Goal: Information Seeking & Learning: Find specific fact

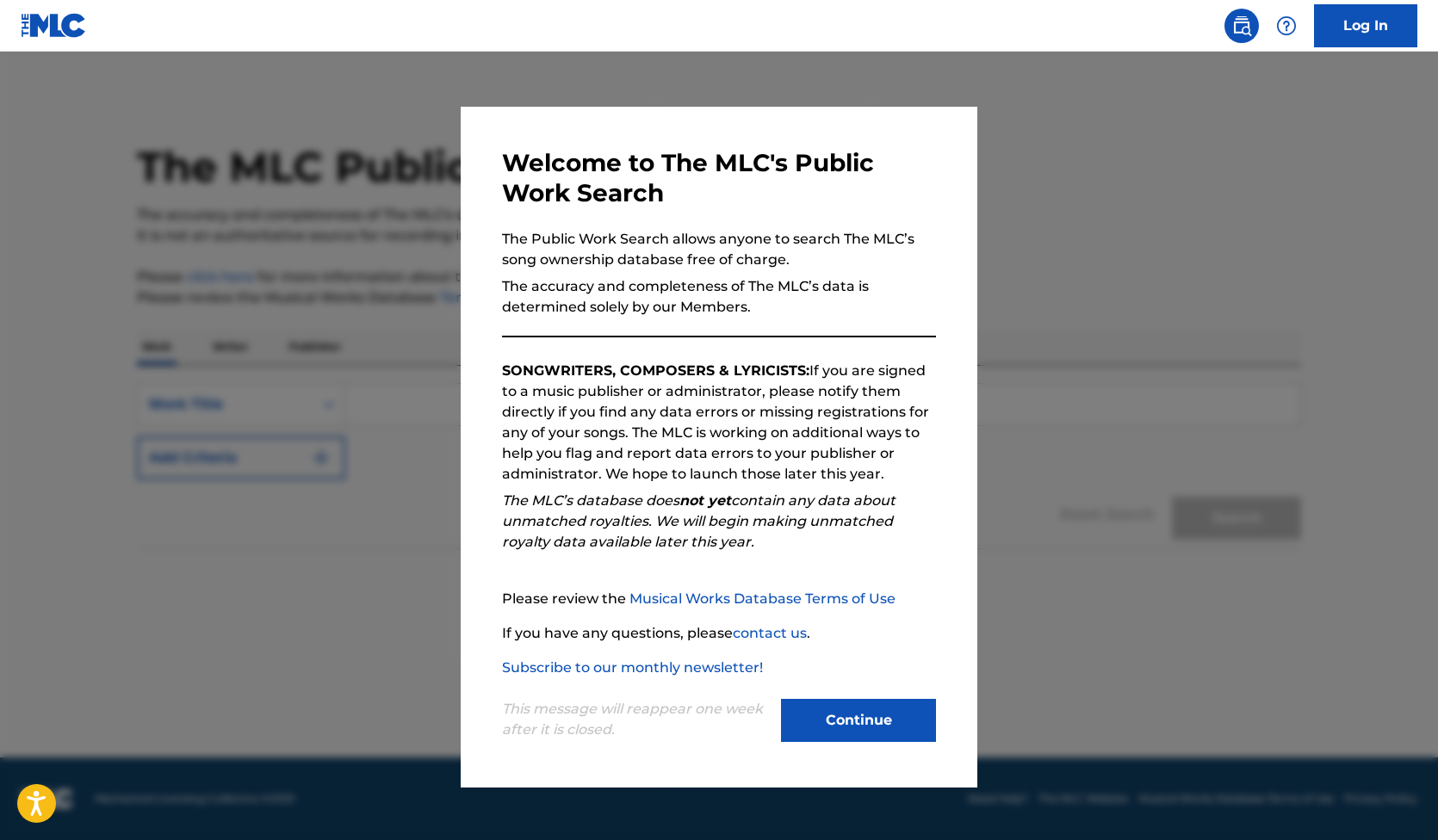
click at [839, 706] on button "Continue" at bounding box center [858, 720] width 155 height 43
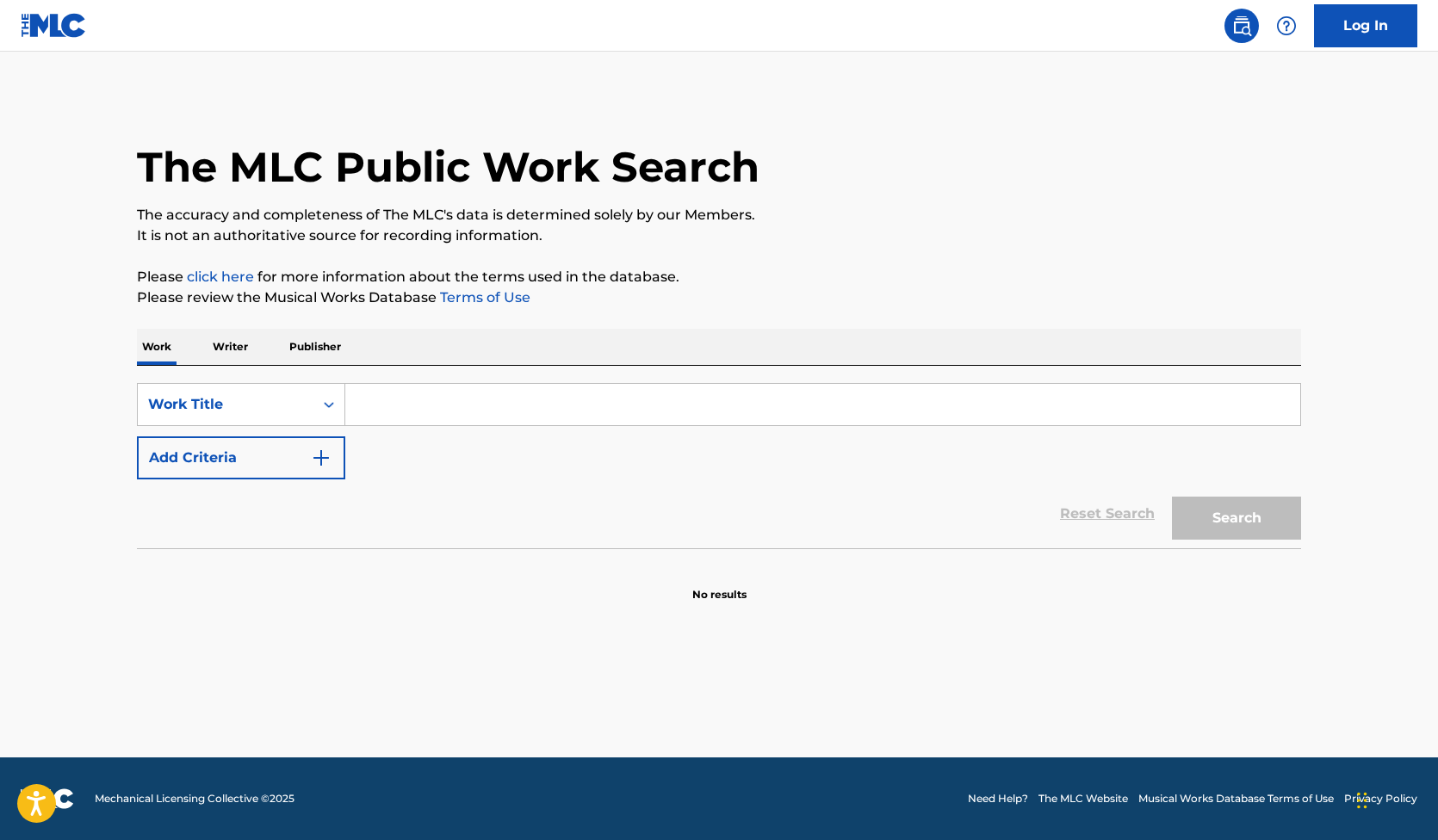
click at [384, 395] on input "Search Form" at bounding box center [822, 403] width 955 height 41
type input "[PERSON_NAME]"
click at [1172, 497] on button "Search" at bounding box center [1236, 518] width 129 height 43
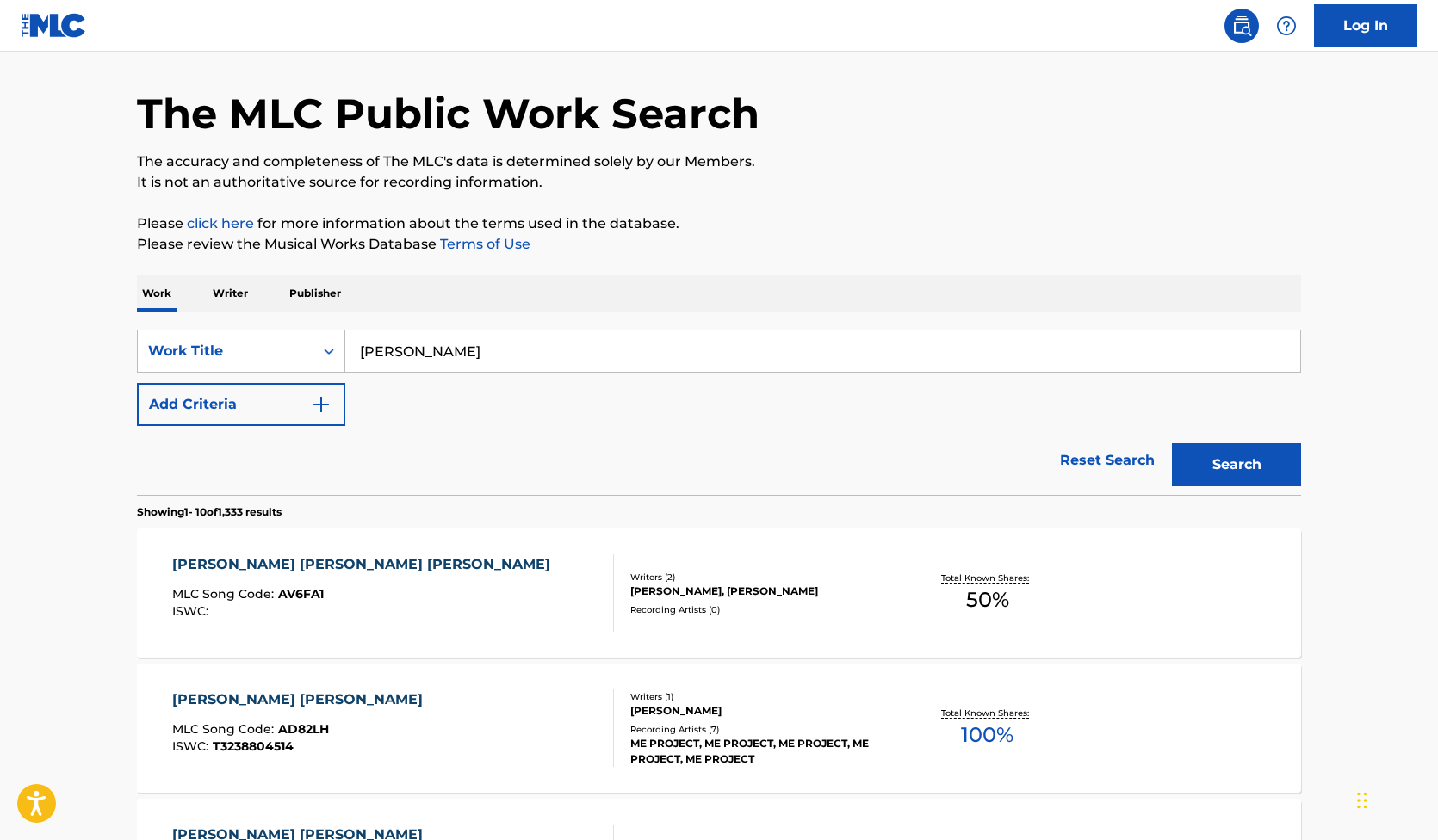
scroll to position [176, 0]
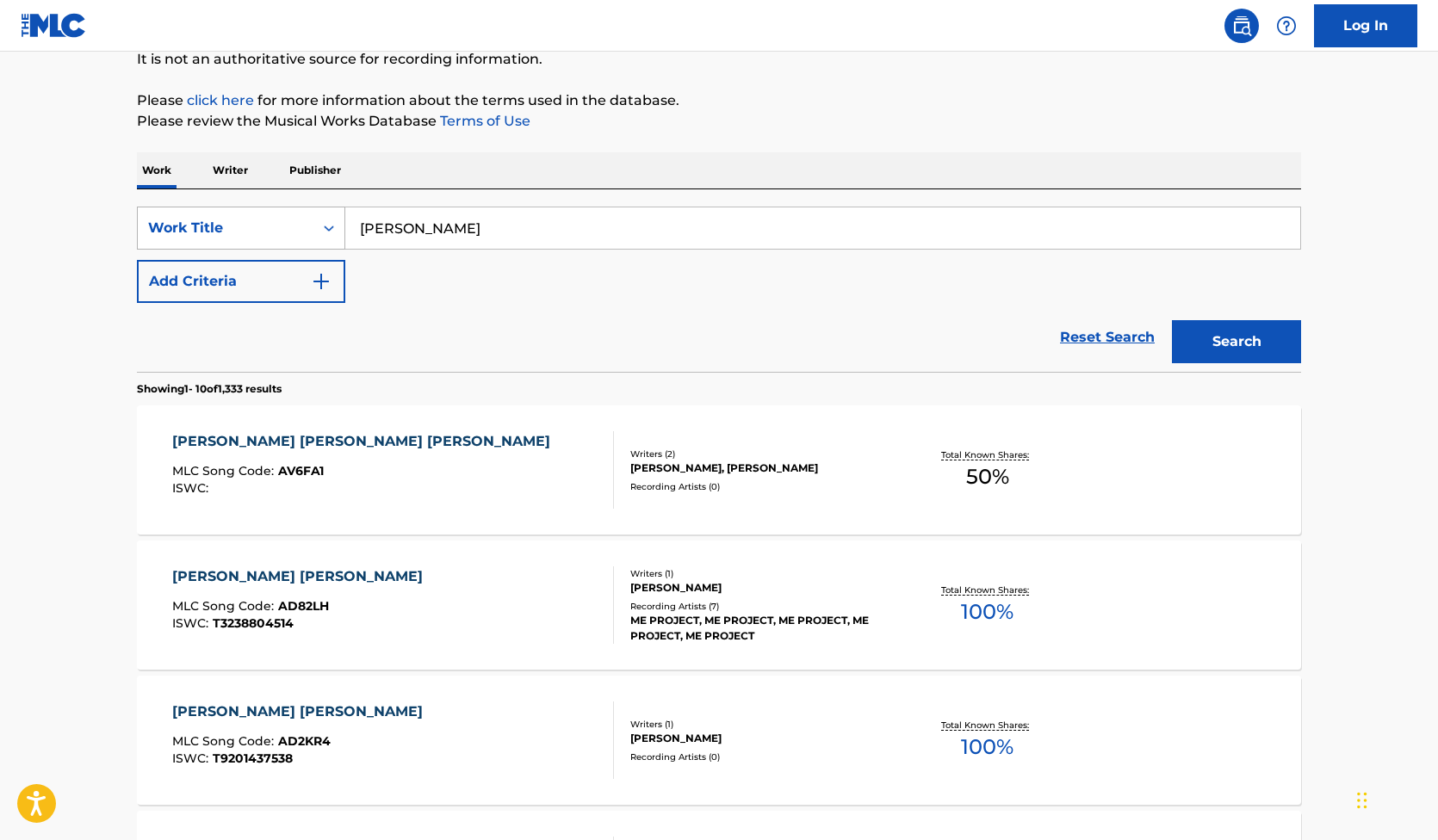
click at [339, 227] on div "Search Form" at bounding box center [328, 227] width 31 height 31
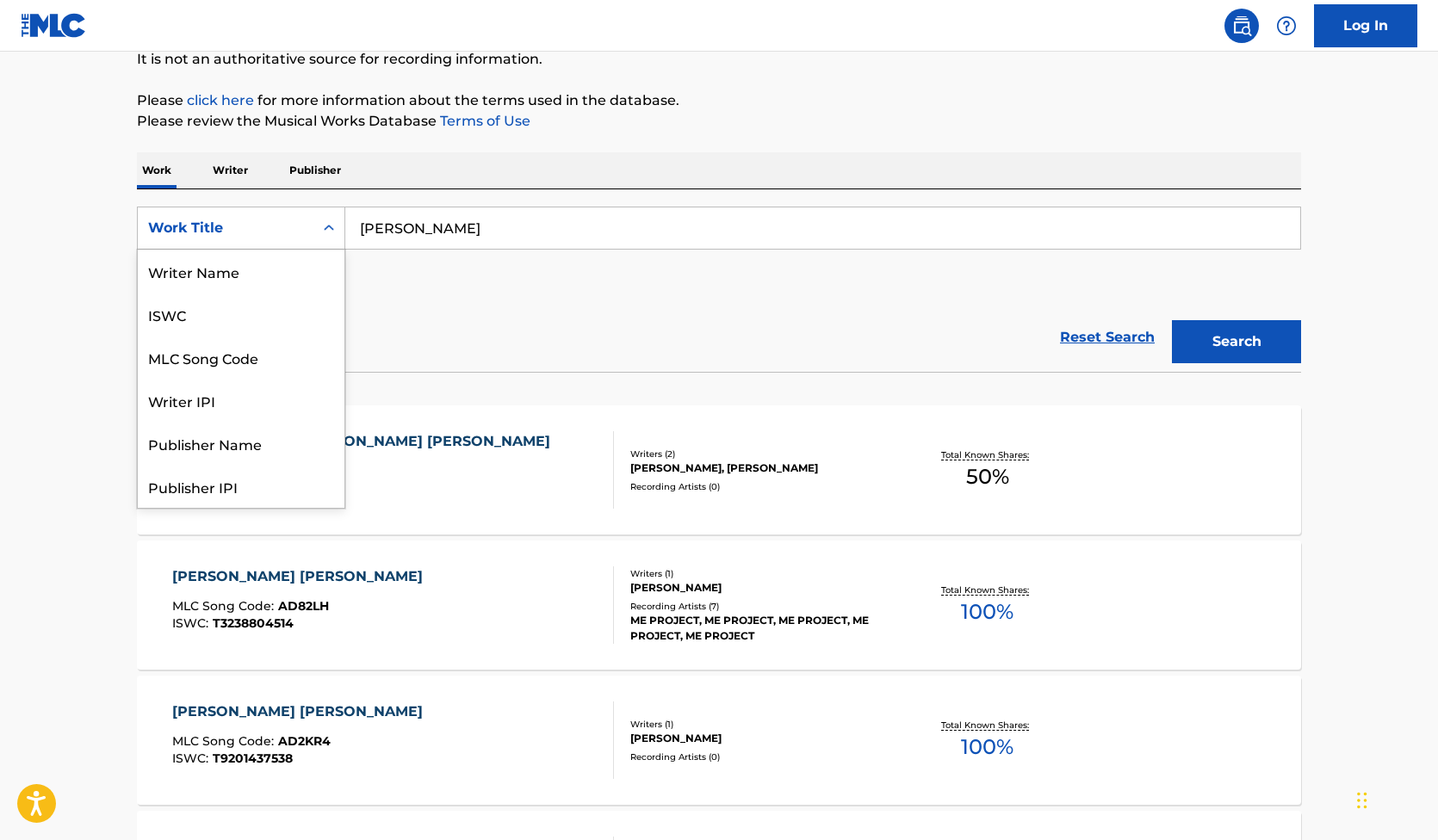
scroll to position [86, 0]
click at [248, 175] on p "Writer" at bounding box center [230, 170] width 46 height 36
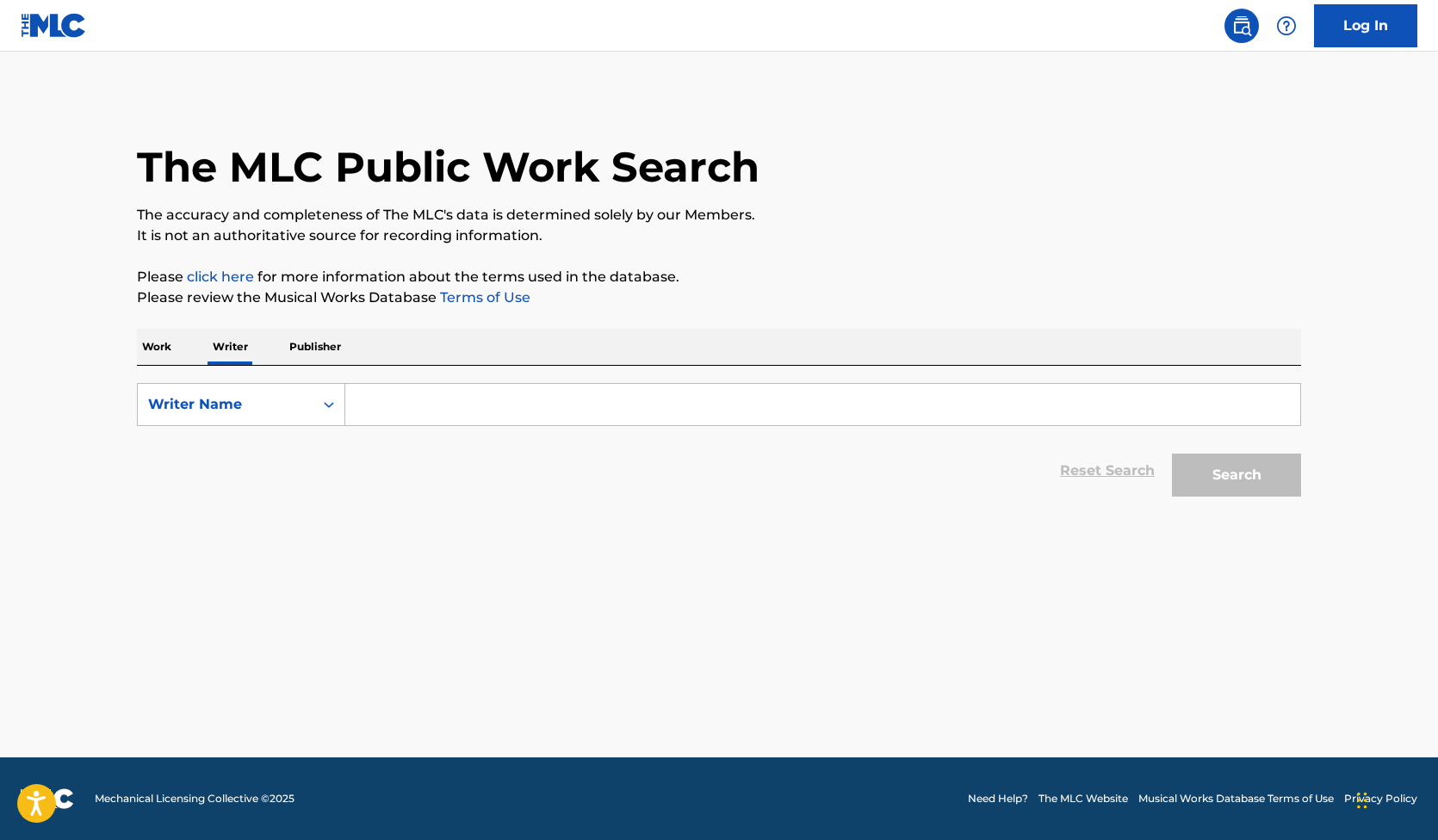
click at [407, 399] on input "Search Form" at bounding box center [822, 403] width 955 height 41
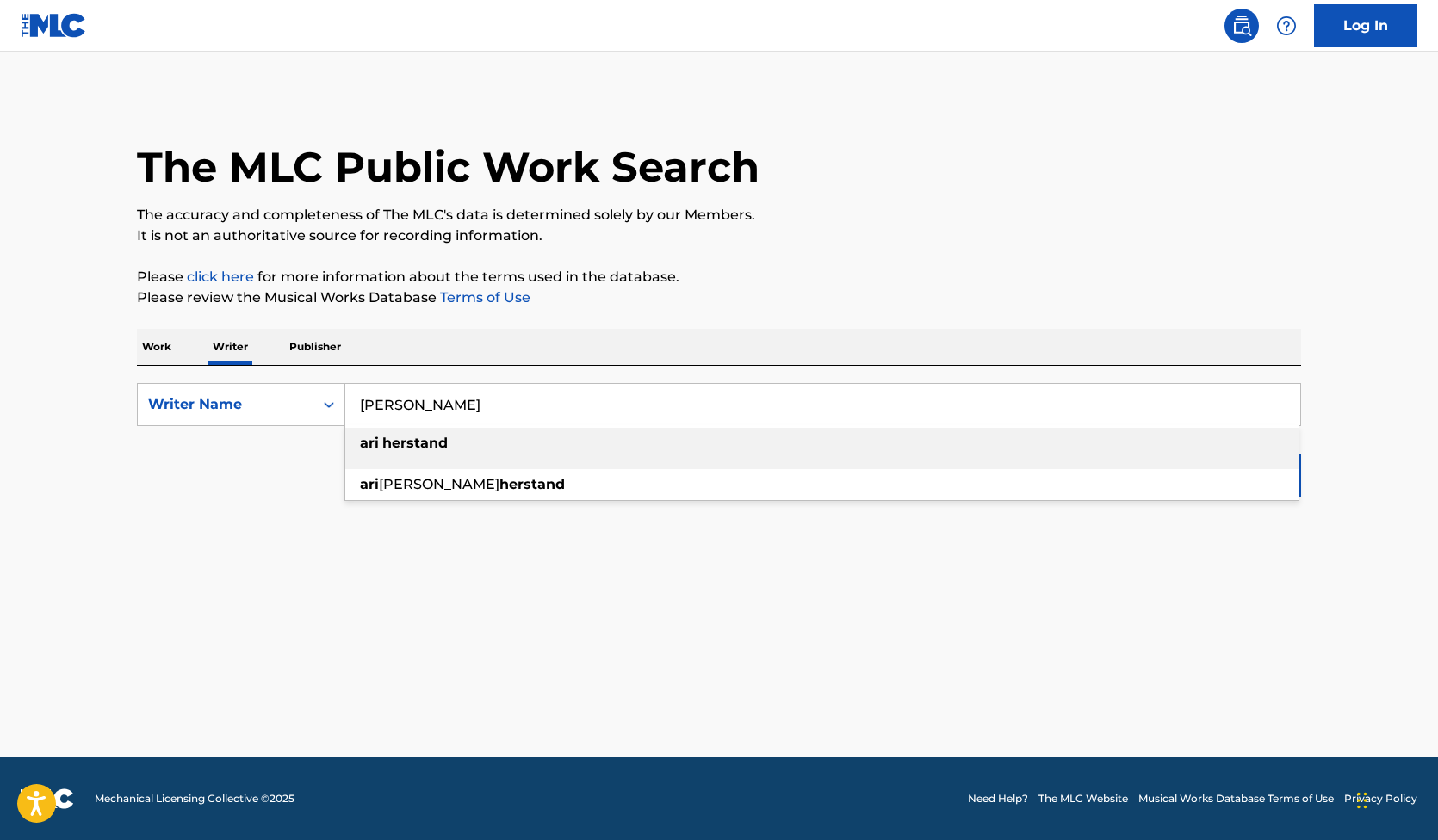
type input "[PERSON_NAME]"
click at [389, 446] on strong "herstand" at bounding box center [415, 442] width 66 height 16
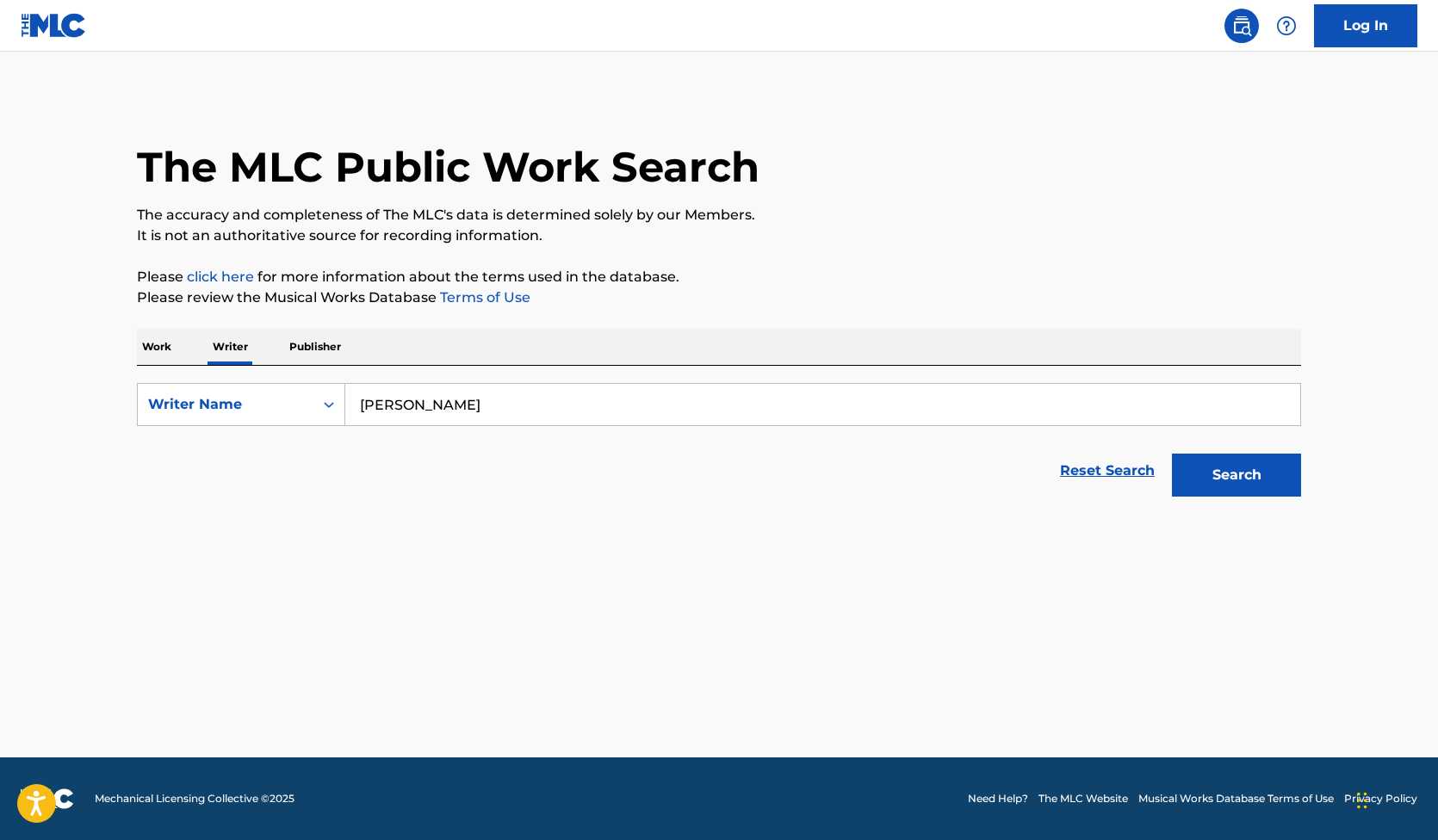
click at [1236, 468] on button "Search" at bounding box center [1236, 475] width 129 height 43
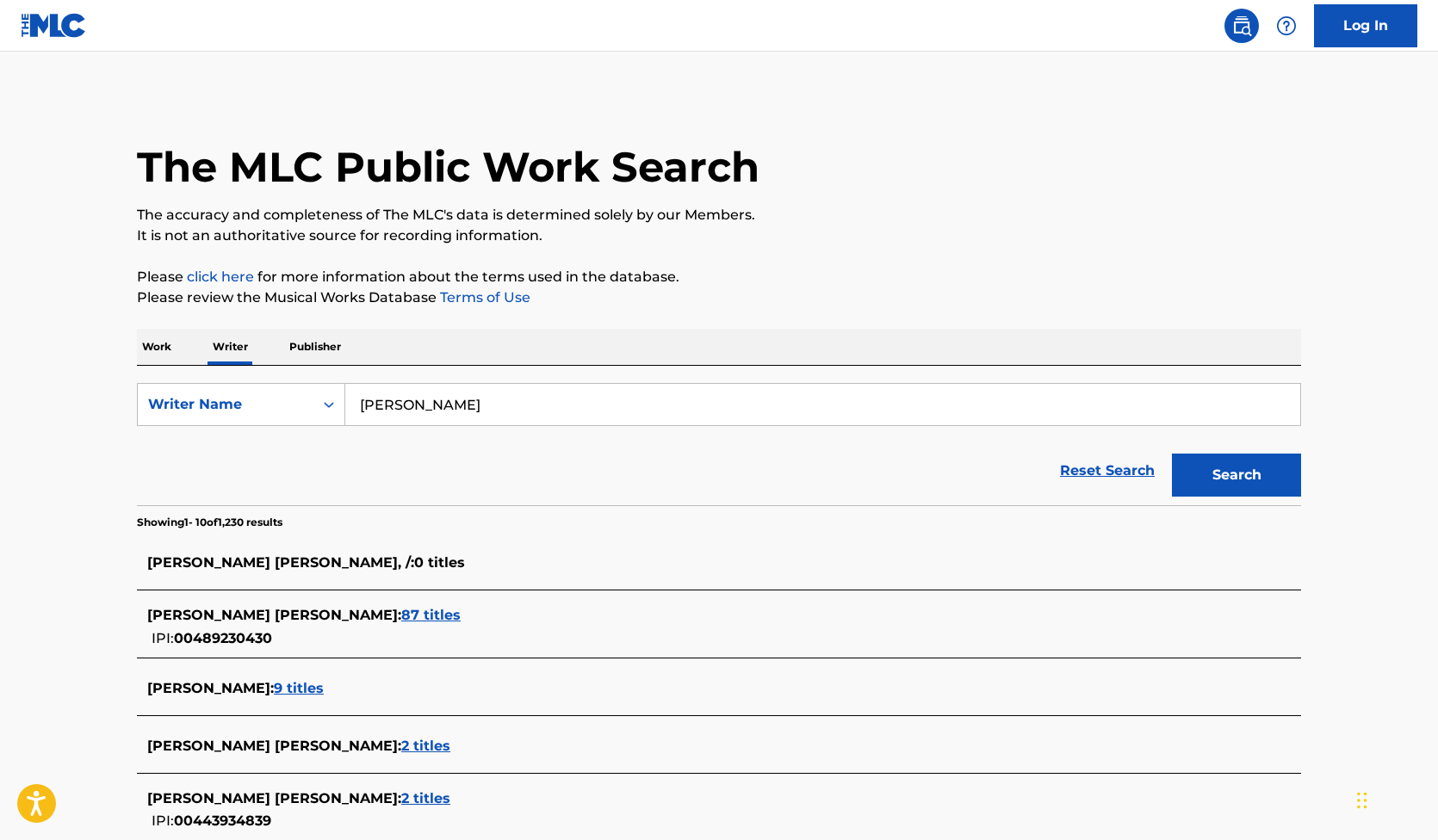
scroll to position [13, 0]
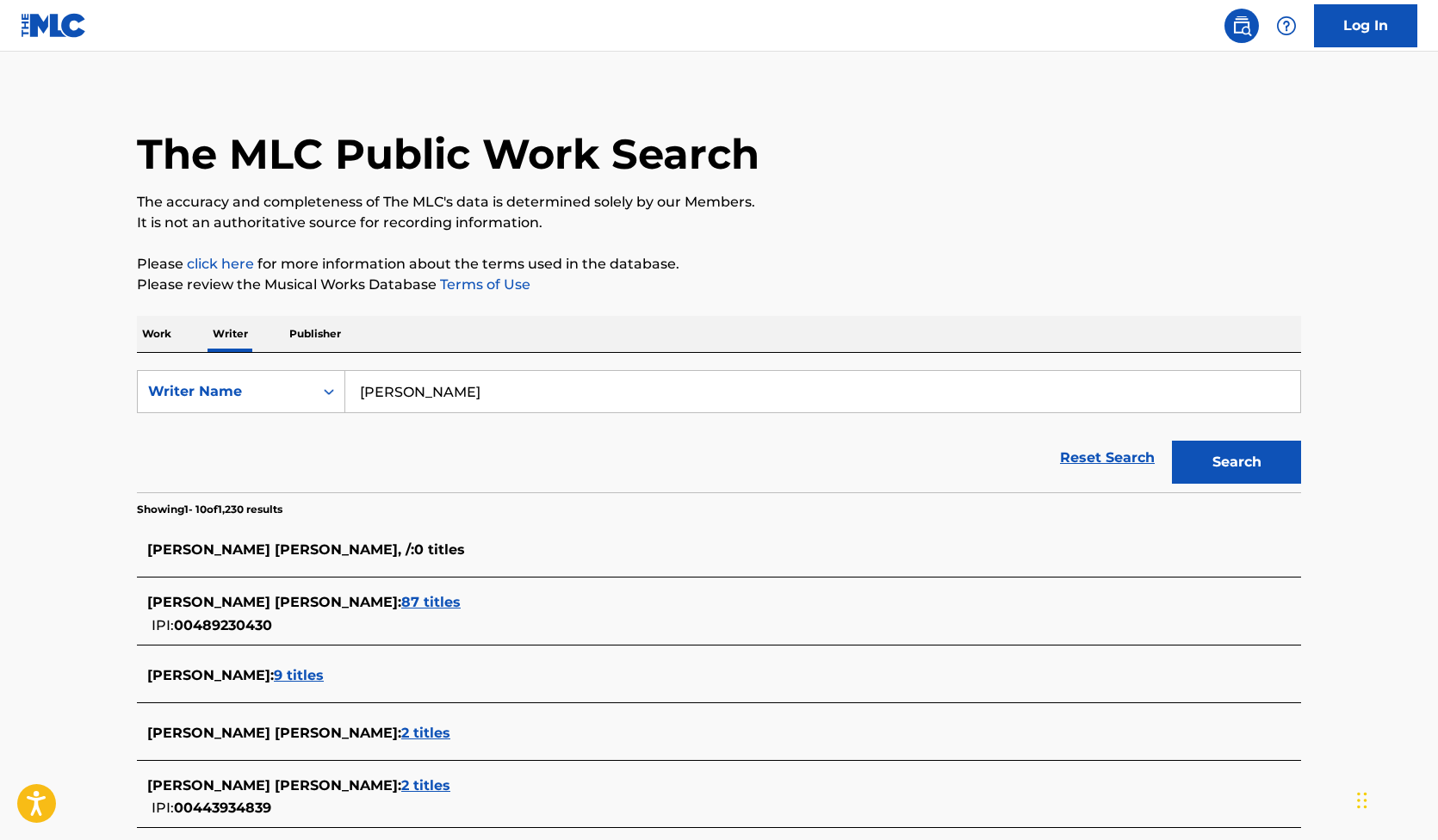
click at [357, 613] on div "[PERSON_NAME] [PERSON_NAME] : 87 titles IPI: 00489230430" at bounding box center [697, 614] width 1098 height 44
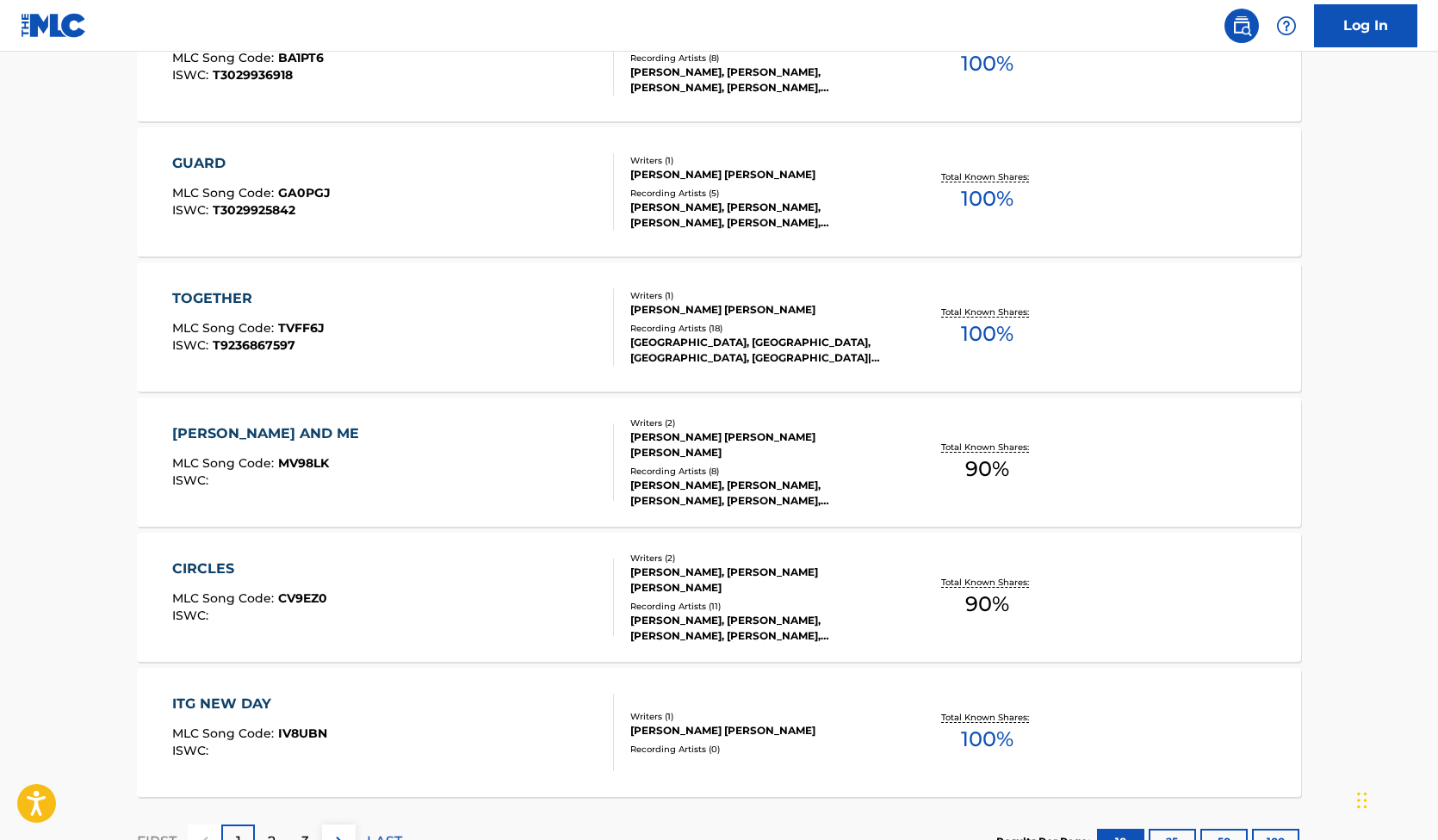
scroll to position [1267, 0]
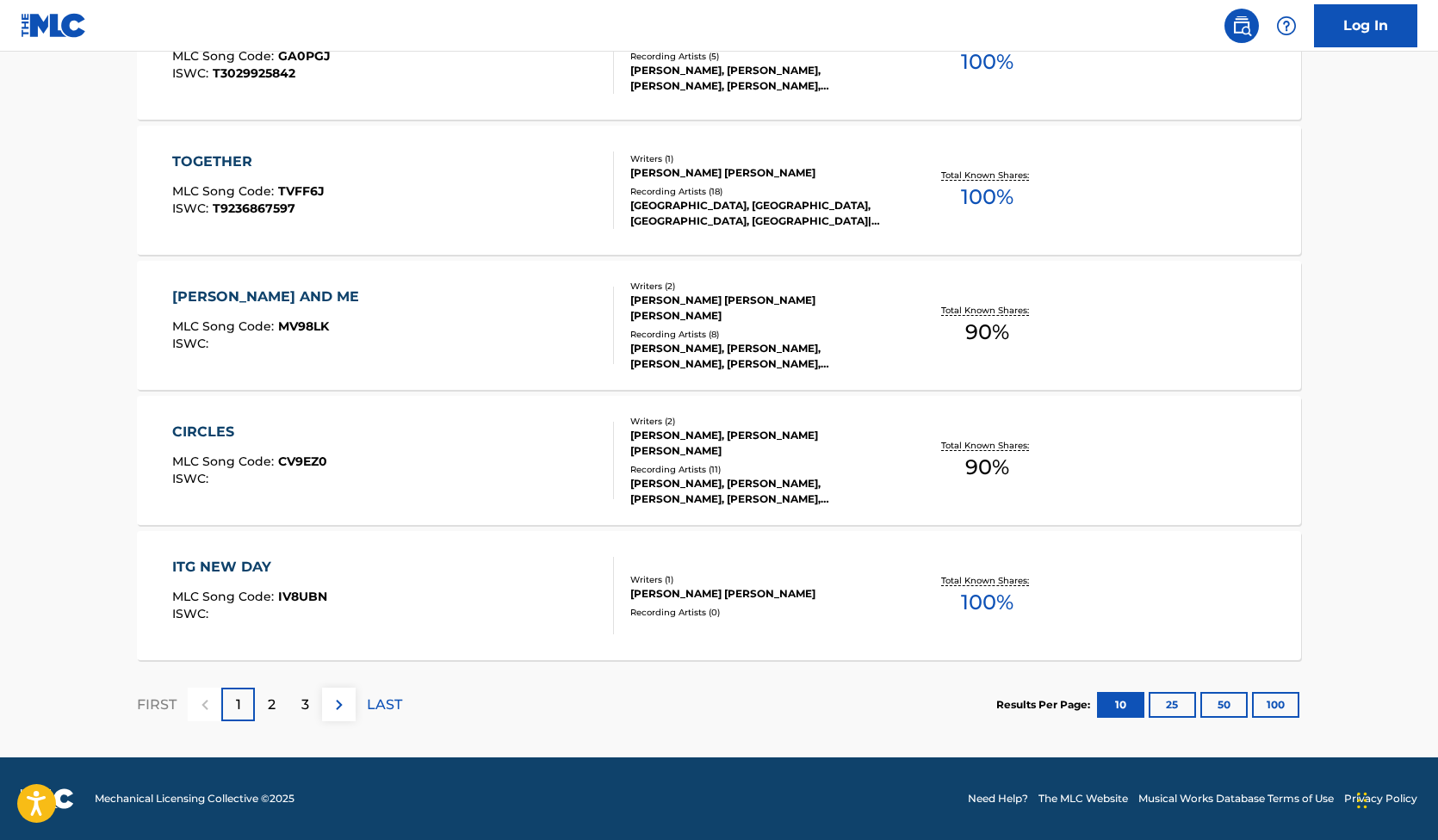
click at [1284, 714] on button "100" at bounding box center [1275, 704] width 48 height 26
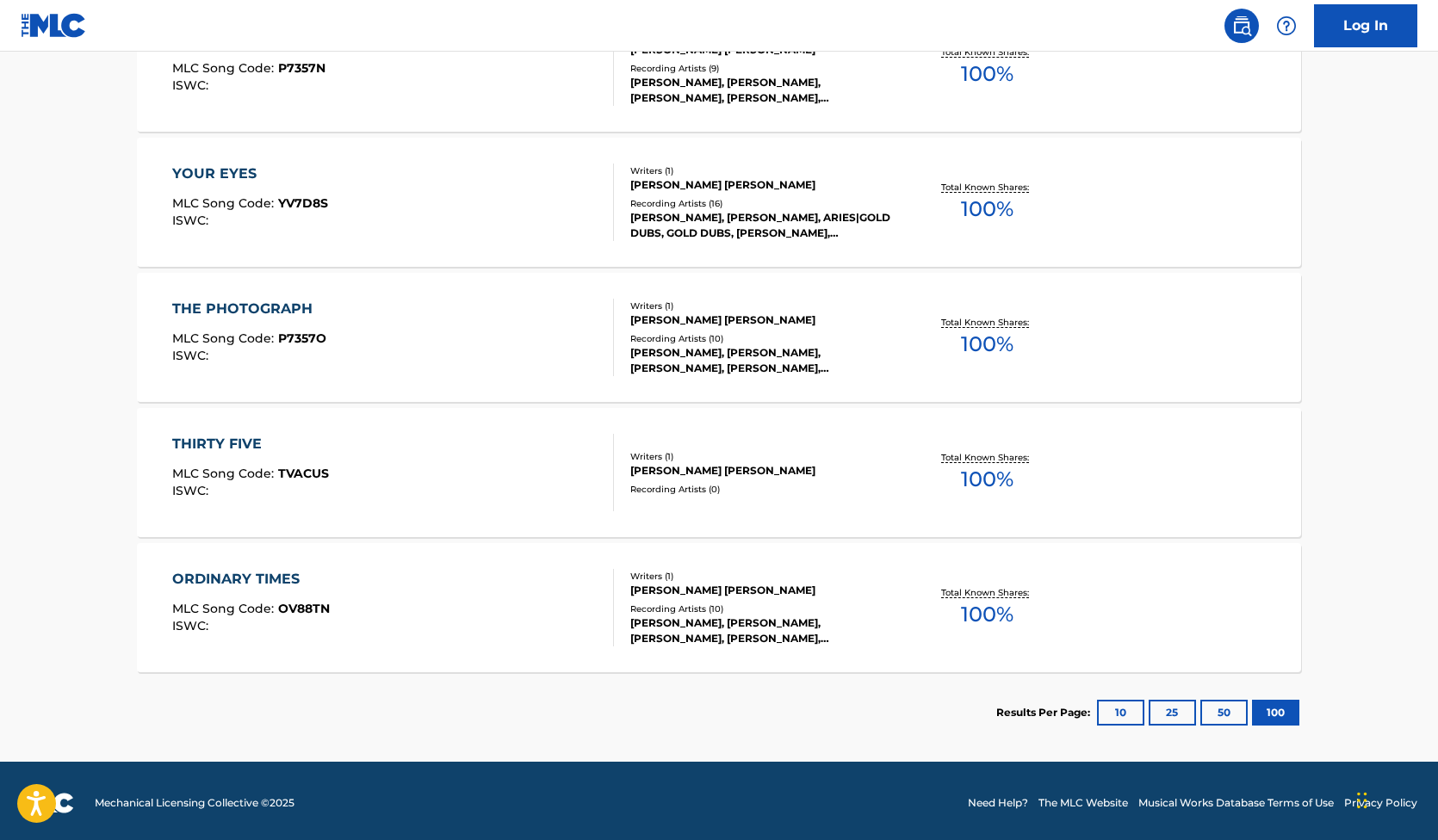
scroll to position [11663, 0]
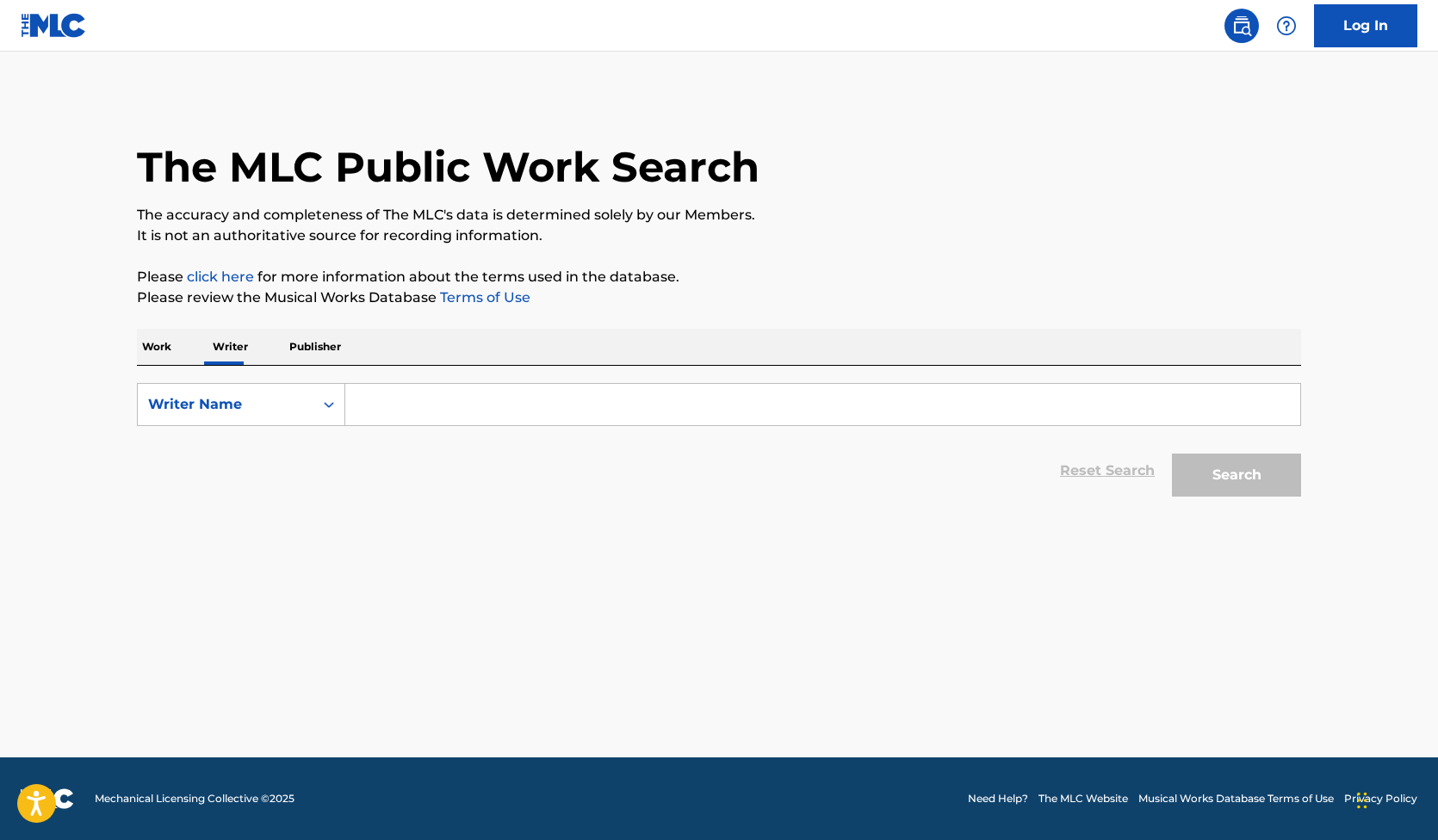
click at [402, 400] on input "Search Form" at bounding box center [822, 403] width 955 height 41
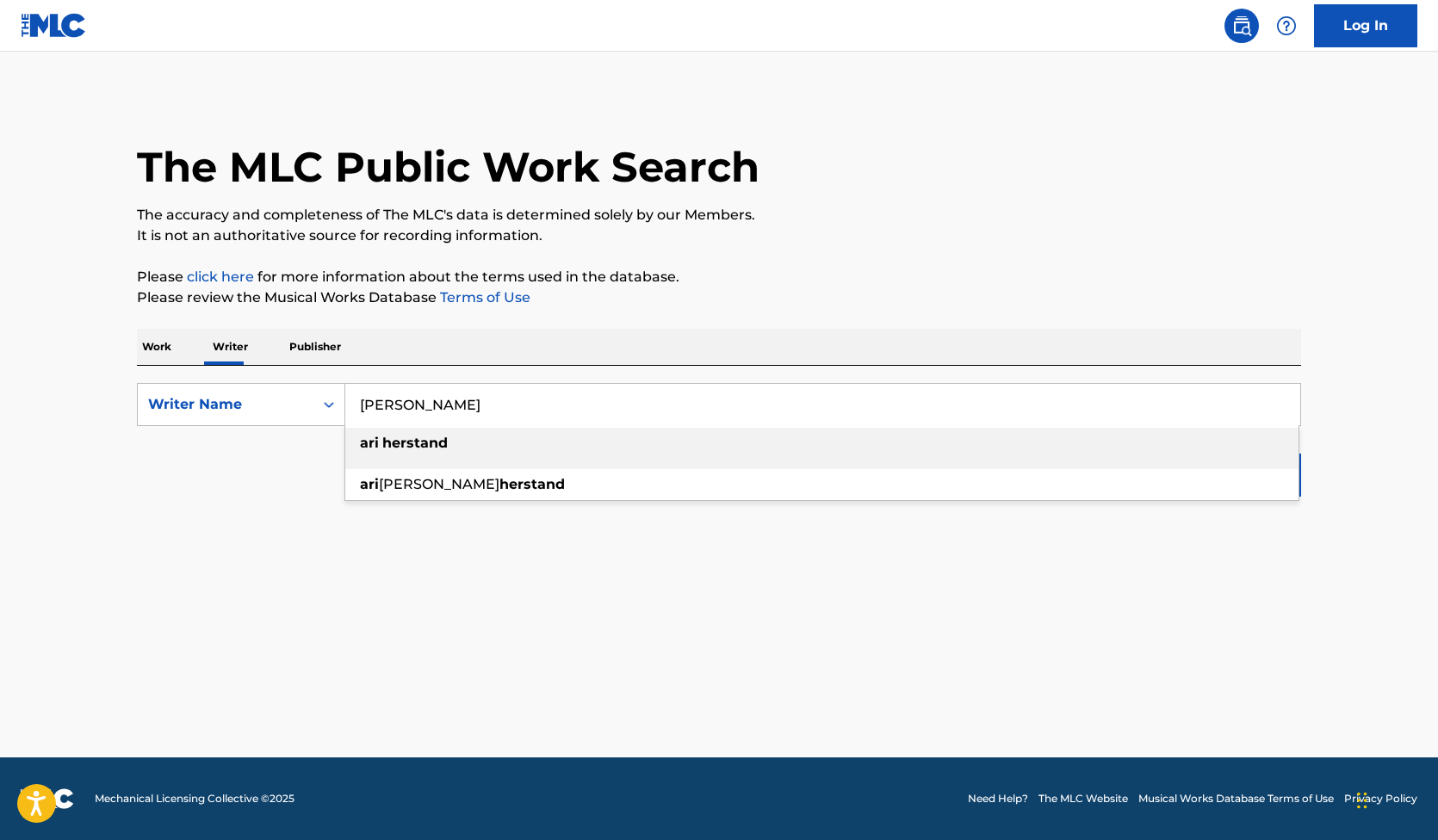
type input "[PERSON_NAME]"
click at [404, 459] on li "[PERSON_NAME]" at bounding box center [821, 448] width 953 height 41
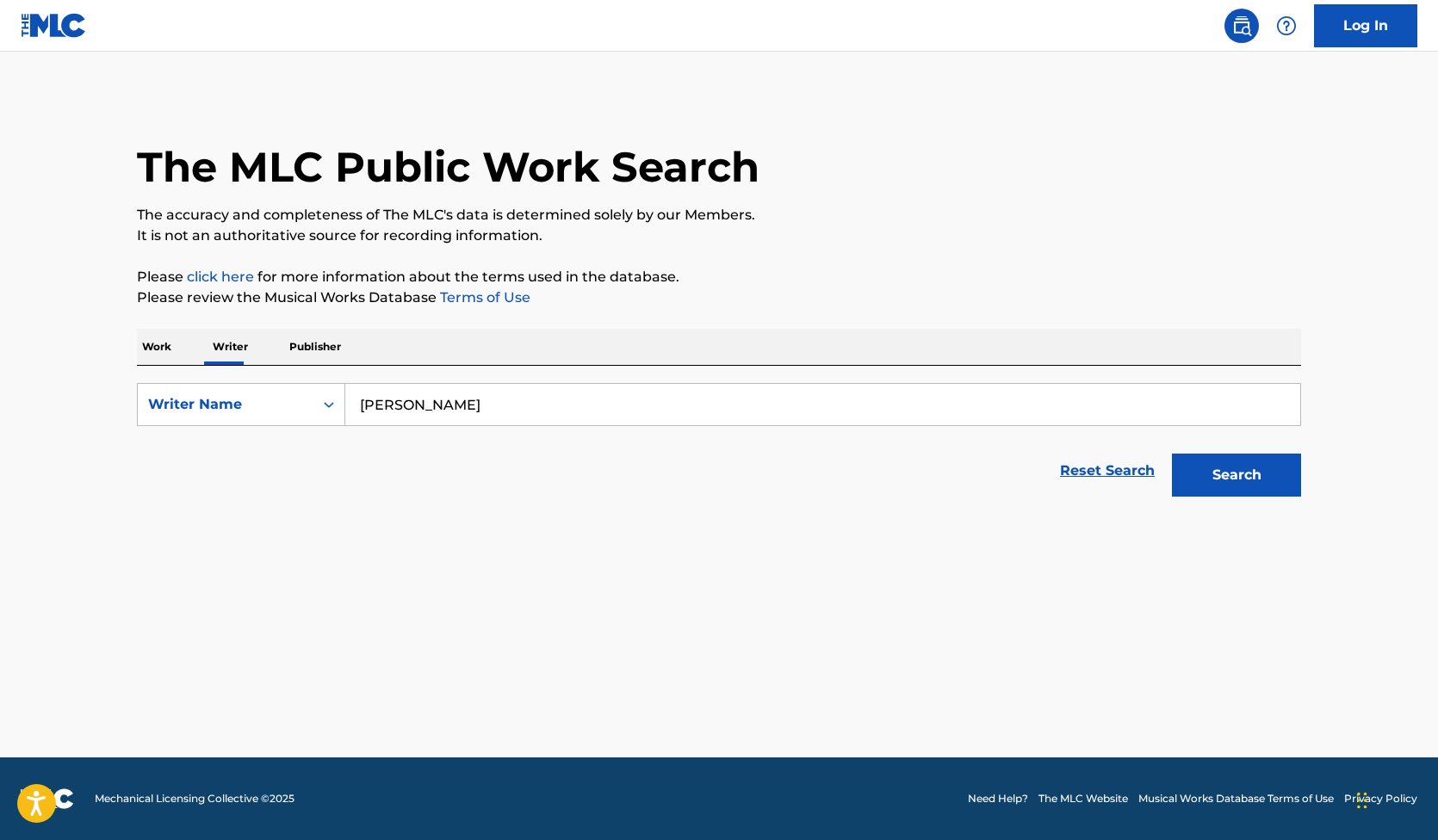
click at [1215, 466] on button "Search" at bounding box center [1236, 475] width 129 height 43
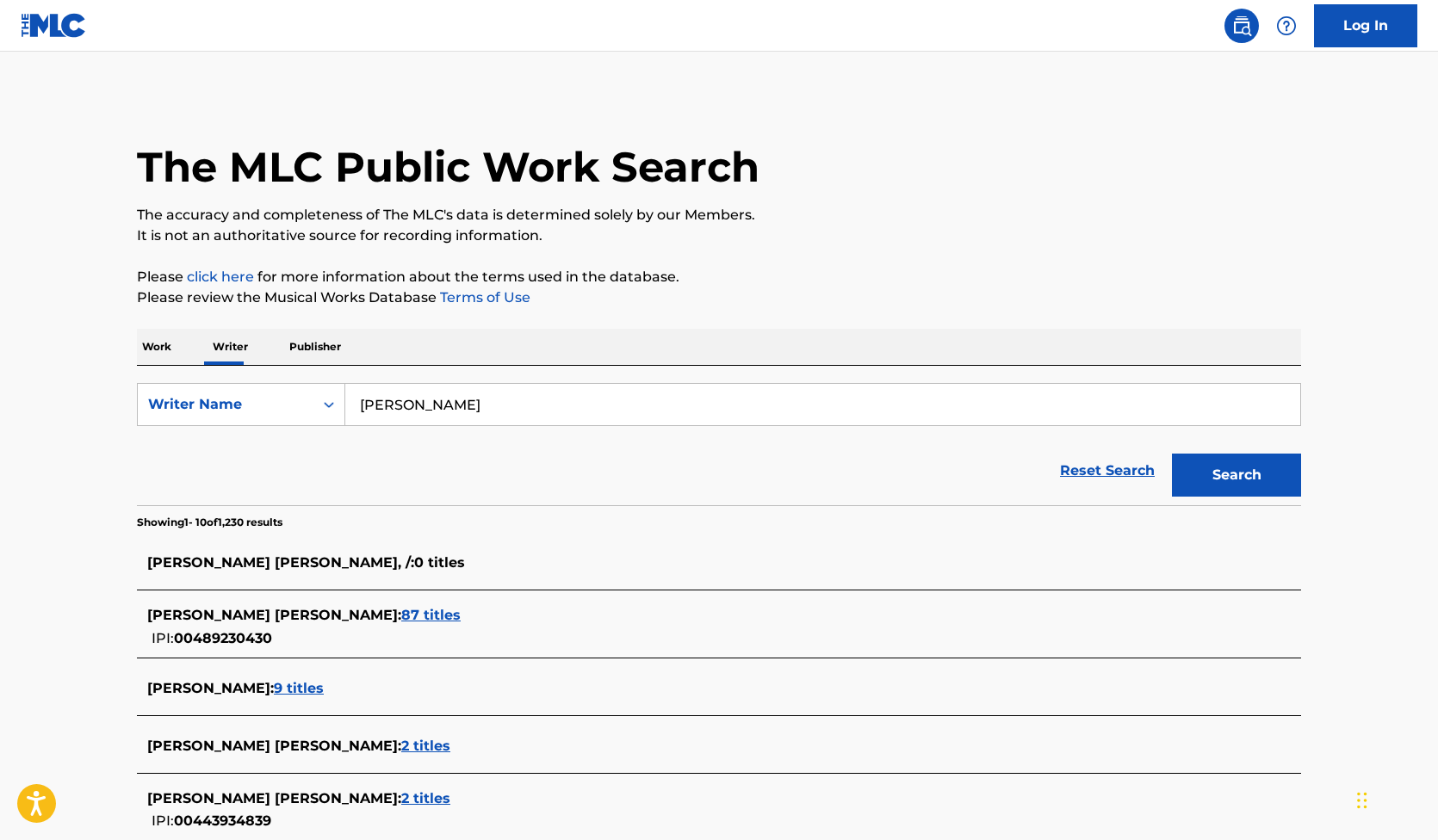
click at [287, 683] on span "9 titles" at bounding box center [299, 688] width 49 height 16
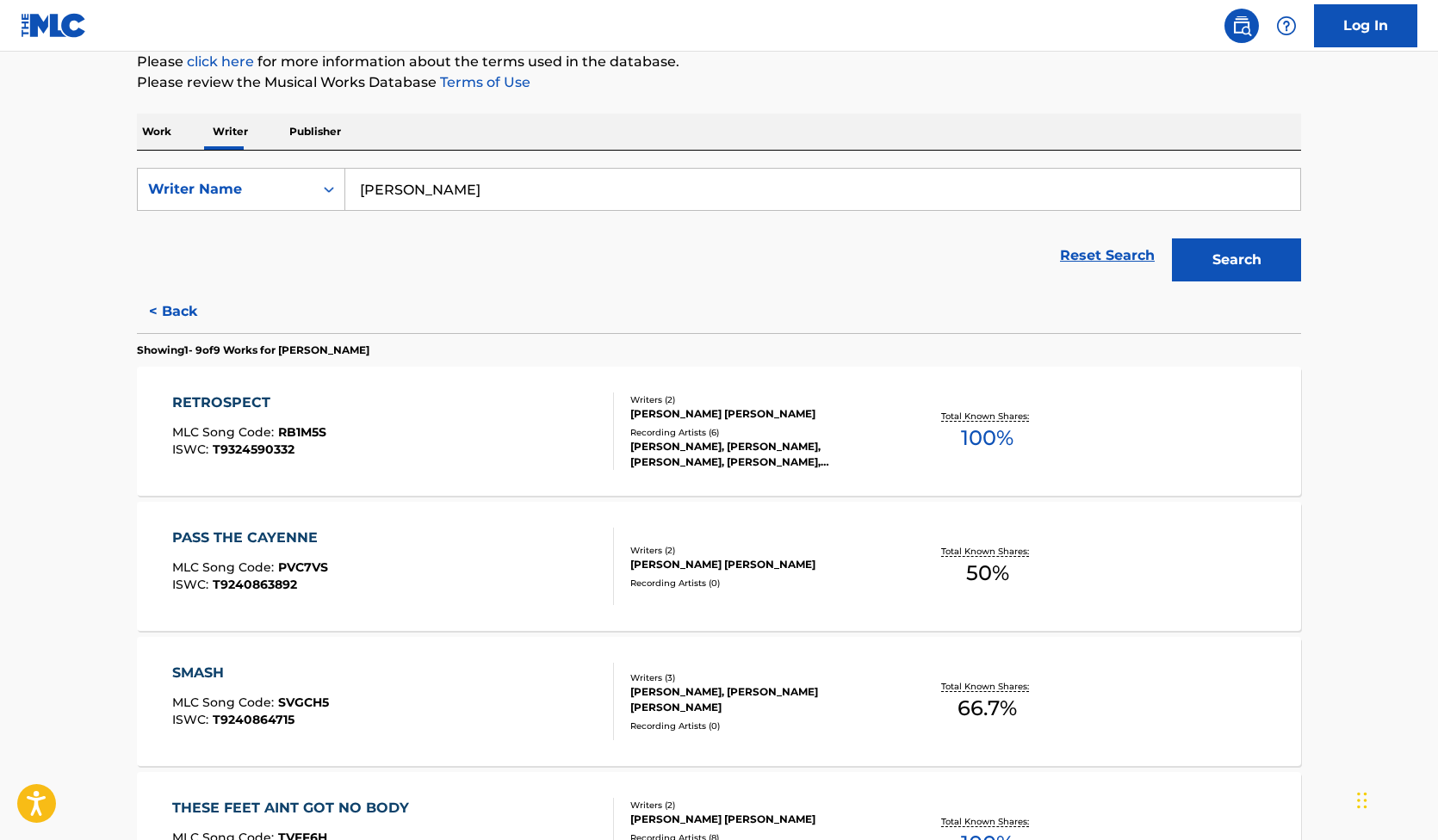
scroll to position [256, 0]
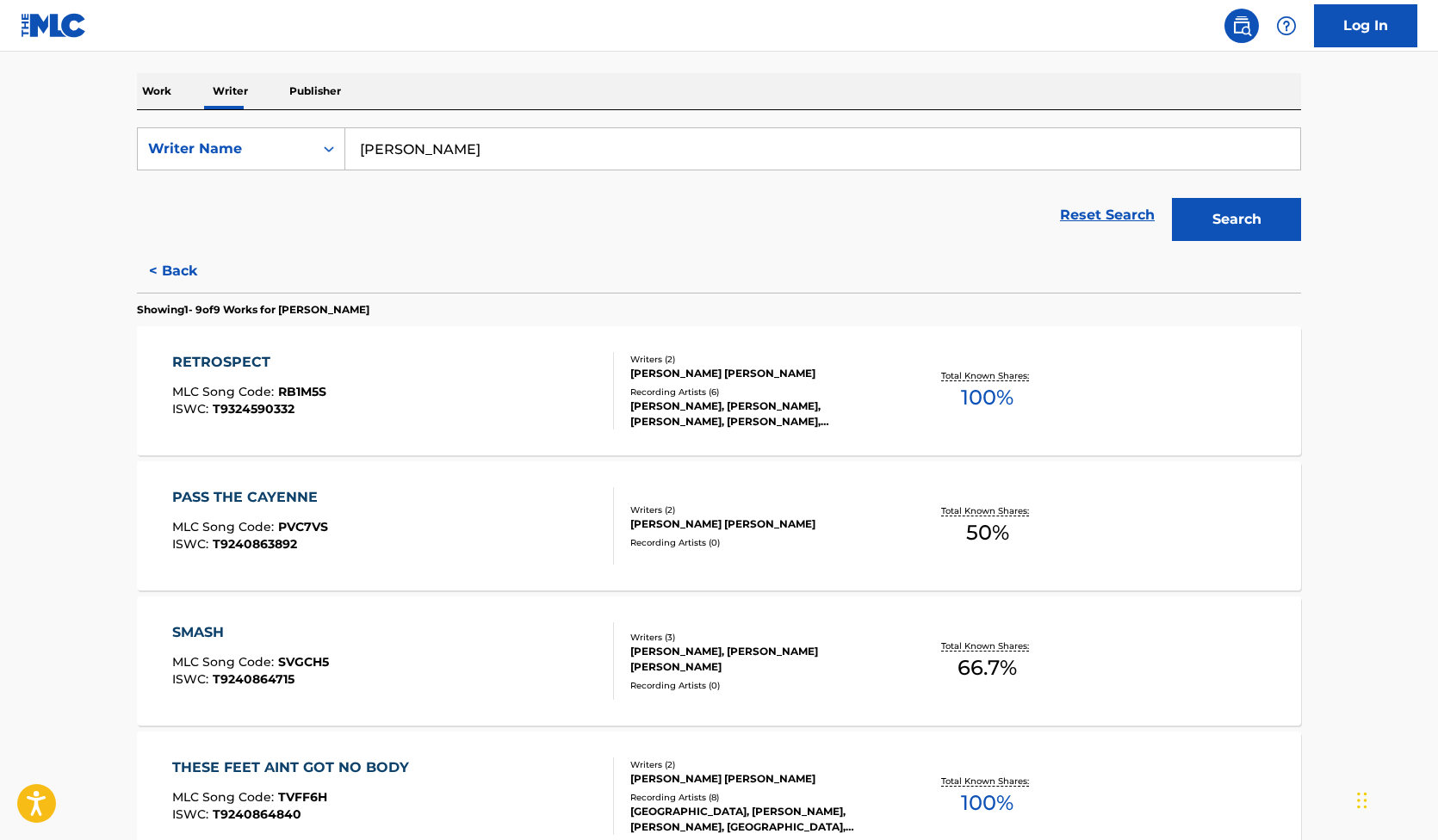
click at [198, 361] on div "RETROSPECT" at bounding box center [249, 362] width 154 height 21
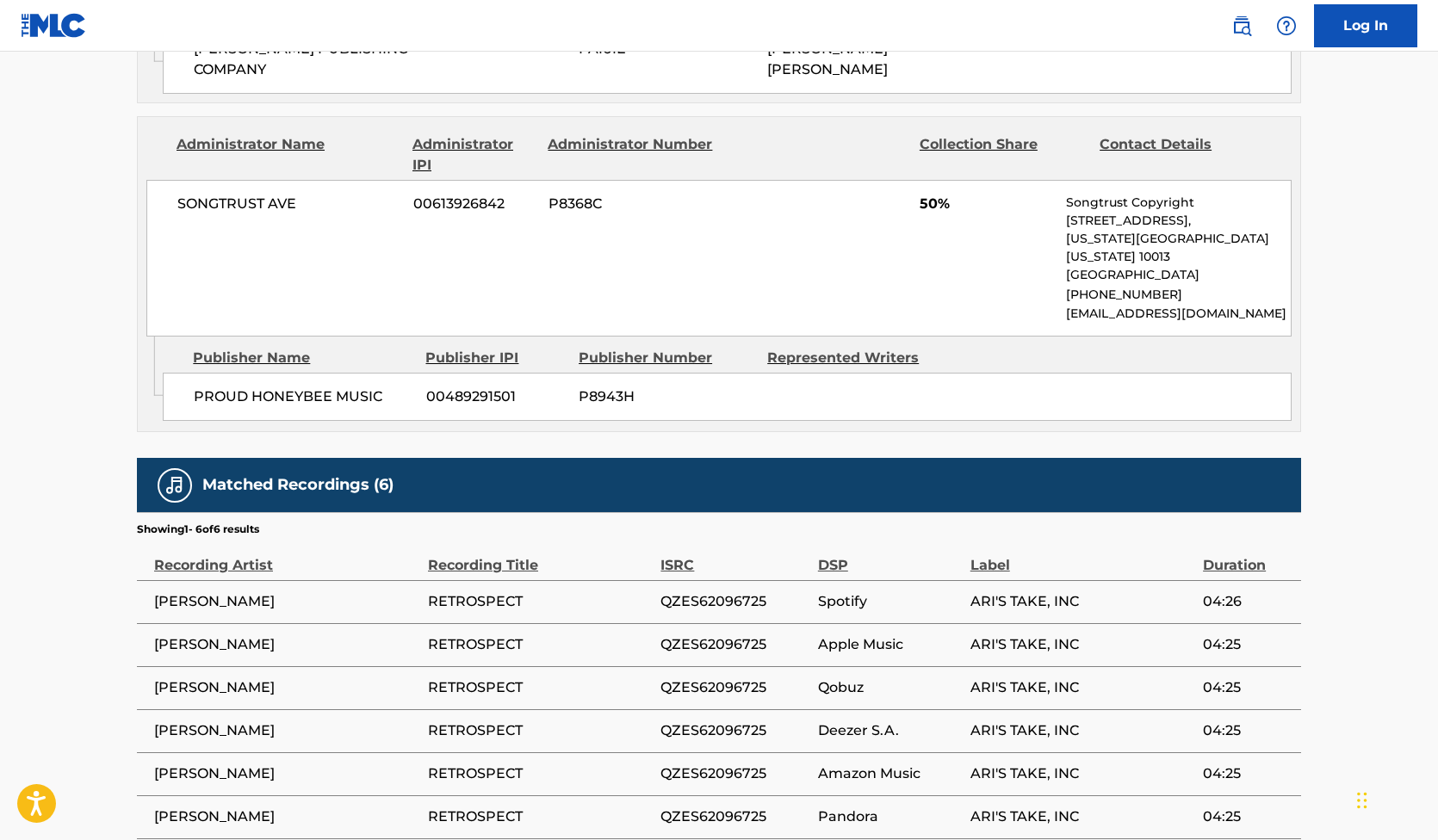
scroll to position [1144, 0]
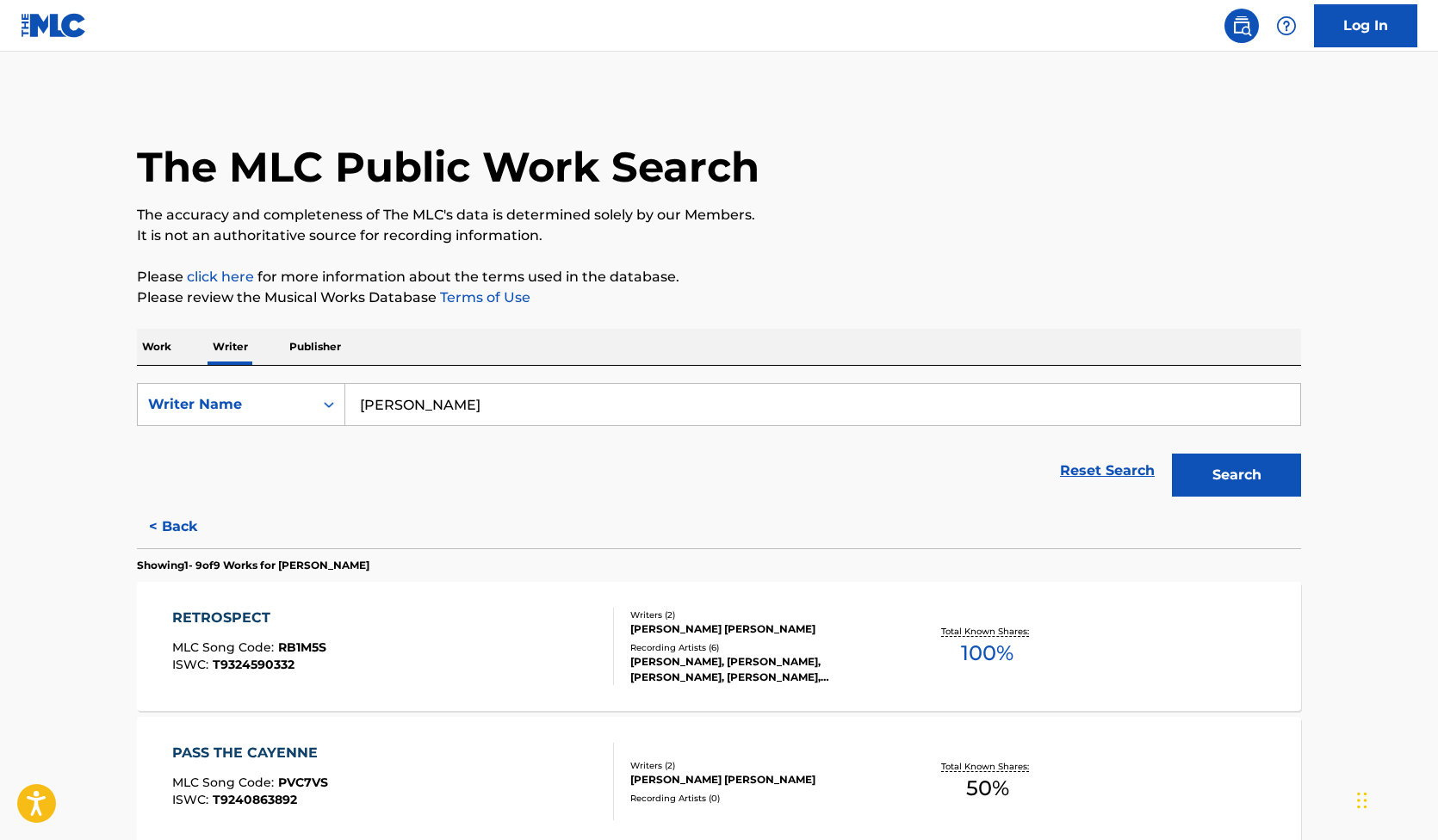
click at [1255, 469] on button "Search" at bounding box center [1236, 475] width 129 height 43
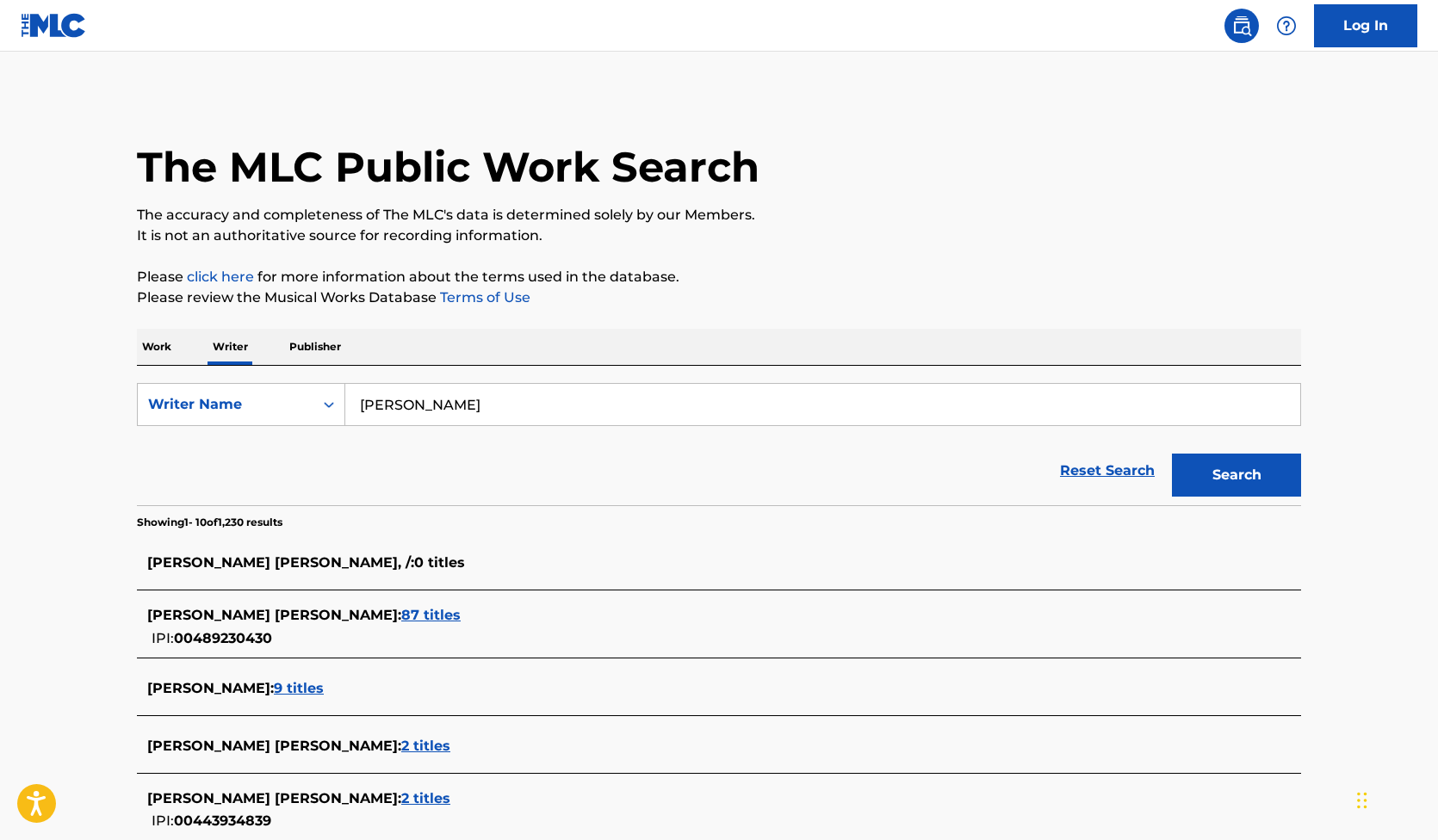
scroll to position [23, 0]
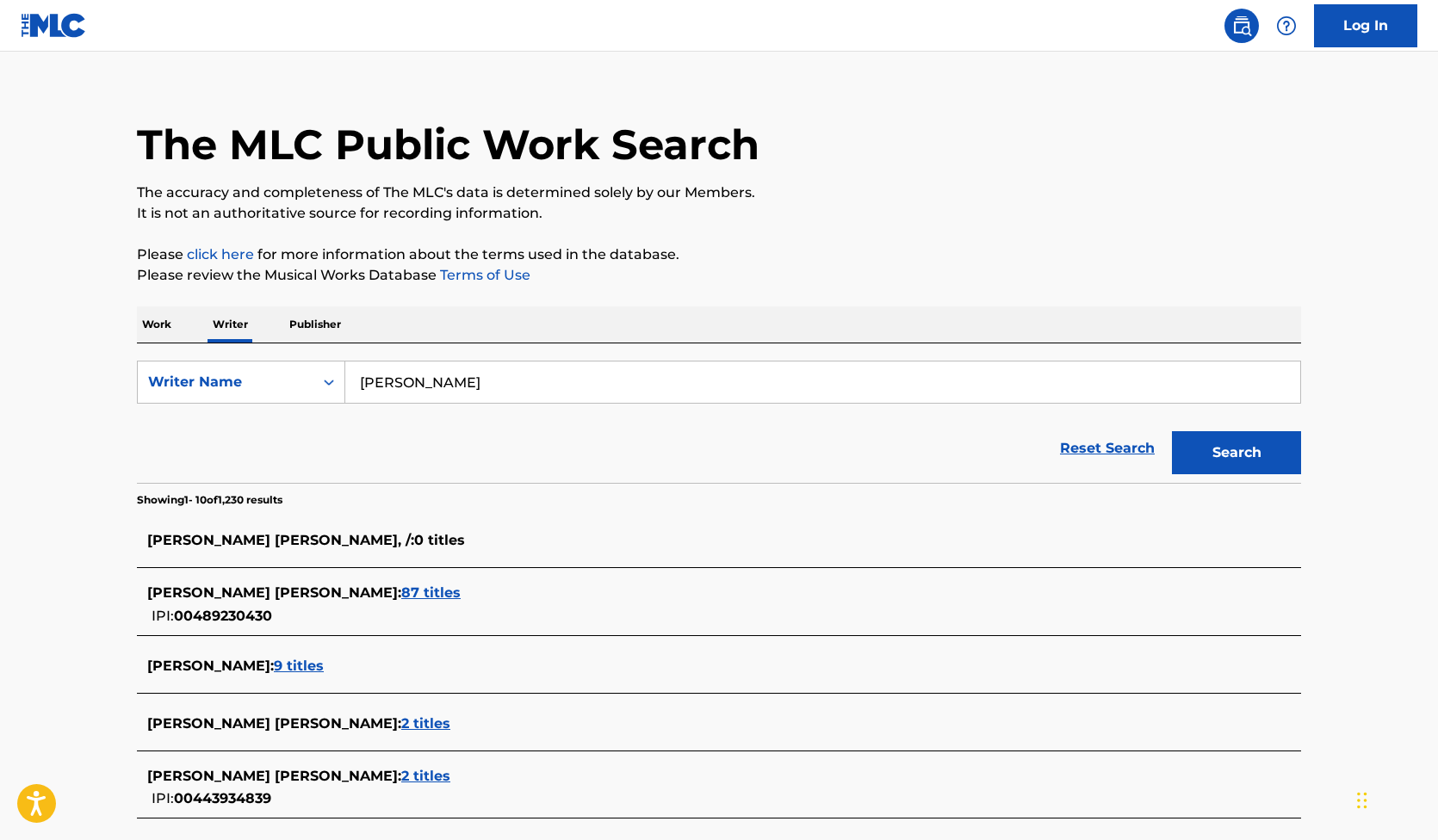
click at [341, 582] on div "[PERSON_NAME] [PERSON_NAME] : 87 titles IPI: 00489230430" at bounding box center [719, 604] width 1164 height 61
click at [402, 587] on span "87 titles" at bounding box center [431, 592] width 59 height 16
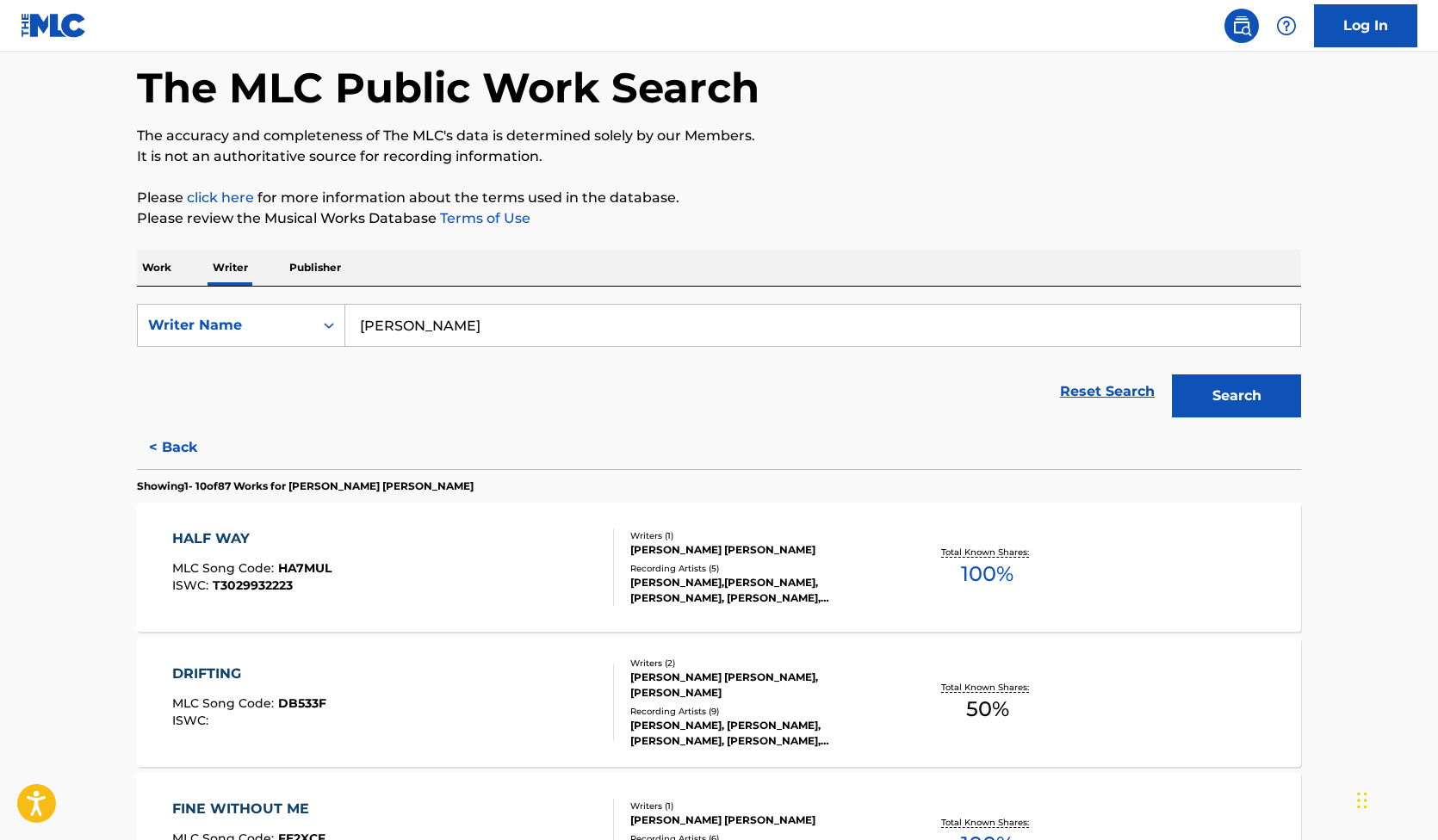
scroll to position [149, 0]
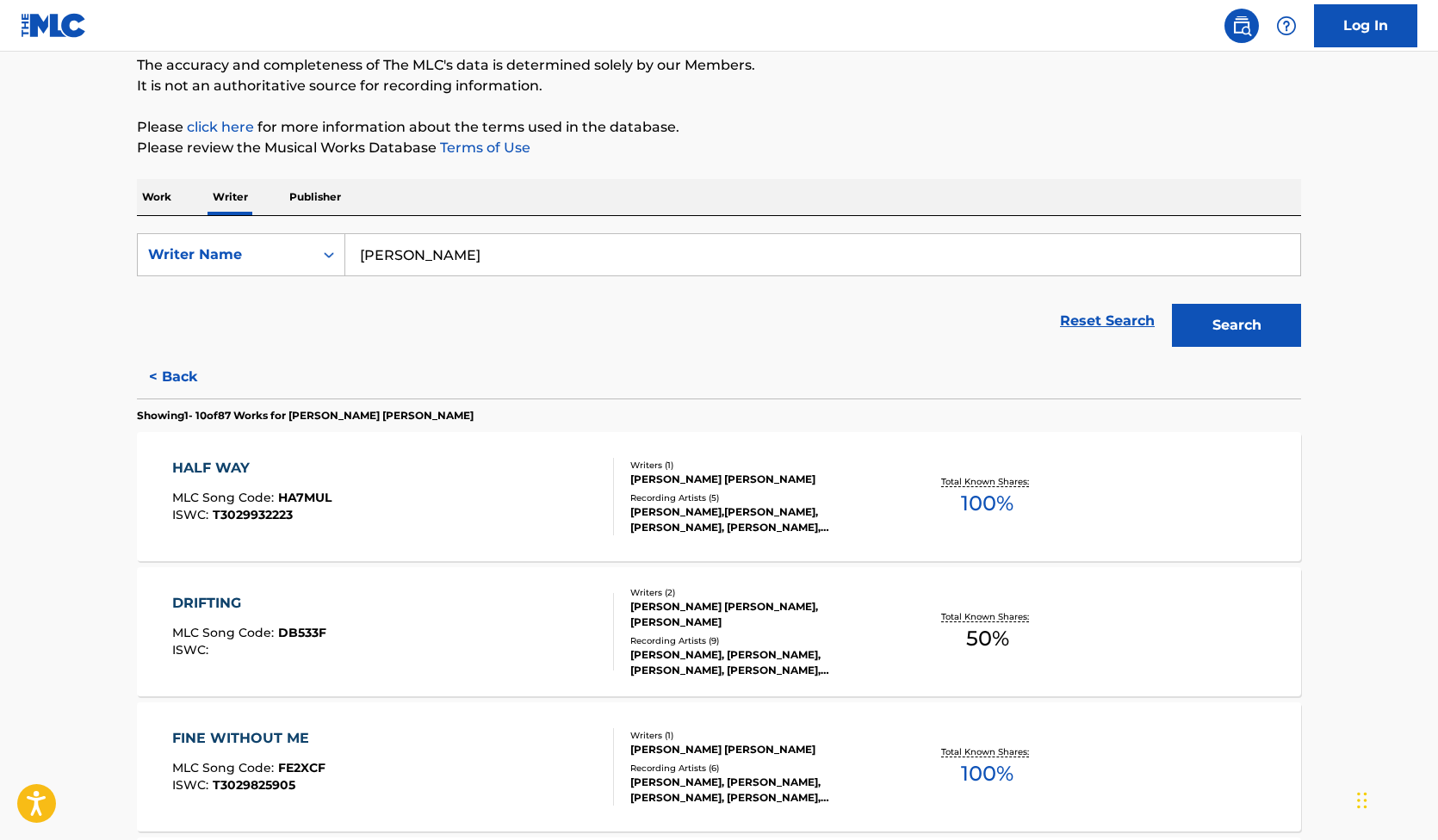
click at [208, 466] on div "HALF WAY" at bounding box center [251, 468] width 159 height 21
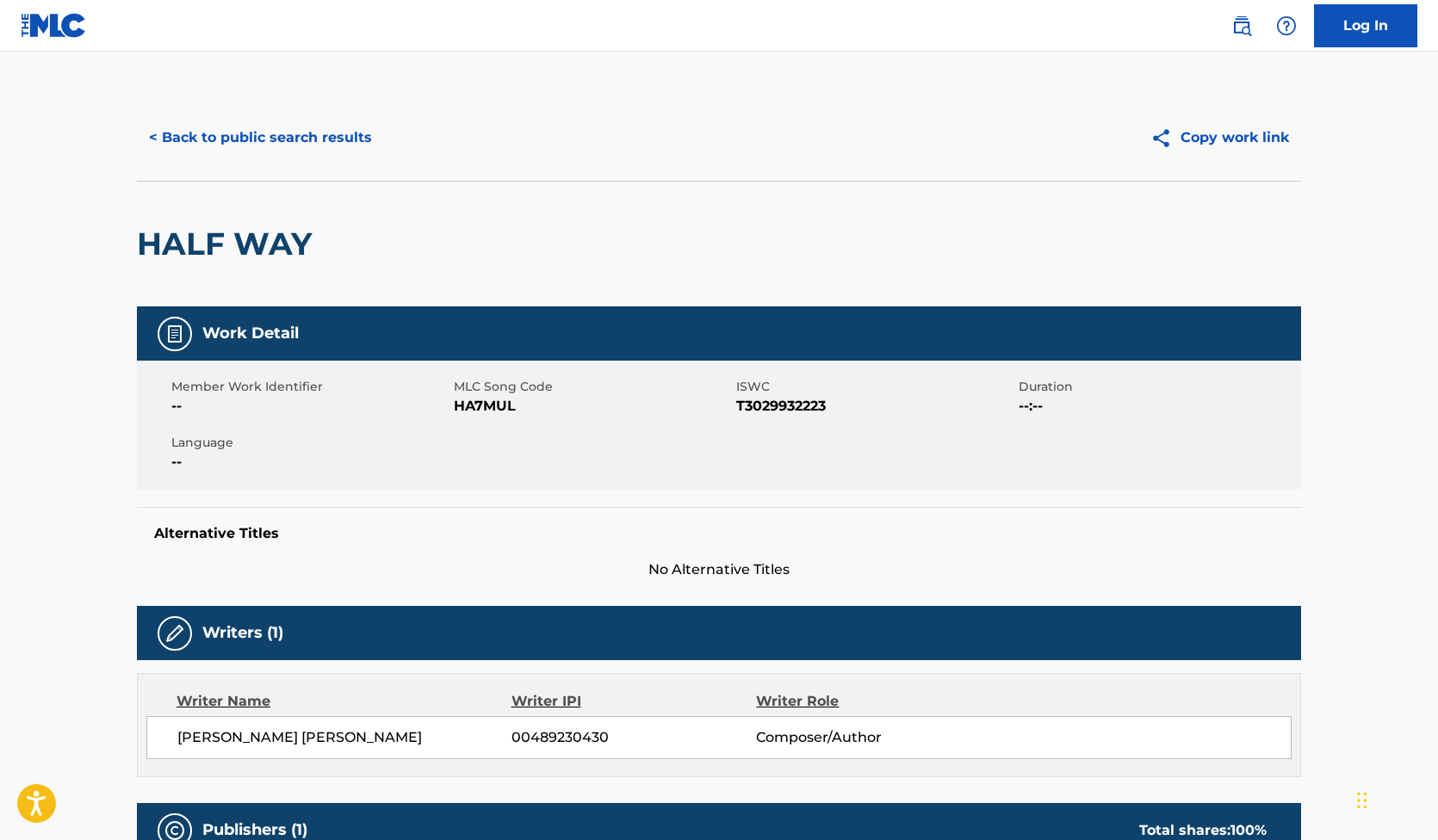
click at [269, 146] on button "< Back to public search results" at bounding box center [261, 137] width 247 height 43
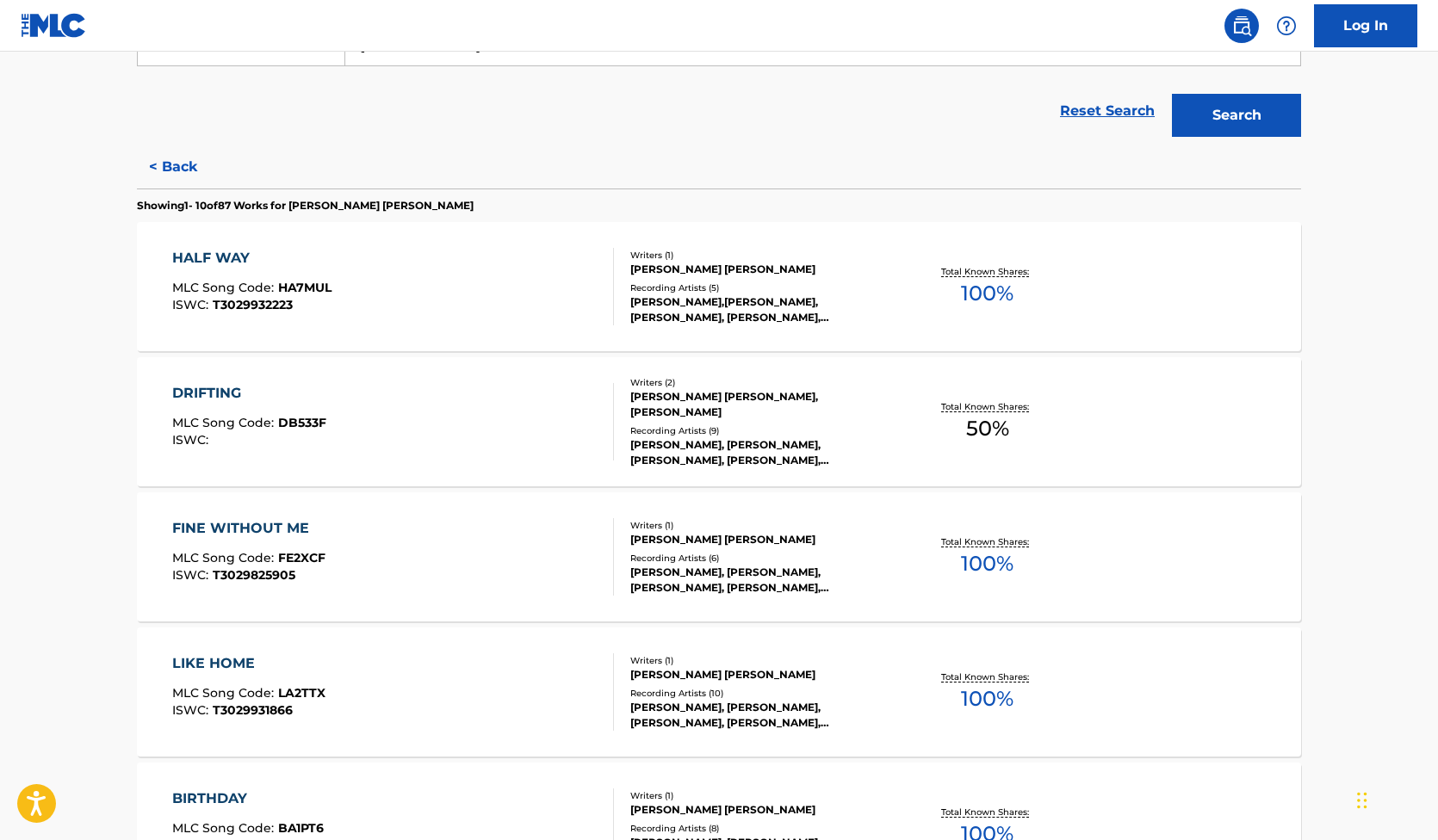
scroll to position [356, 0]
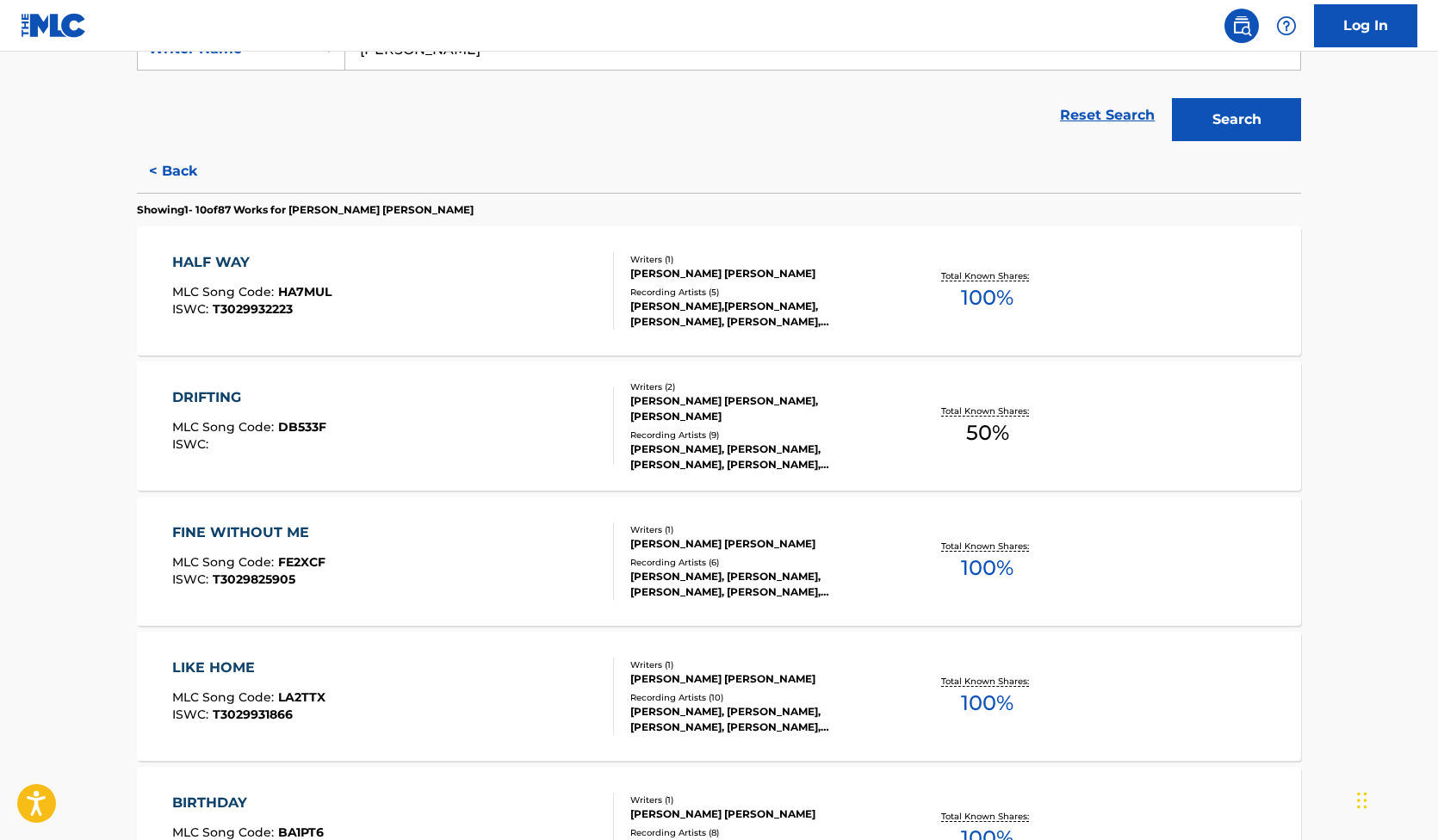
click at [228, 396] on div "DRIFTING" at bounding box center [249, 398] width 154 height 21
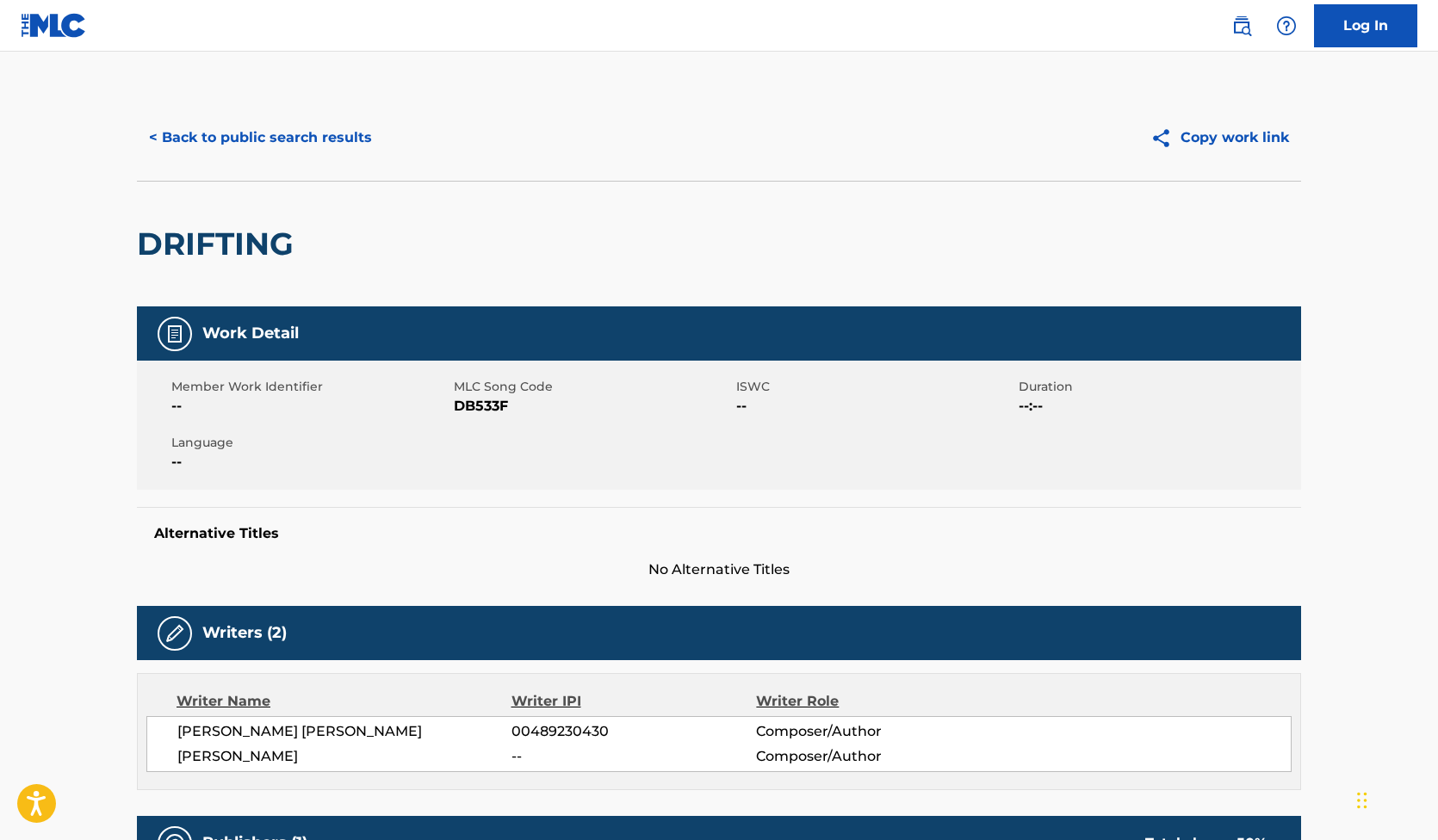
click at [248, 142] on button "< Back to public search results" at bounding box center [261, 137] width 247 height 43
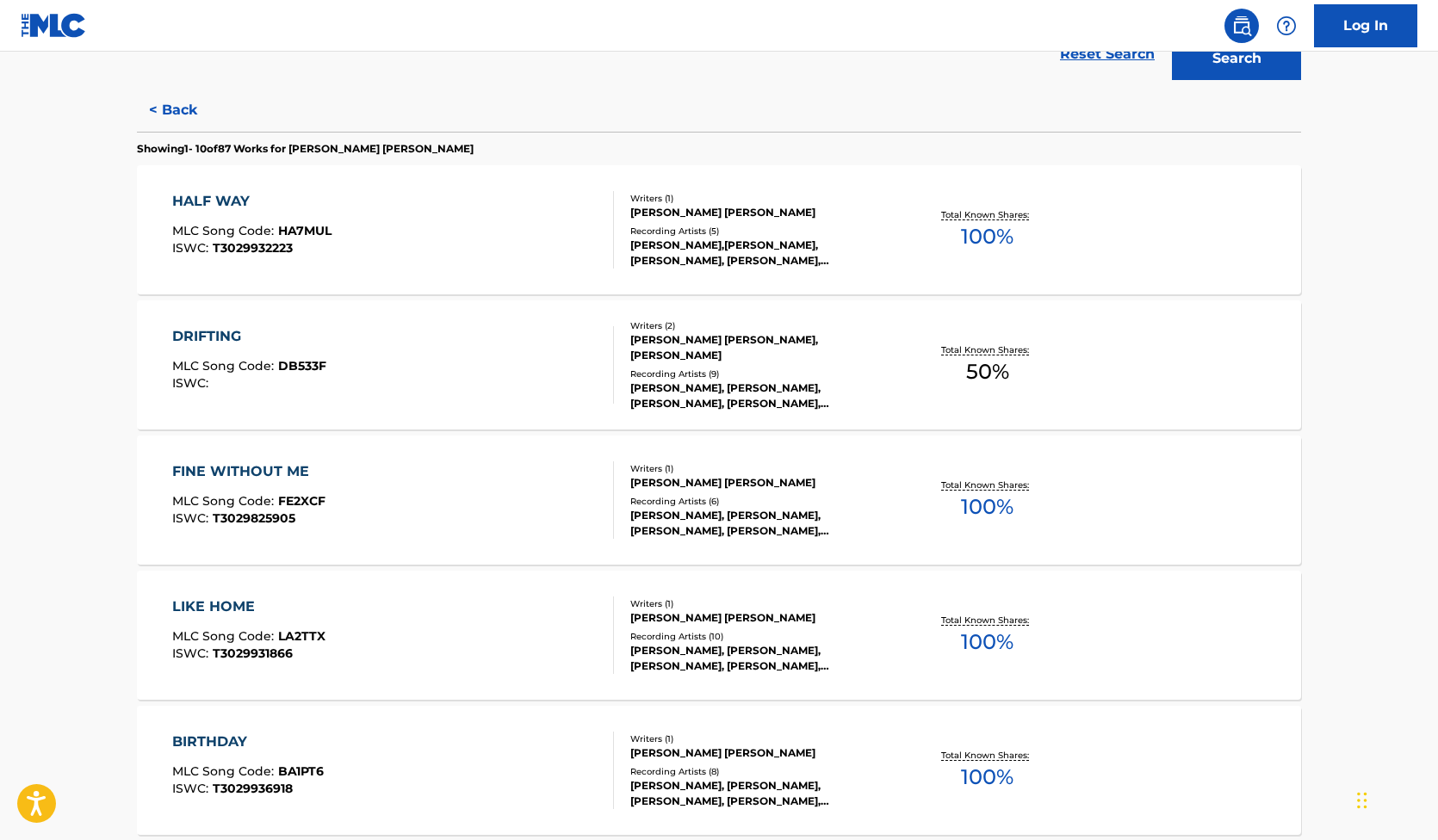
scroll to position [509, 0]
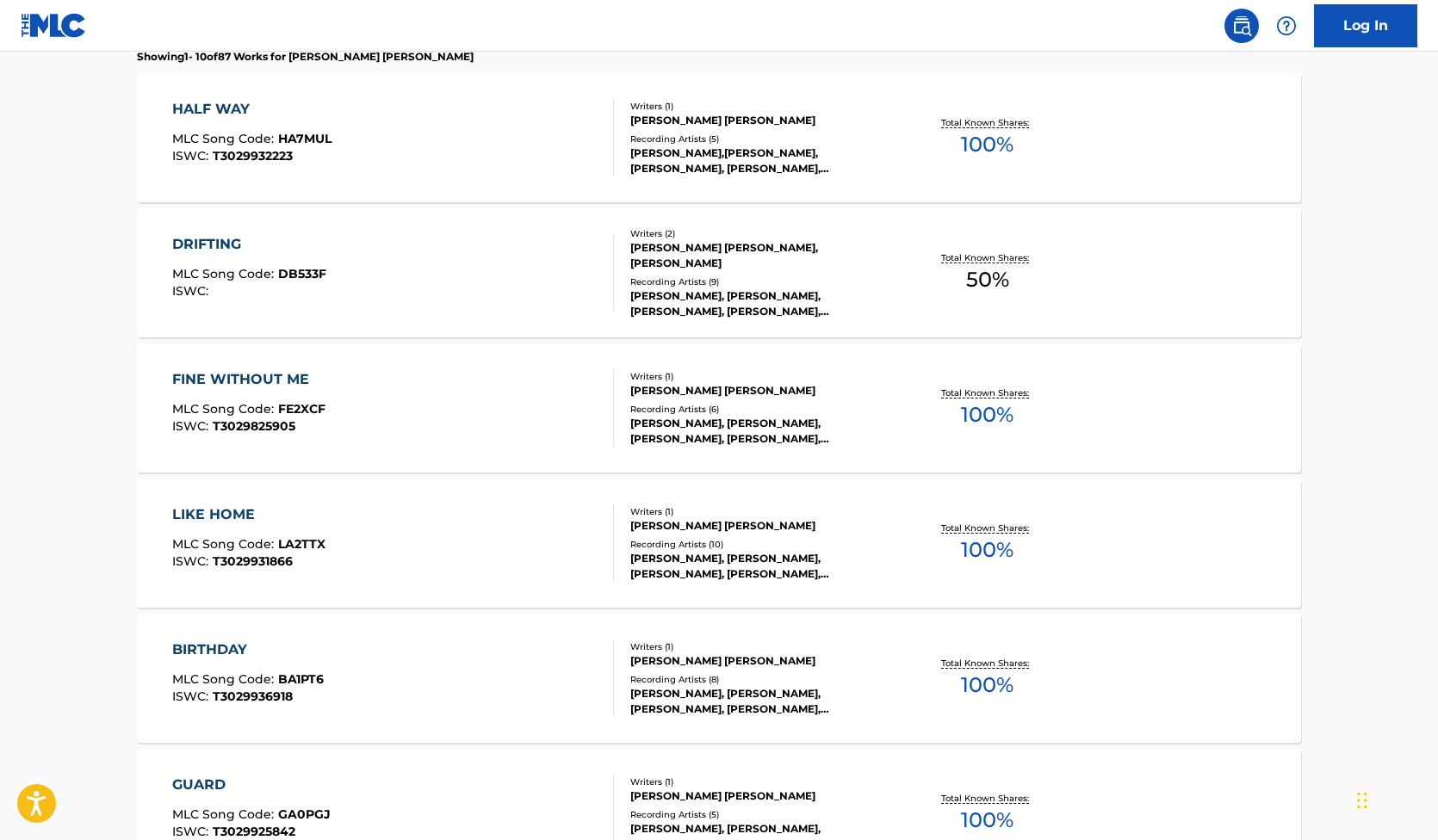
click at [284, 374] on div "FINE WITHOUT ME" at bounding box center [248, 380] width 153 height 21
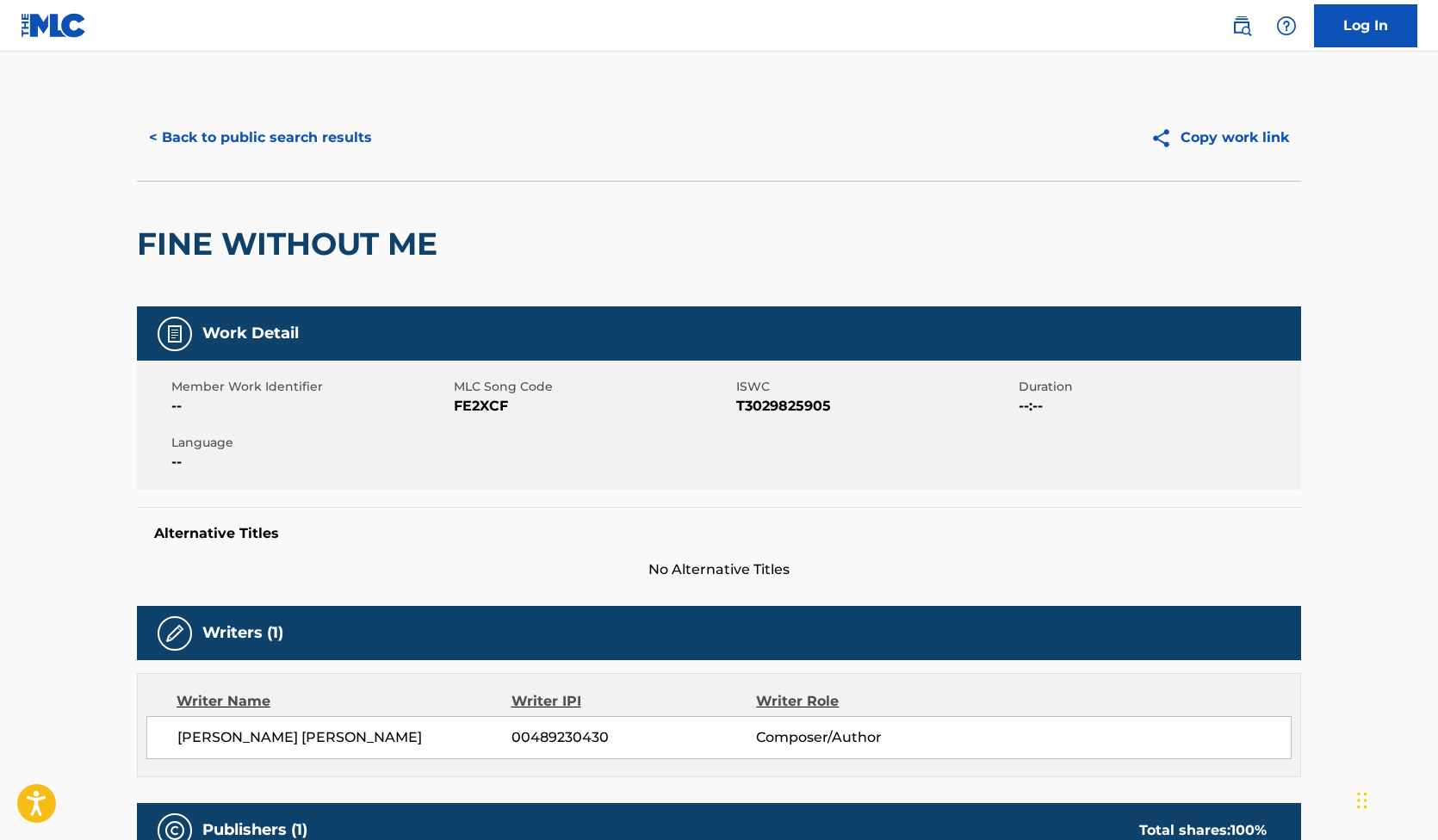
click at [257, 130] on button "< Back to public search results" at bounding box center [261, 137] width 247 height 43
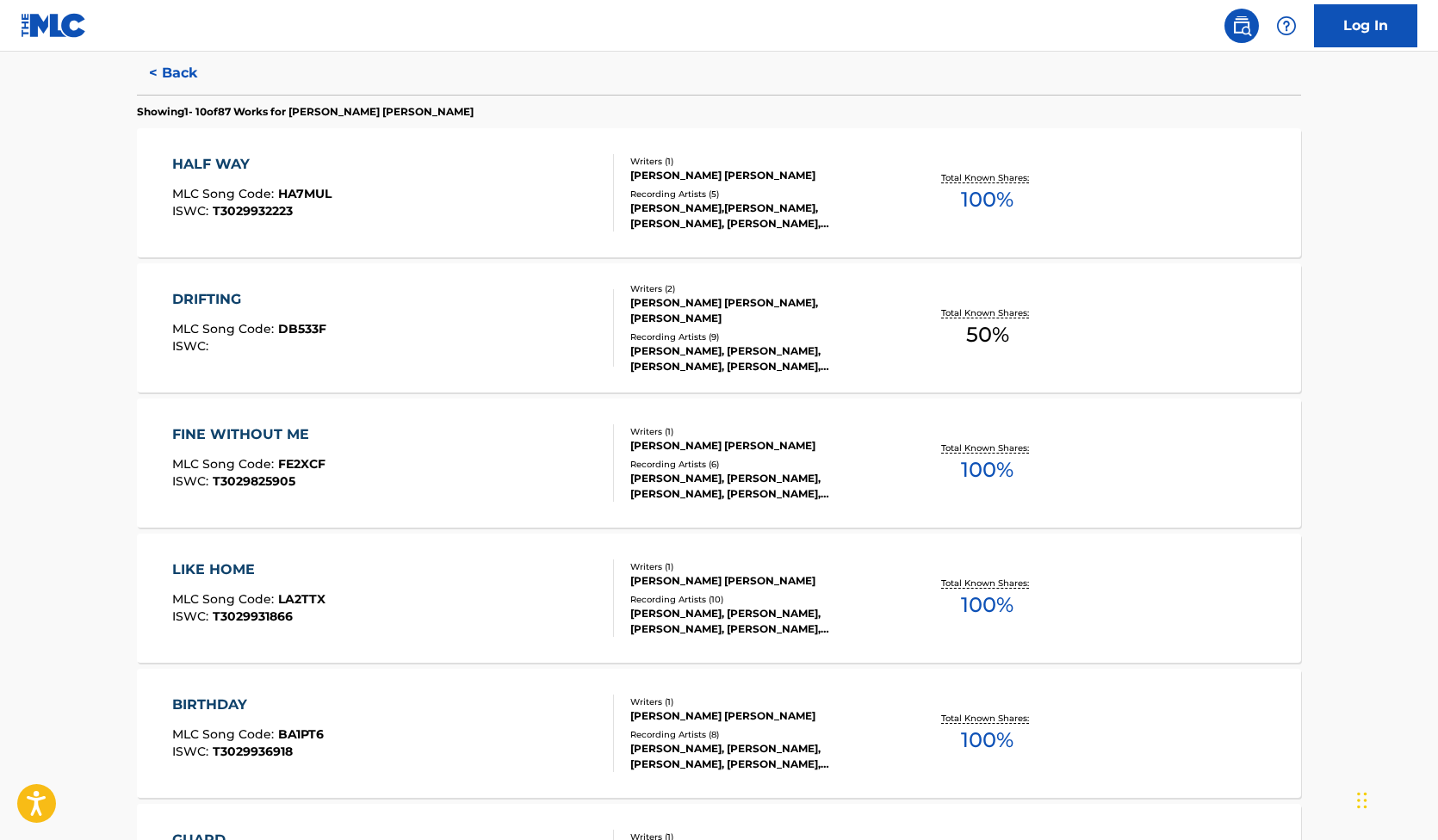
scroll to position [558, 0]
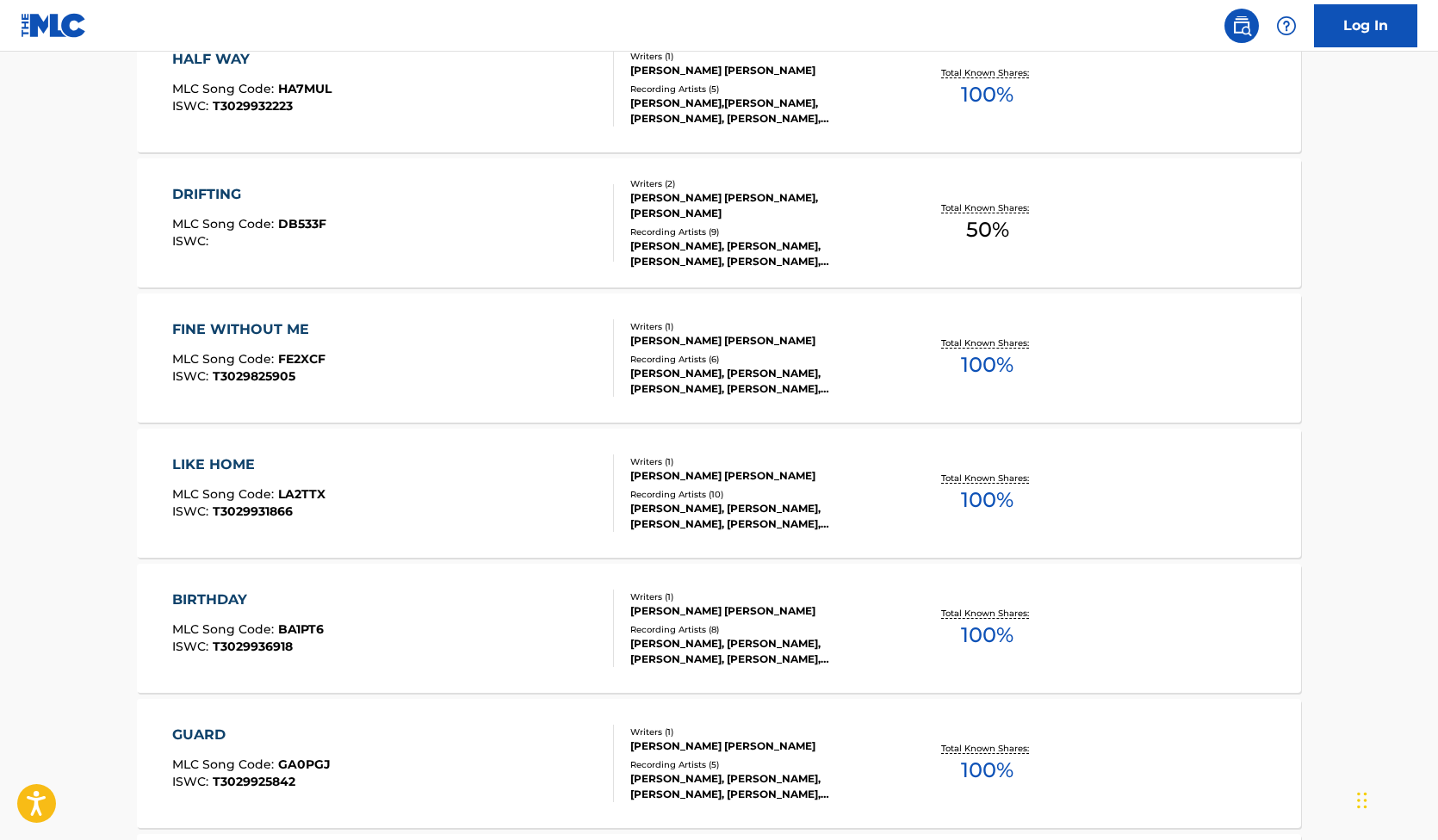
click at [230, 467] on div "LIKE HOME" at bounding box center [248, 465] width 153 height 21
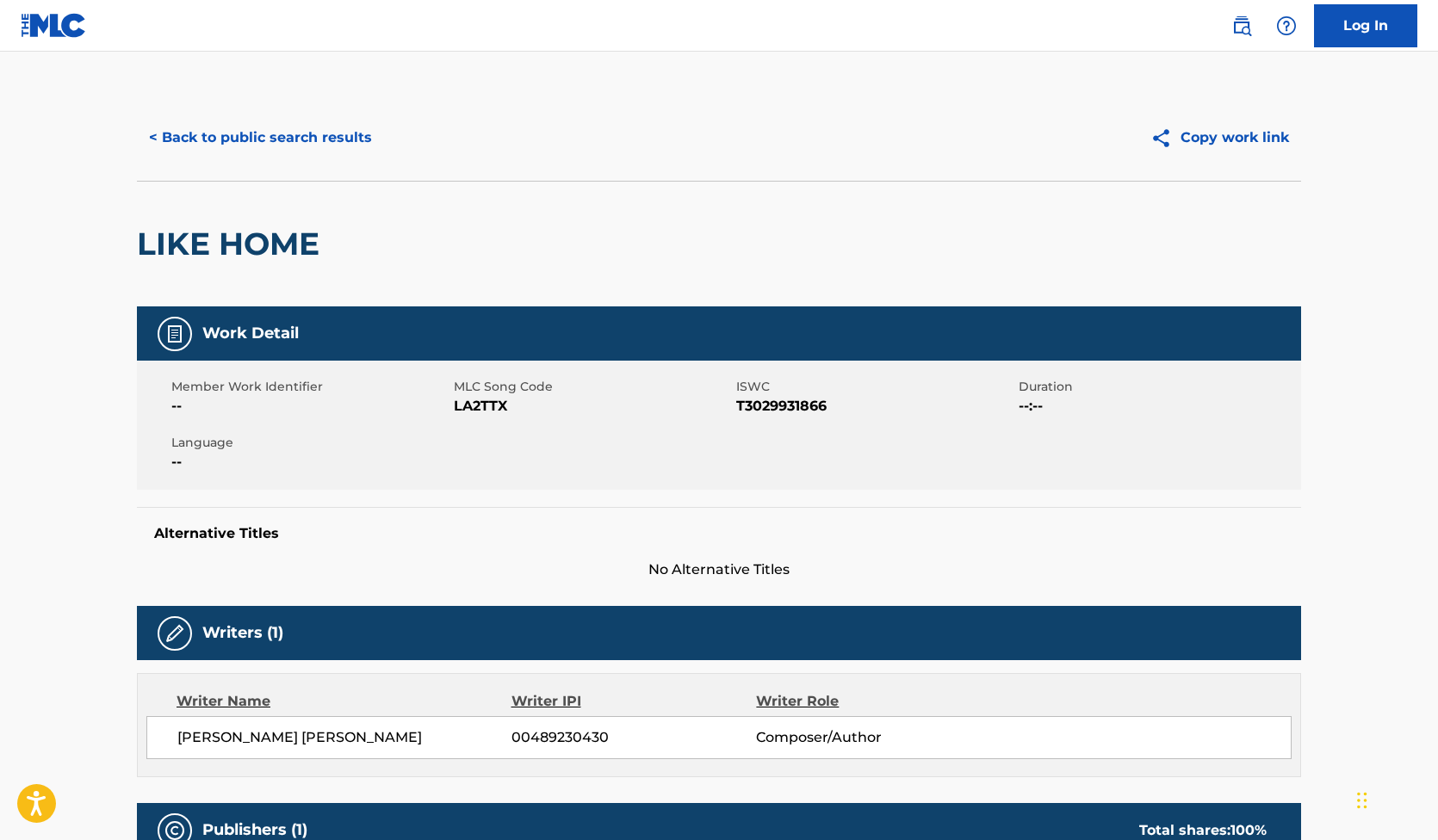
click at [263, 143] on button "< Back to public search results" at bounding box center [261, 137] width 247 height 43
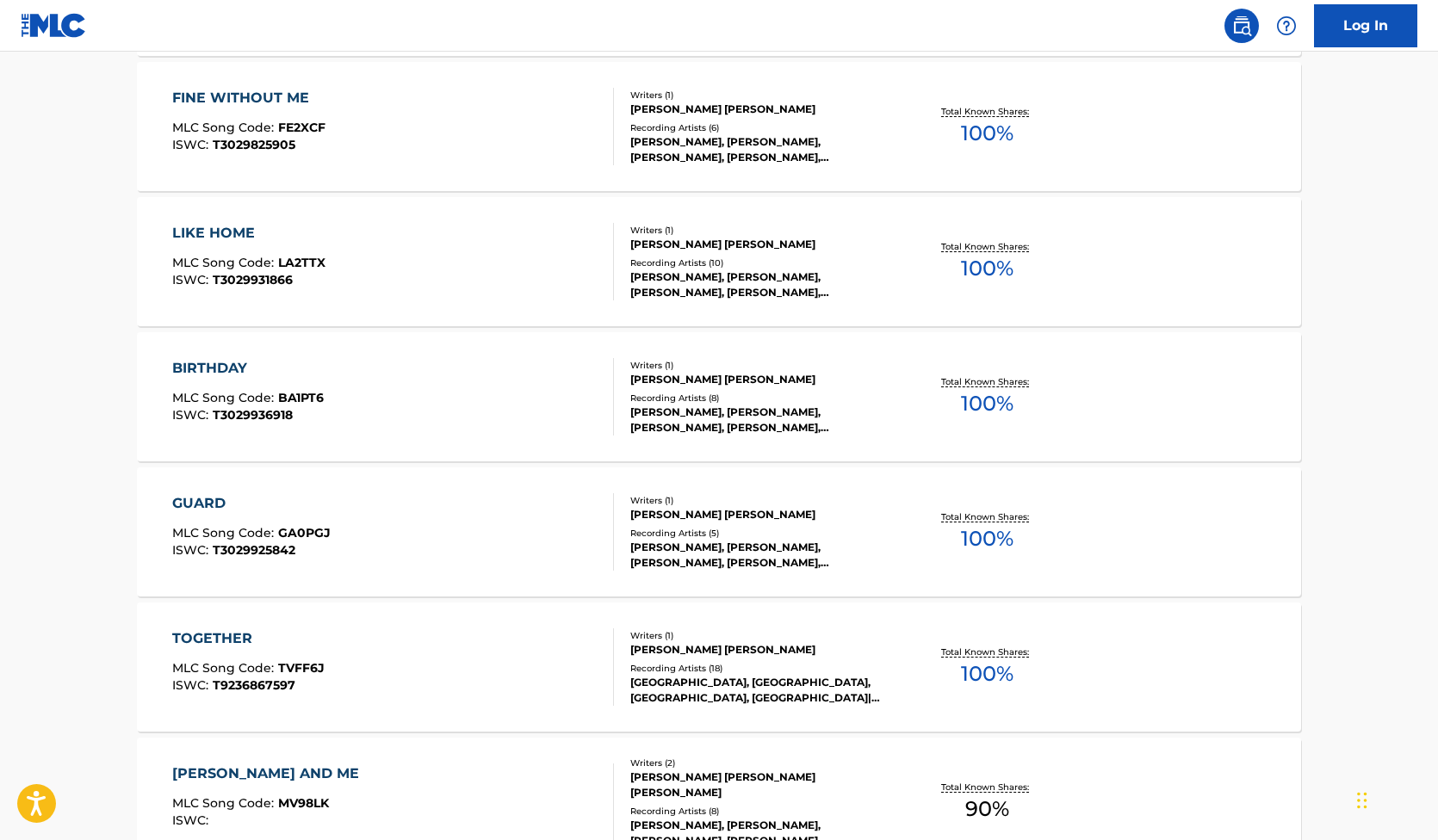
scroll to position [1219, 0]
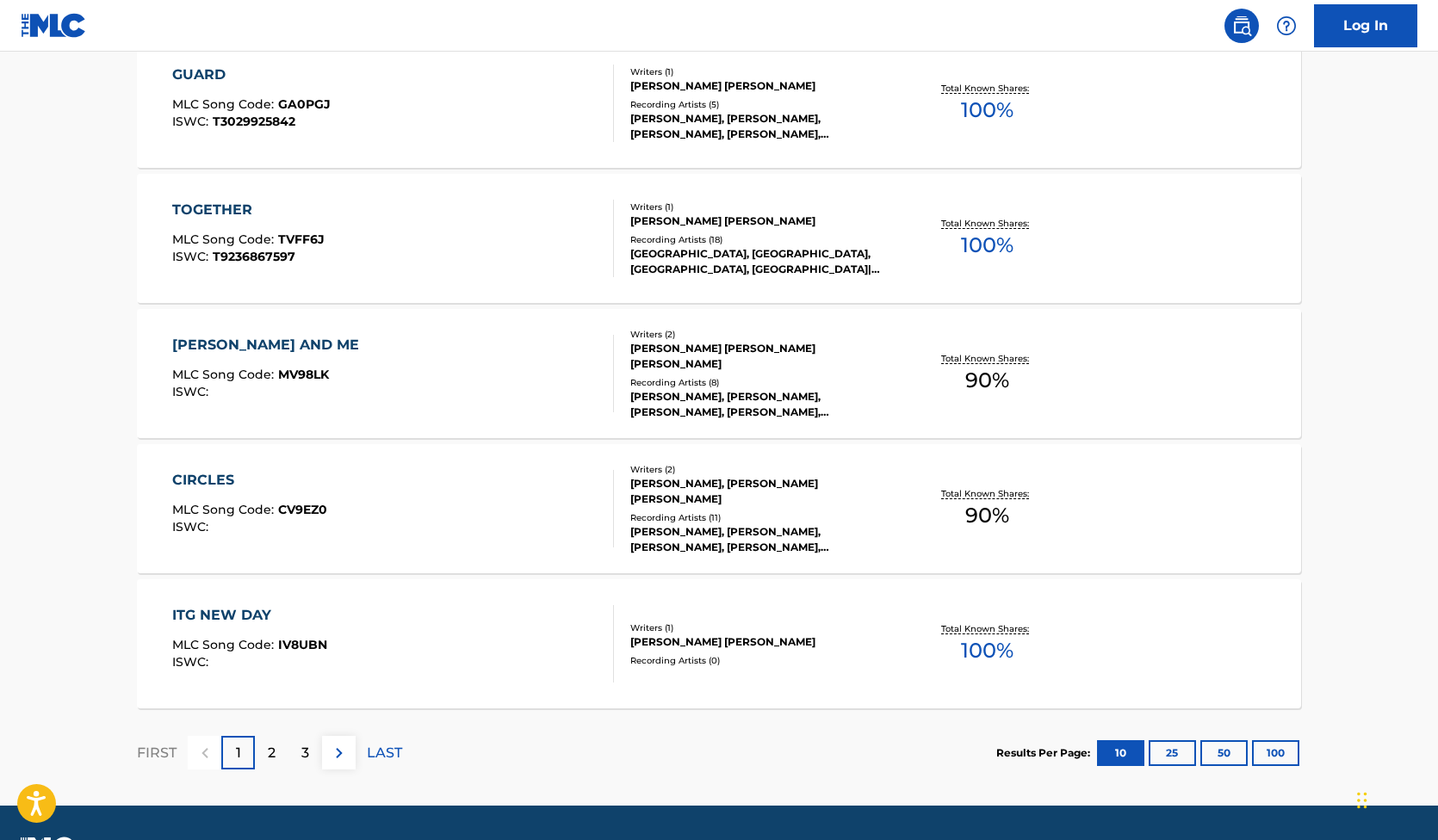
click at [243, 342] on div "[PERSON_NAME] AND ME" at bounding box center [269, 345] width 195 height 21
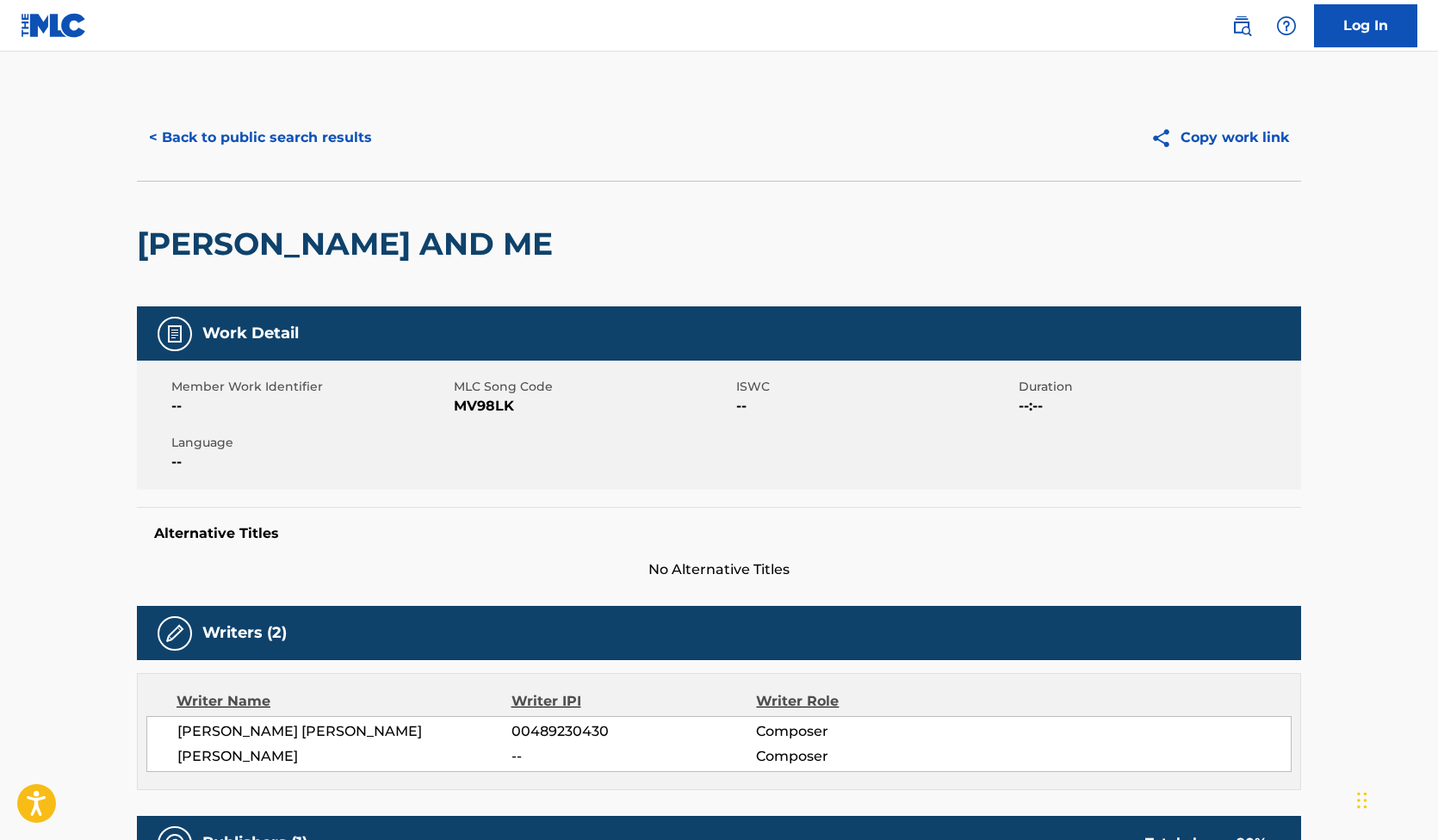
click at [209, 136] on button "< Back to public search results" at bounding box center [261, 137] width 247 height 43
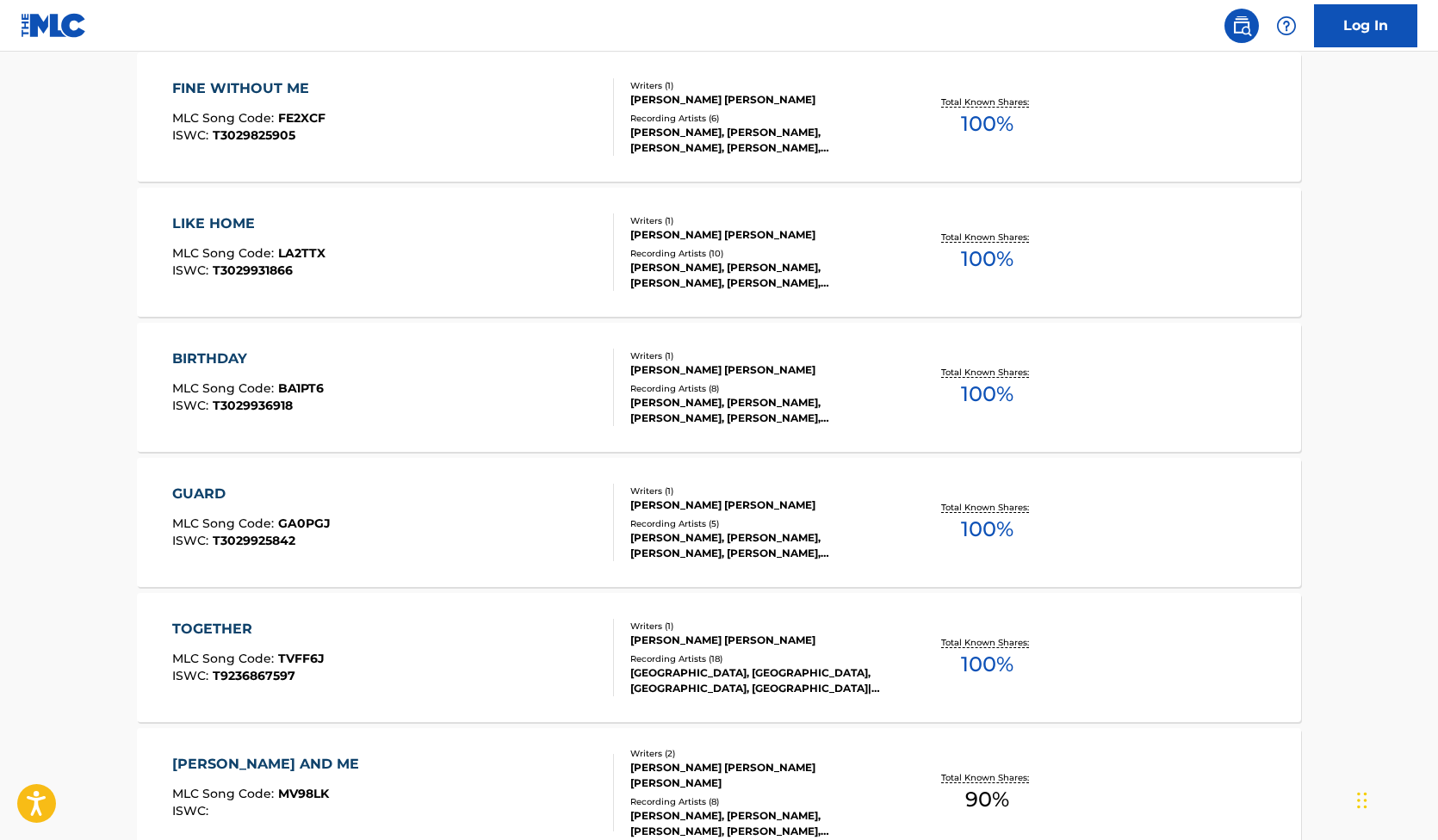
scroll to position [1267, 0]
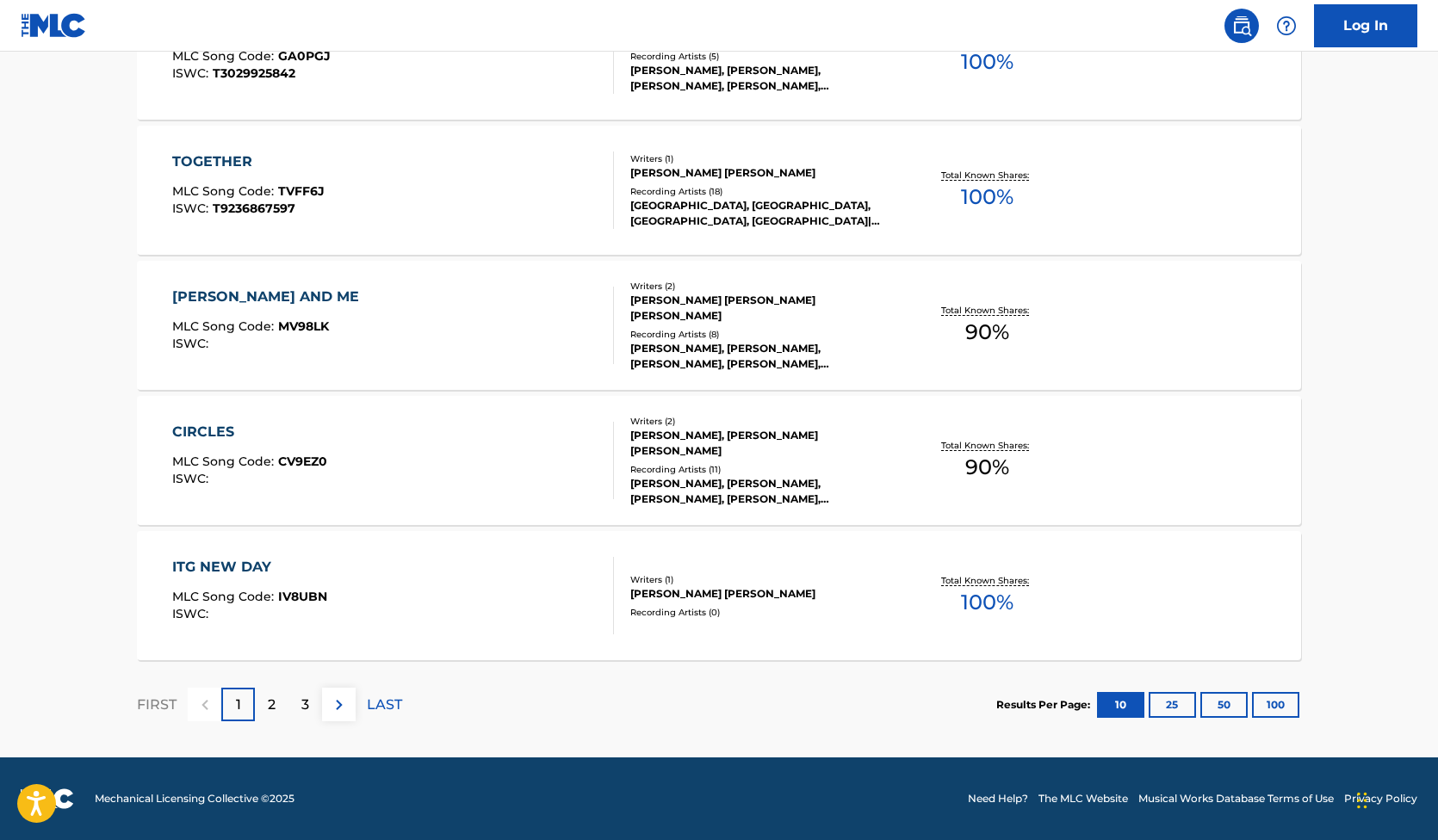
click at [1267, 713] on button "100" at bounding box center [1275, 704] width 48 height 26
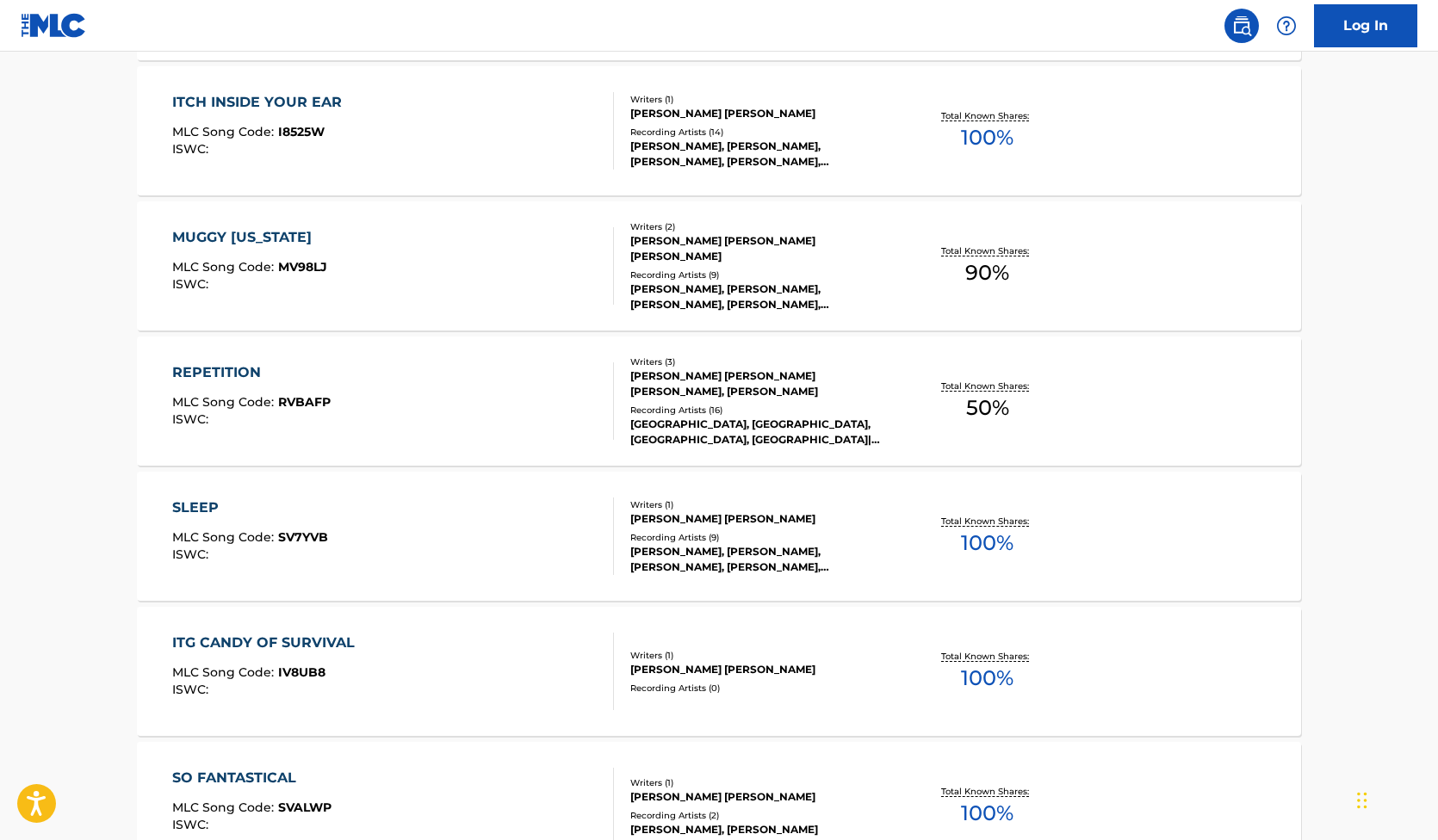
scroll to position [2336, 0]
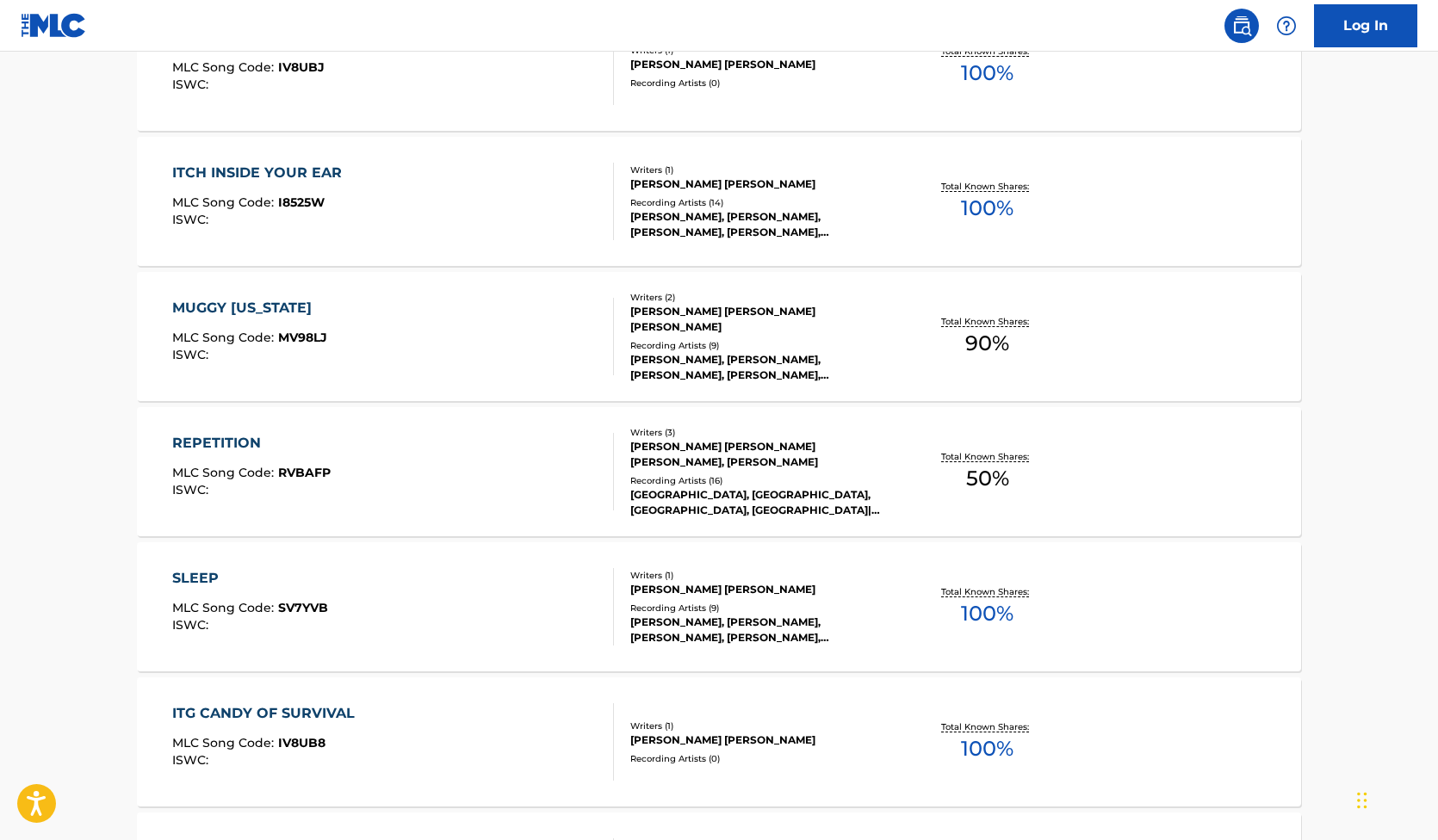
click at [225, 440] on div "REPETITION" at bounding box center [251, 443] width 158 height 21
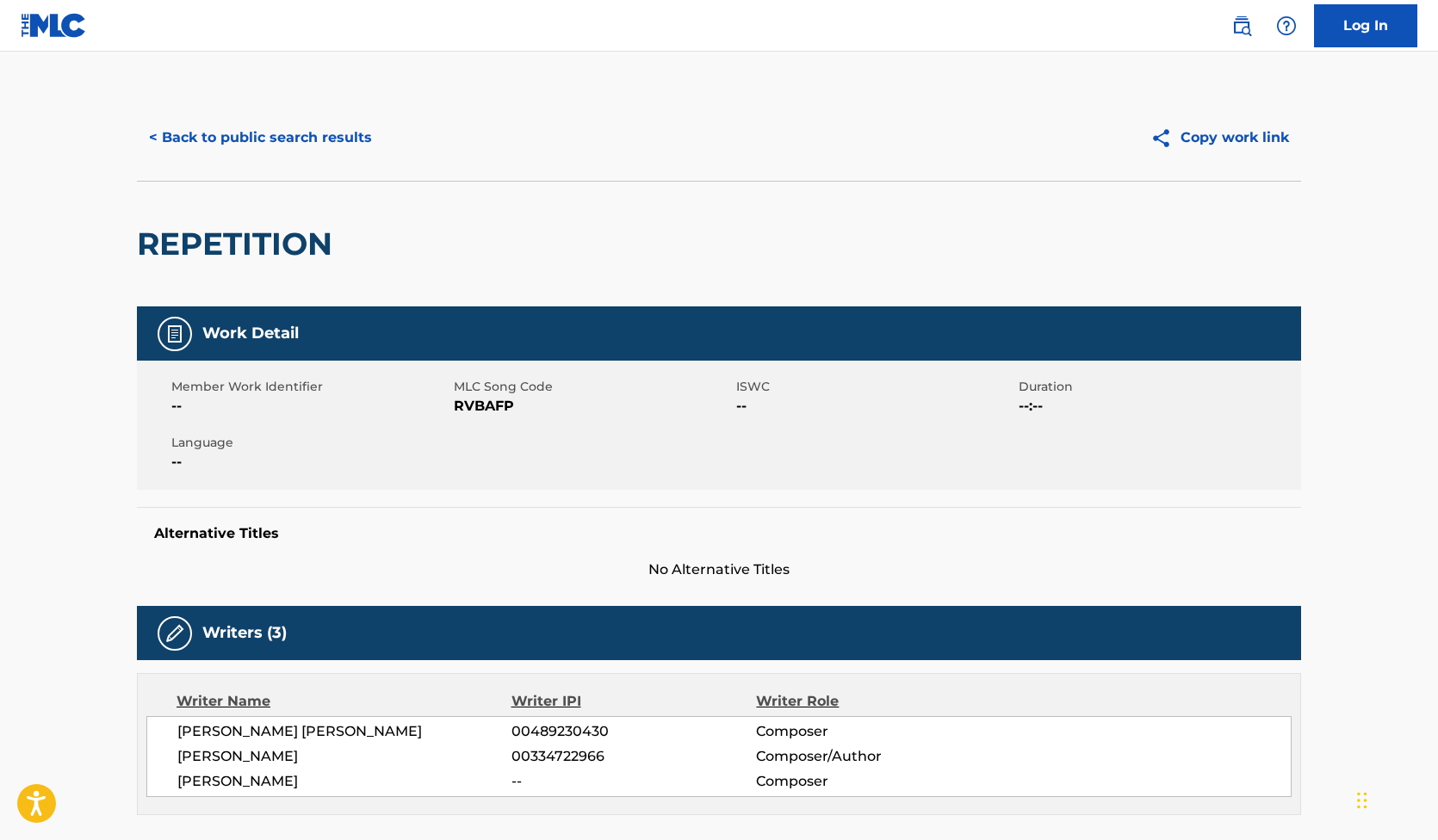
click at [301, 145] on button "< Back to public search results" at bounding box center [261, 137] width 247 height 43
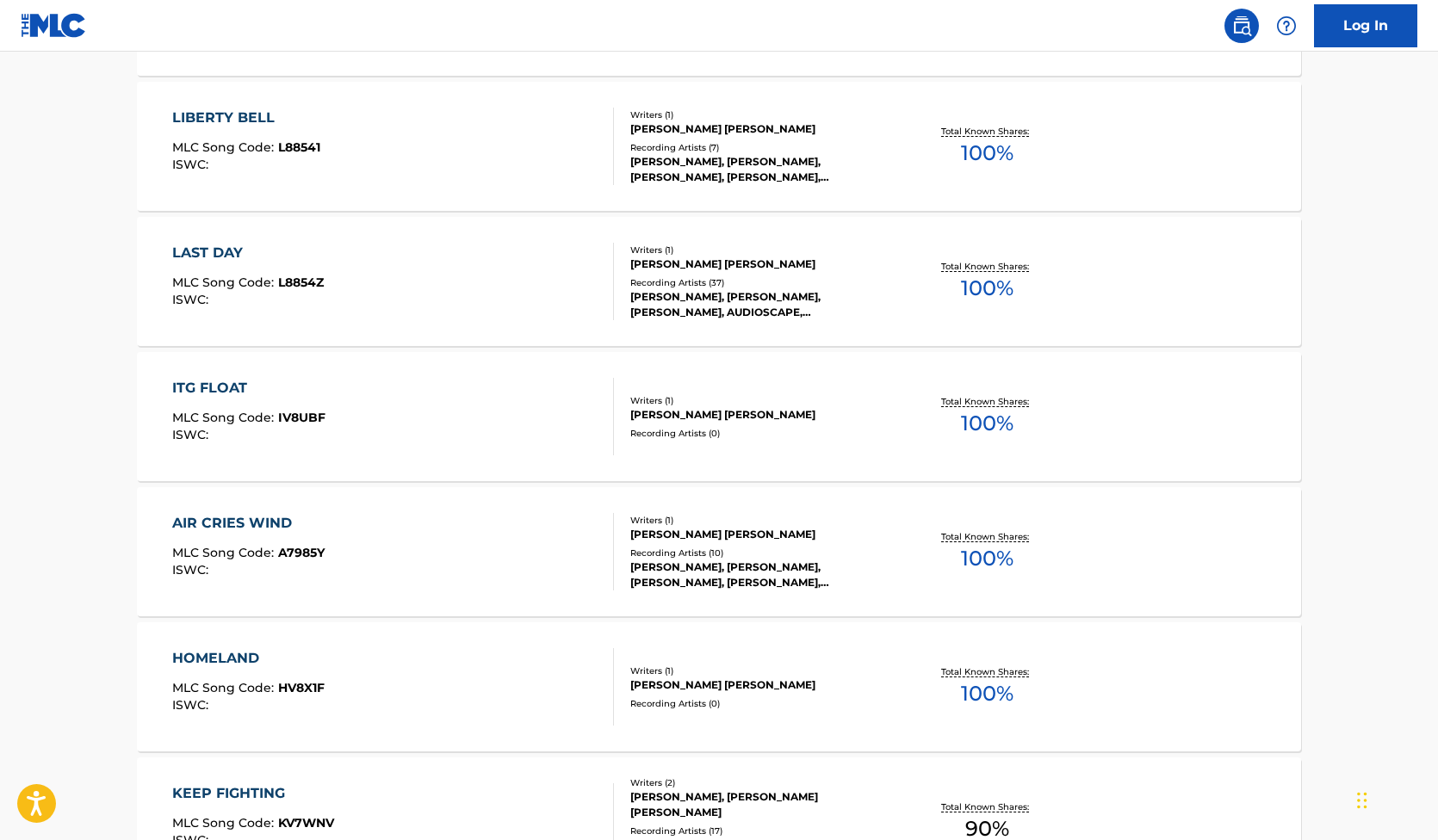
scroll to position [4423, 0]
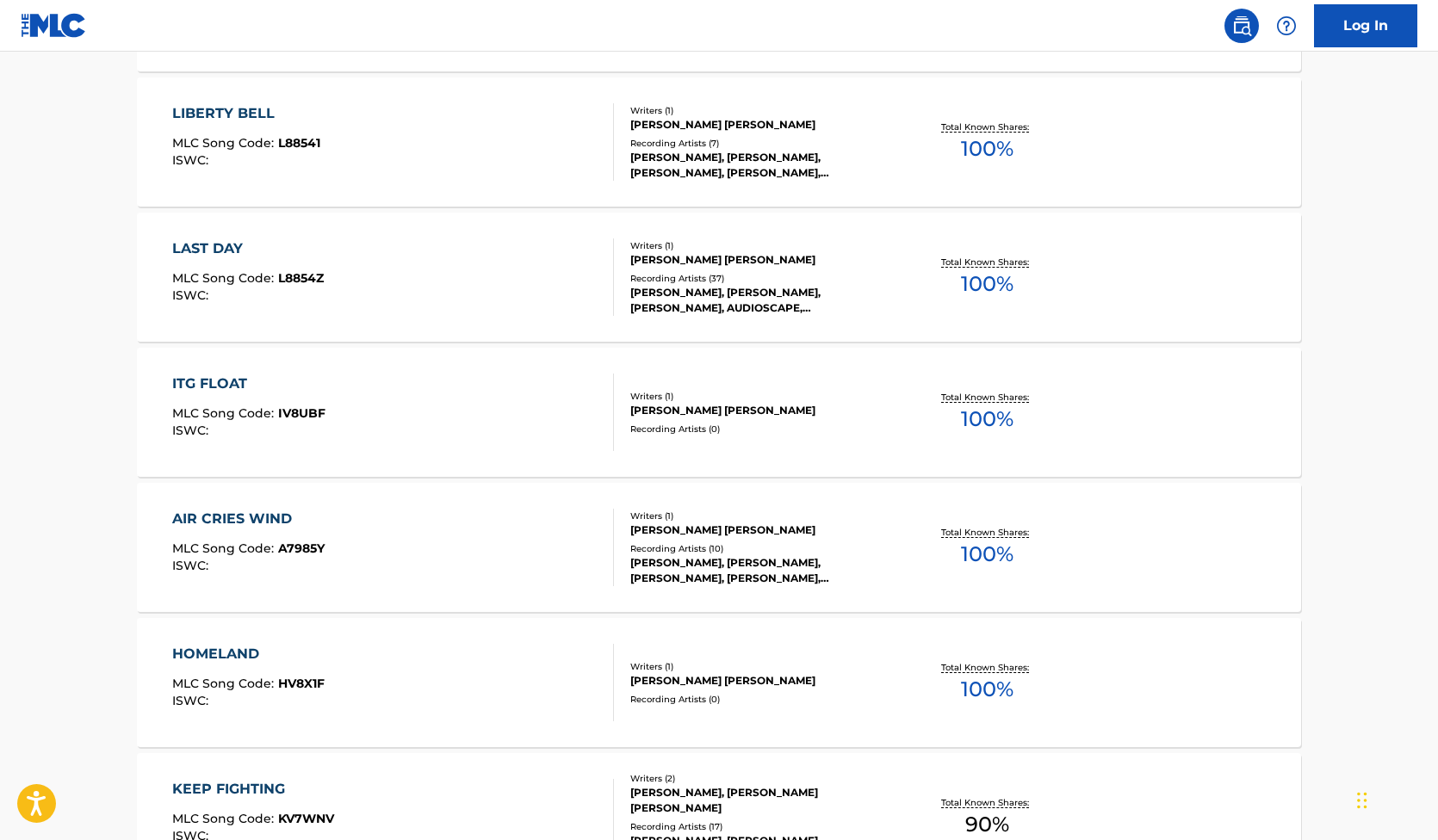
click at [211, 251] on div "LAST DAY" at bounding box center [247, 249] width 151 height 21
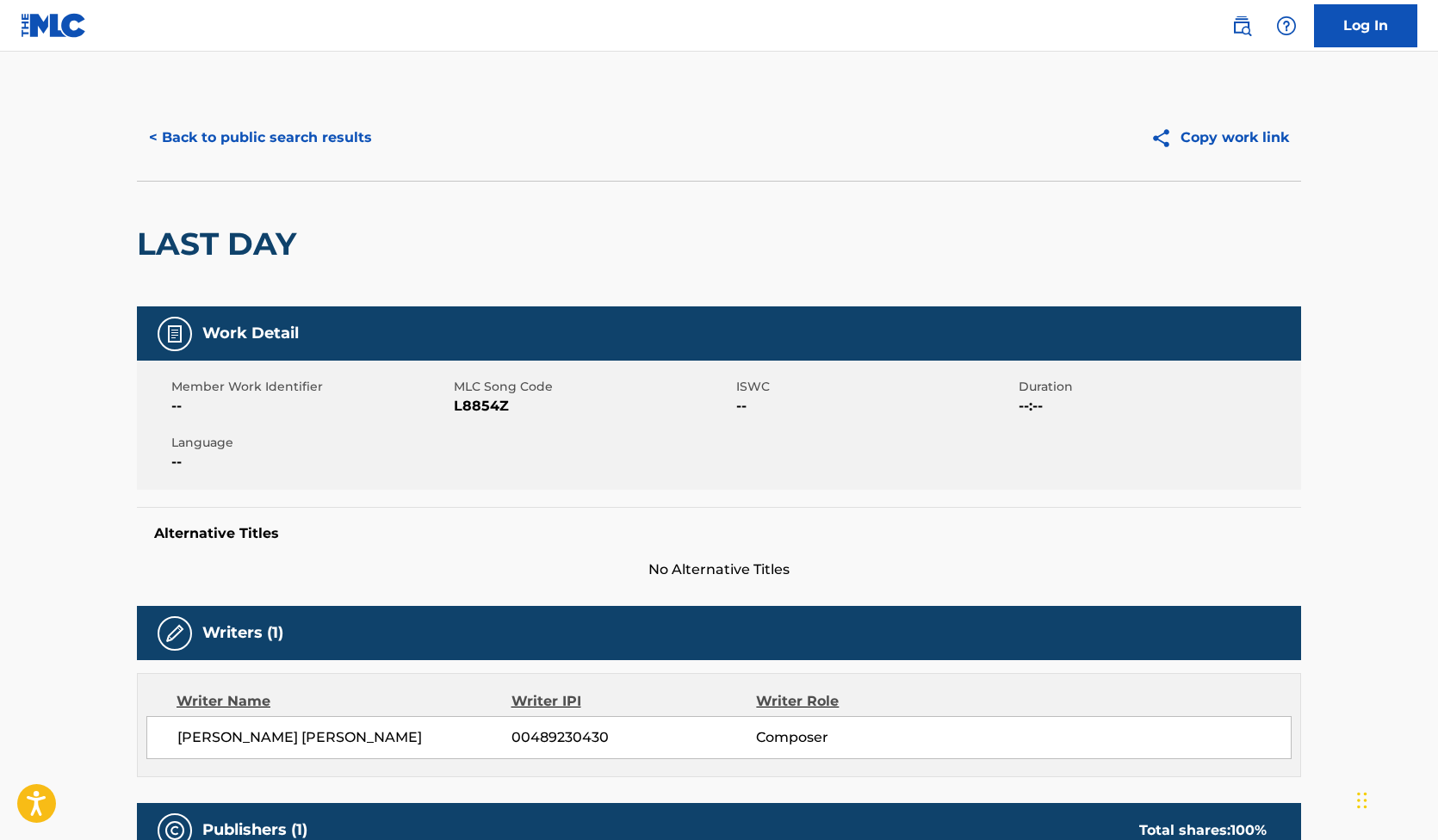
click at [236, 127] on button "< Back to public search results" at bounding box center [261, 137] width 247 height 43
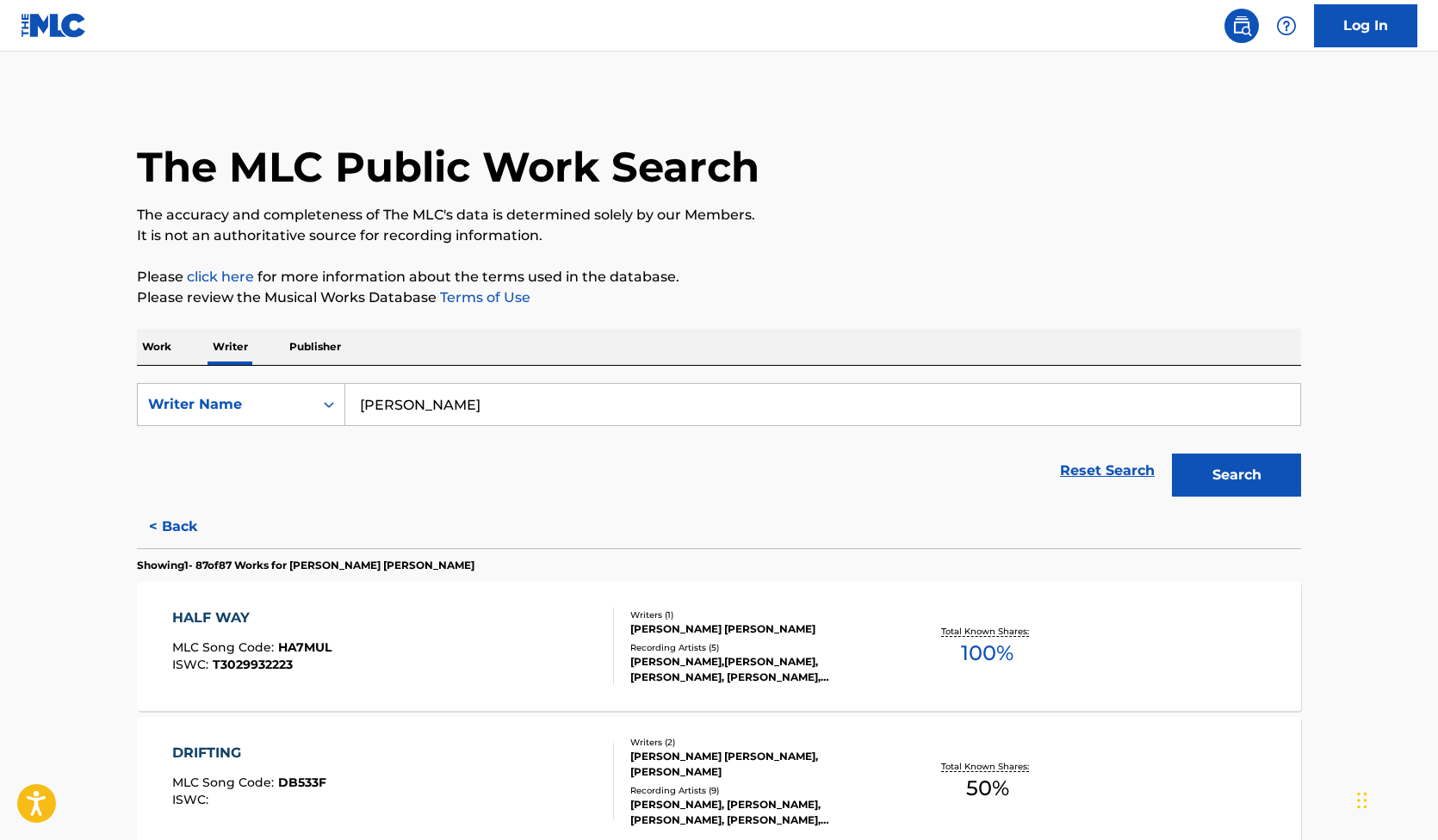
click at [450, 400] on input "[PERSON_NAME]" at bounding box center [822, 403] width 955 height 41
type input "[PERSON_NAME]"
click at [1245, 467] on button "Search" at bounding box center [1236, 475] width 129 height 43
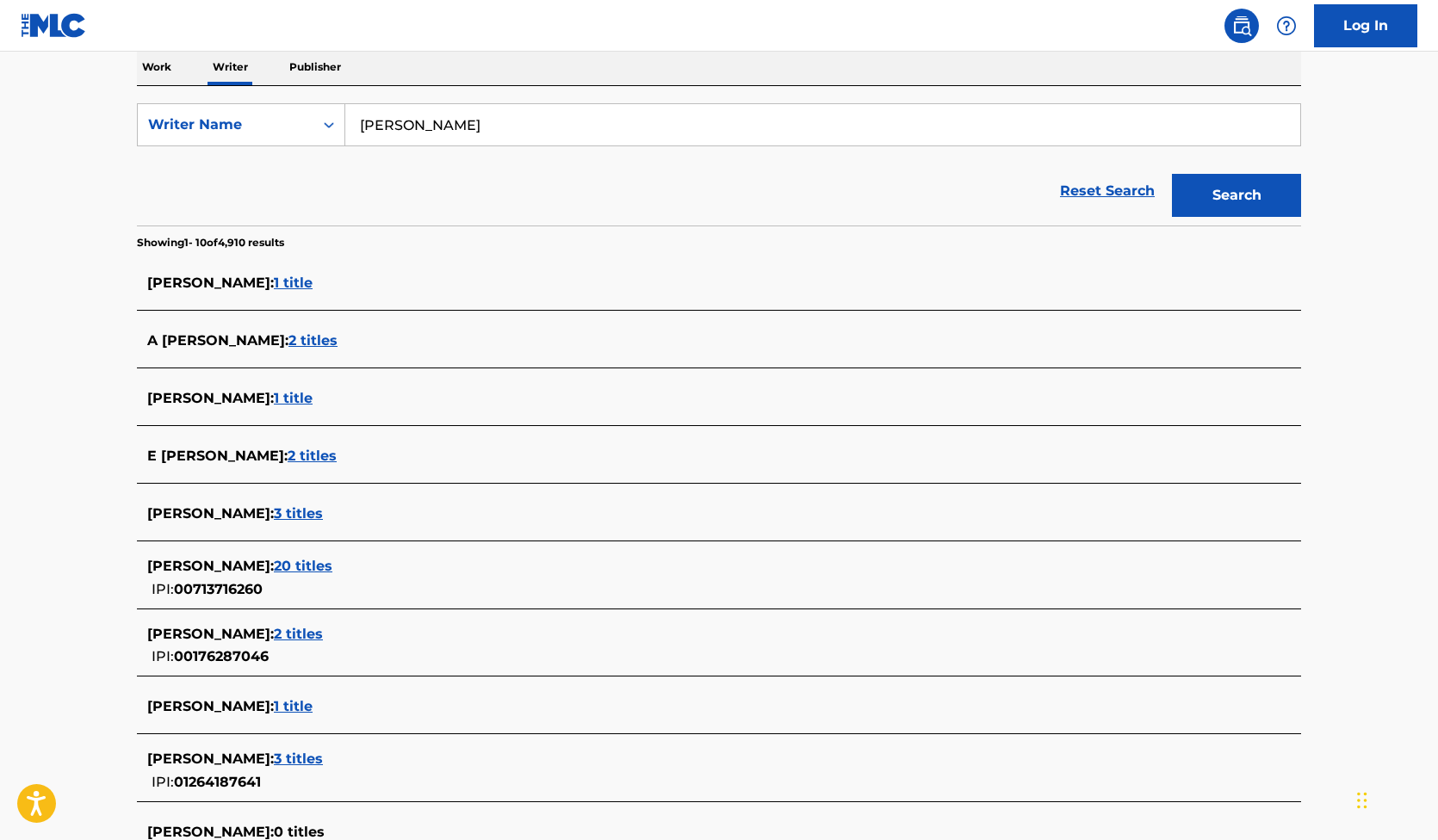
scroll to position [282, 0]
click at [313, 561] on span "20 titles" at bounding box center [304, 563] width 59 height 16
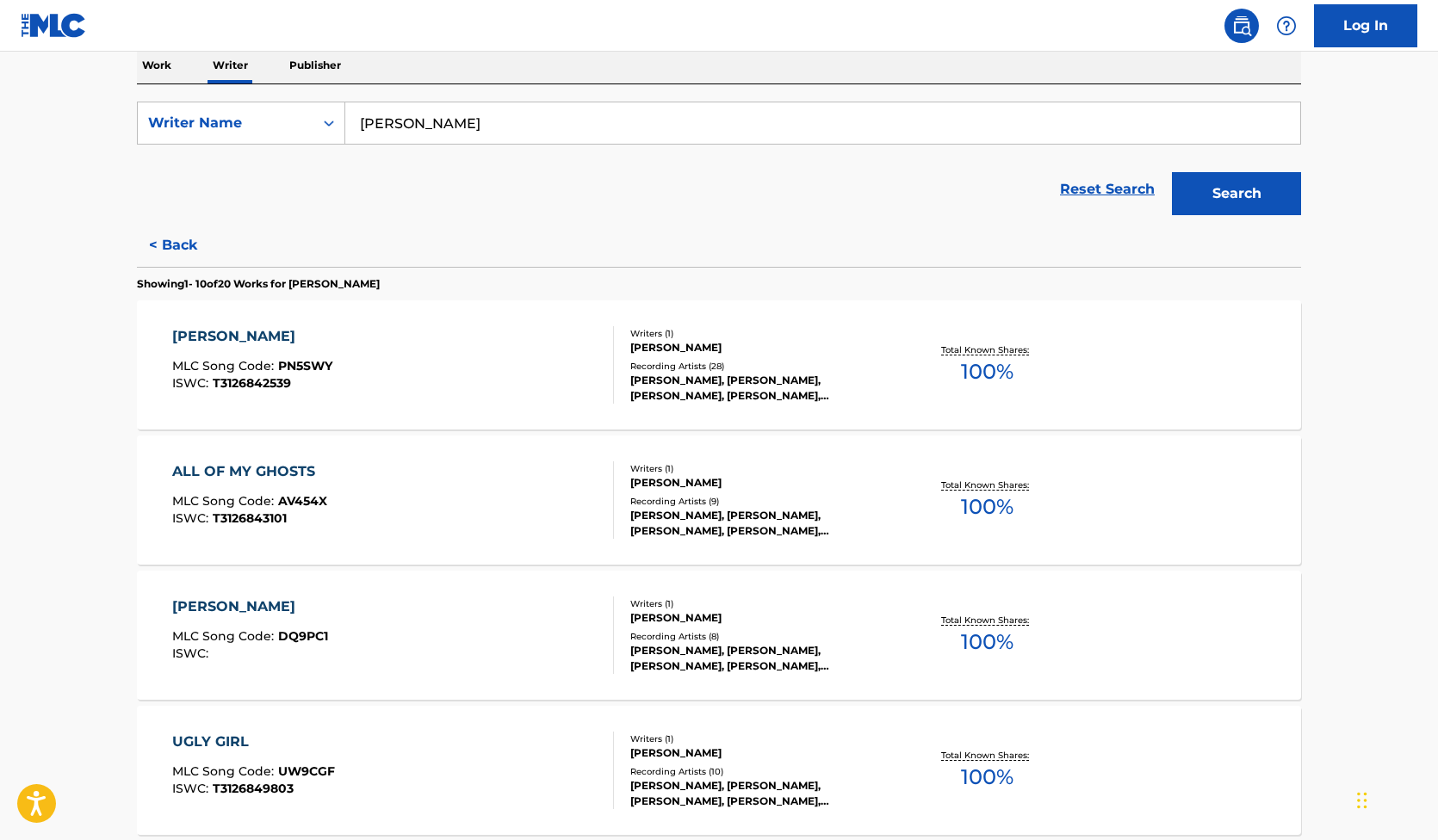
click at [221, 336] on div "[PERSON_NAME]" at bounding box center [252, 337] width 160 height 21
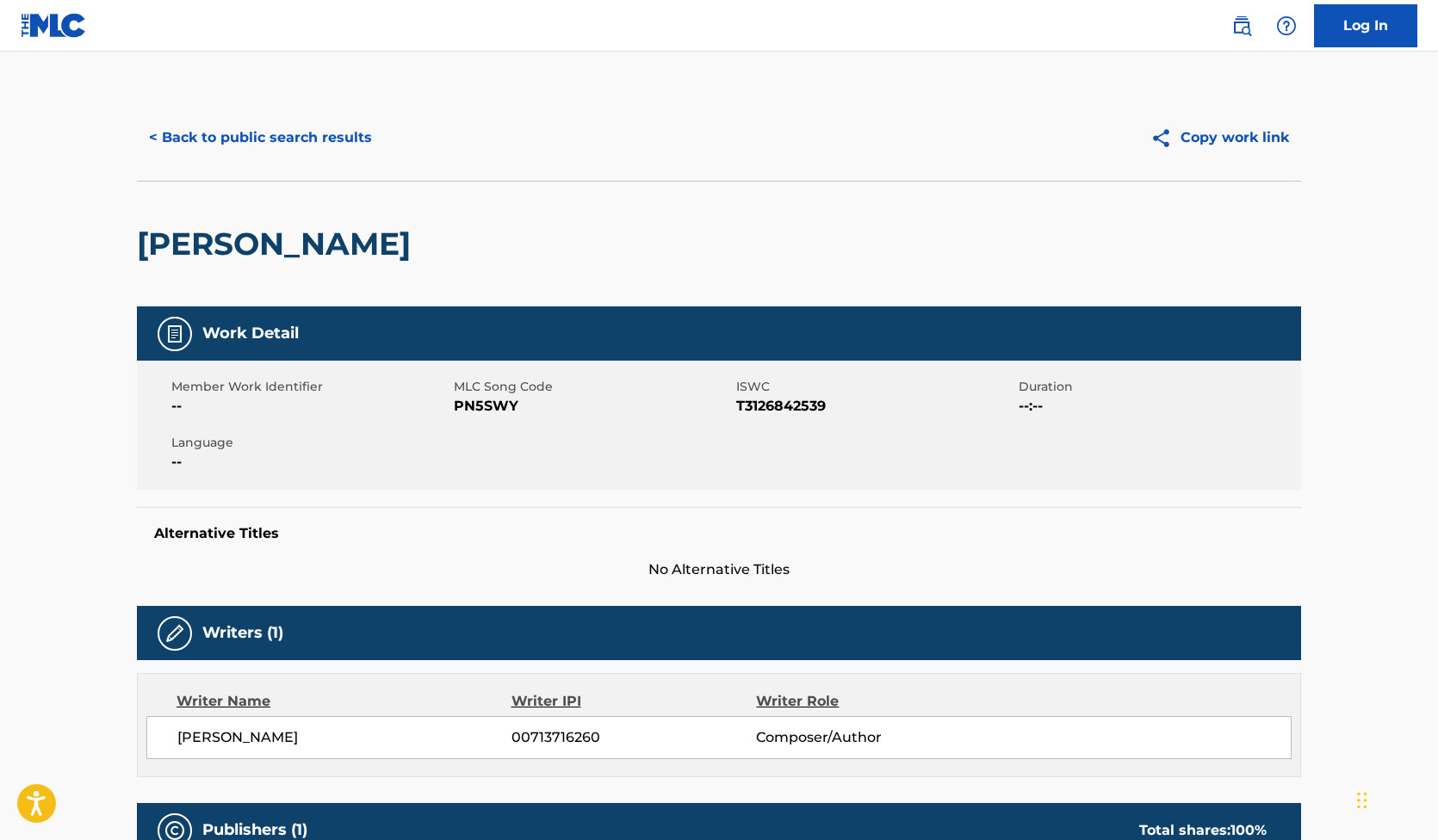
click at [271, 123] on button "< Back to public search results" at bounding box center [261, 137] width 247 height 43
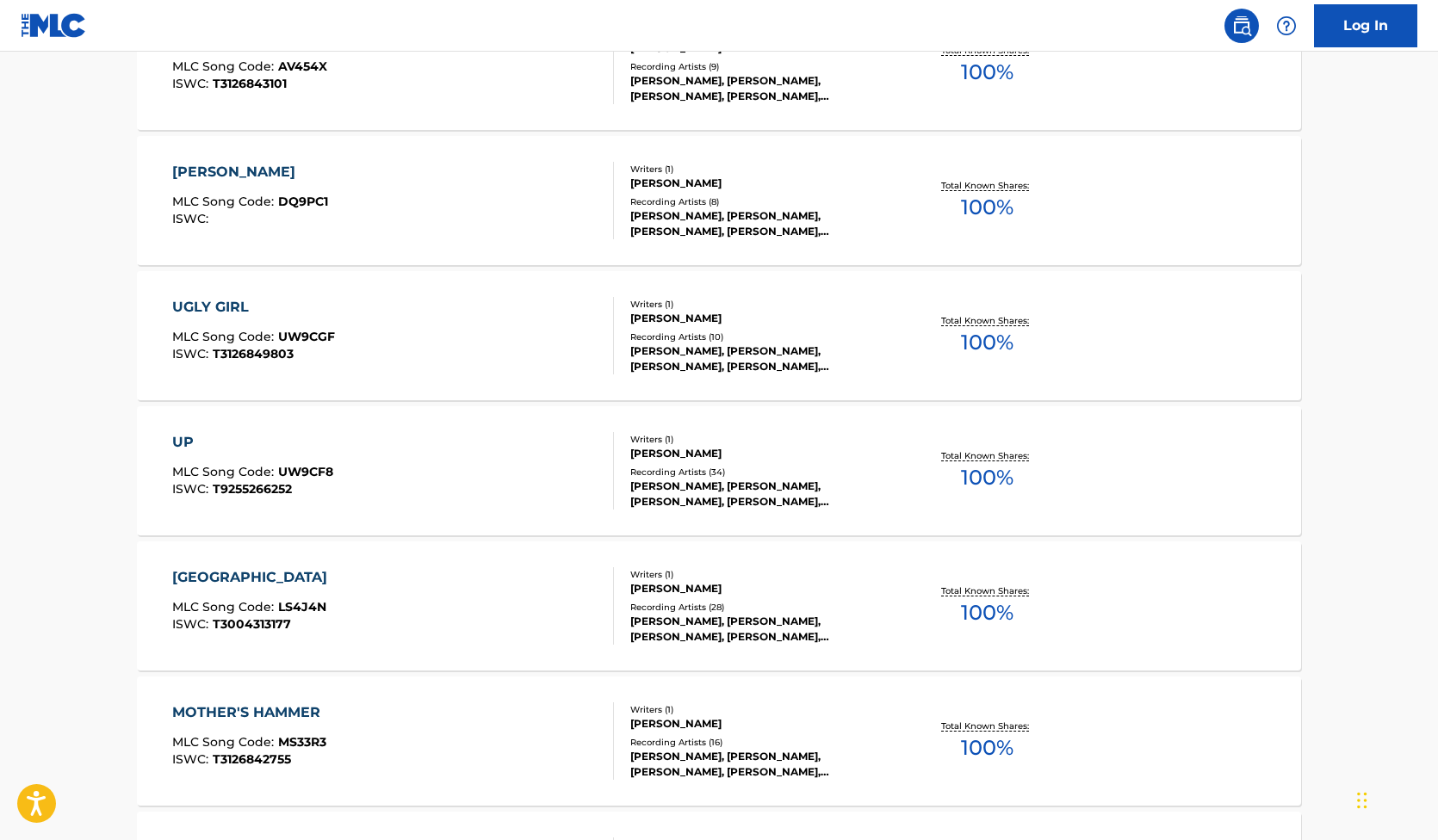
scroll to position [830, 0]
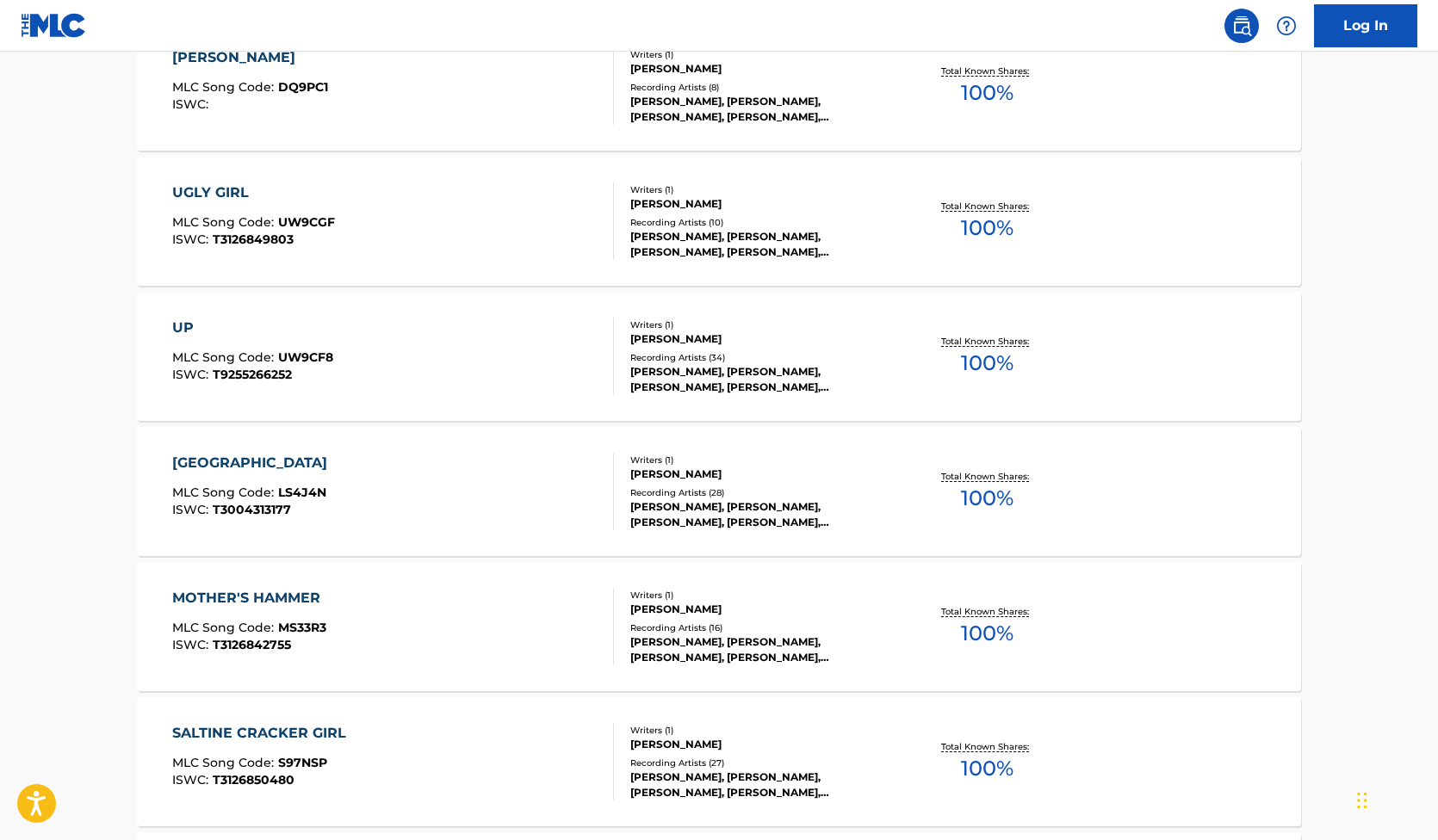
click at [183, 322] on div "UP" at bounding box center [252, 328] width 161 height 21
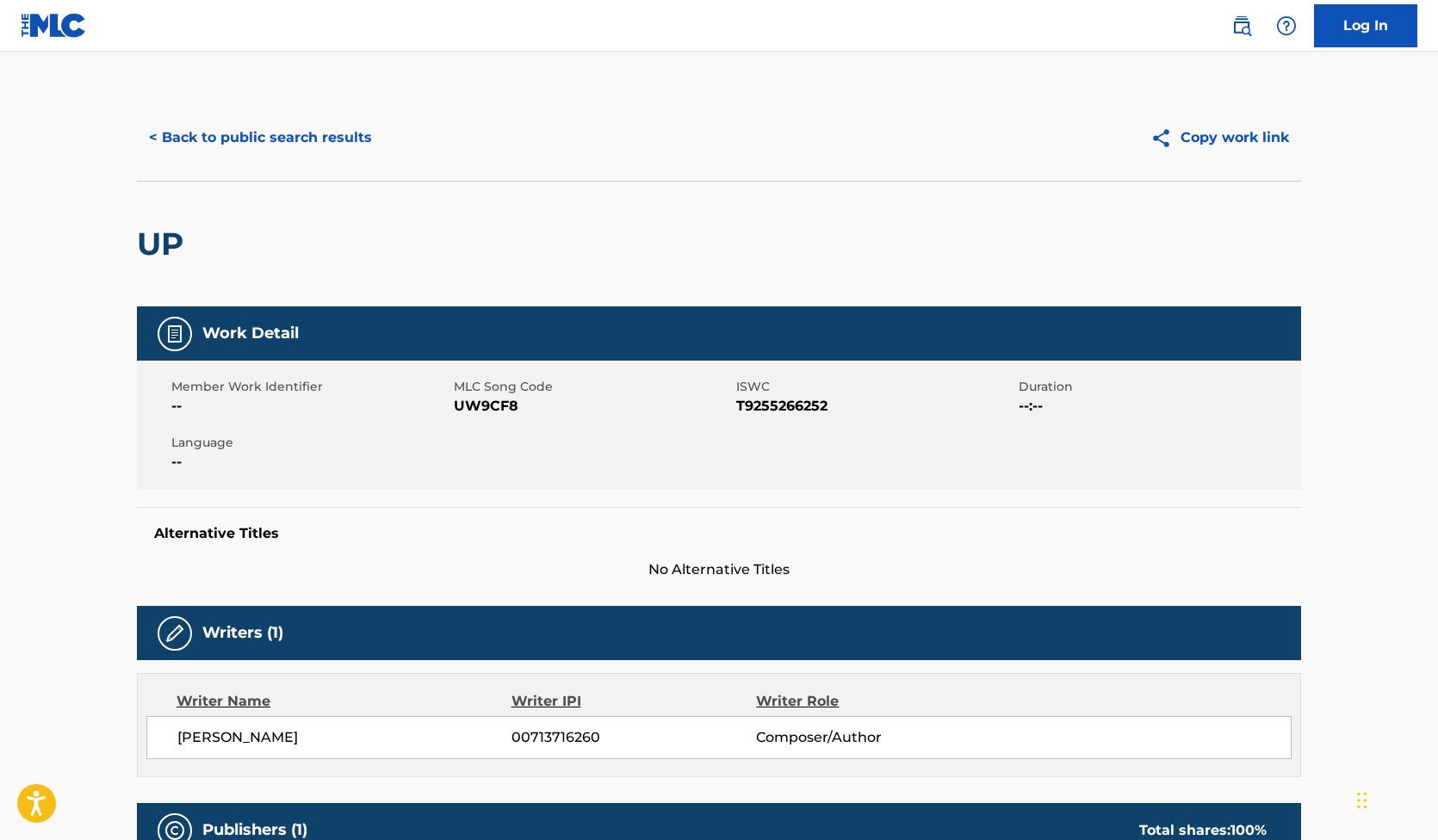
click at [248, 134] on button "< Back to public search results" at bounding box center [261, 137] width 247 height 43
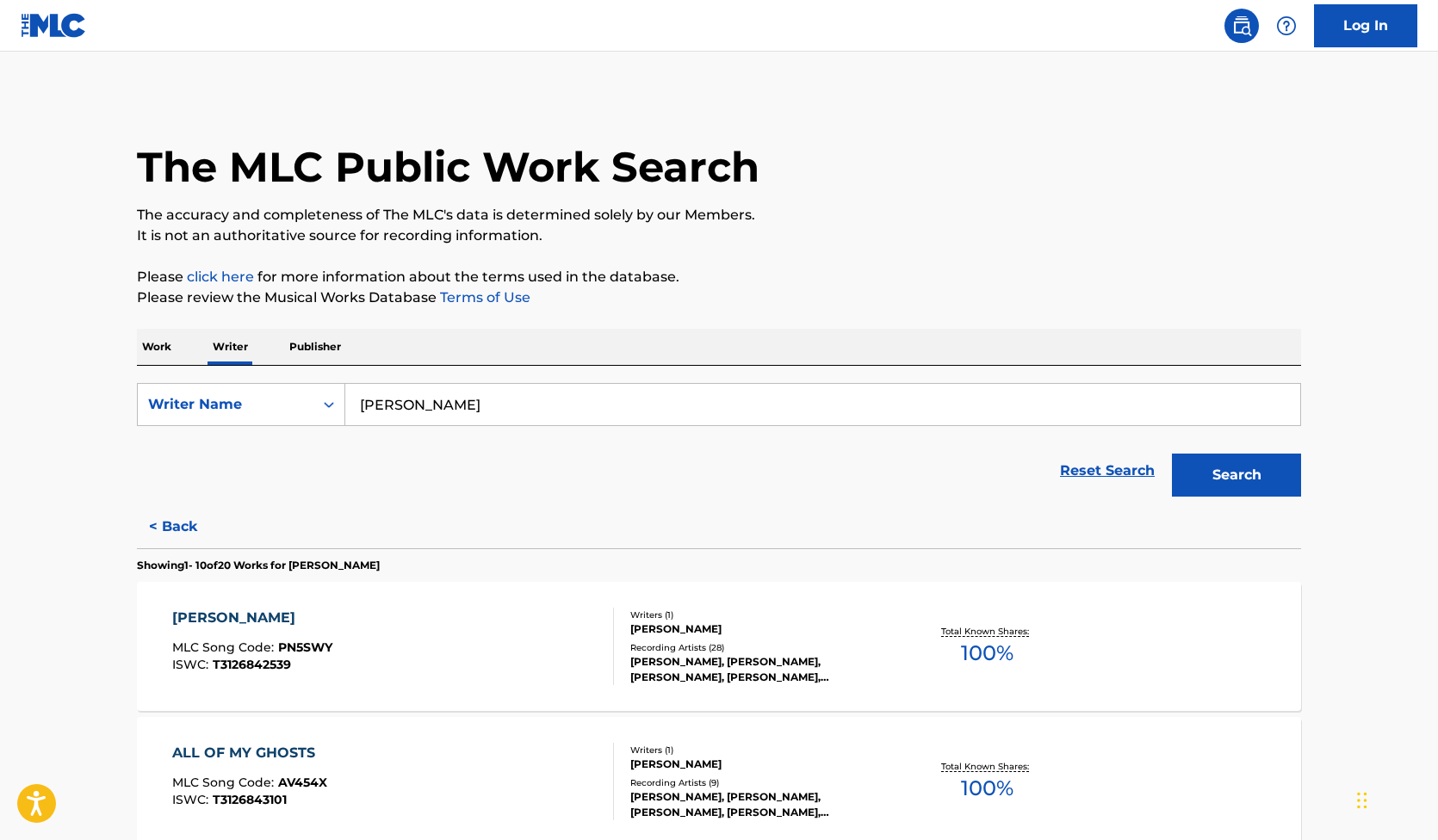
click at [463, 396] on input "[PERSON_NAME]" at bounding box center [822, 403] width 955 height 41
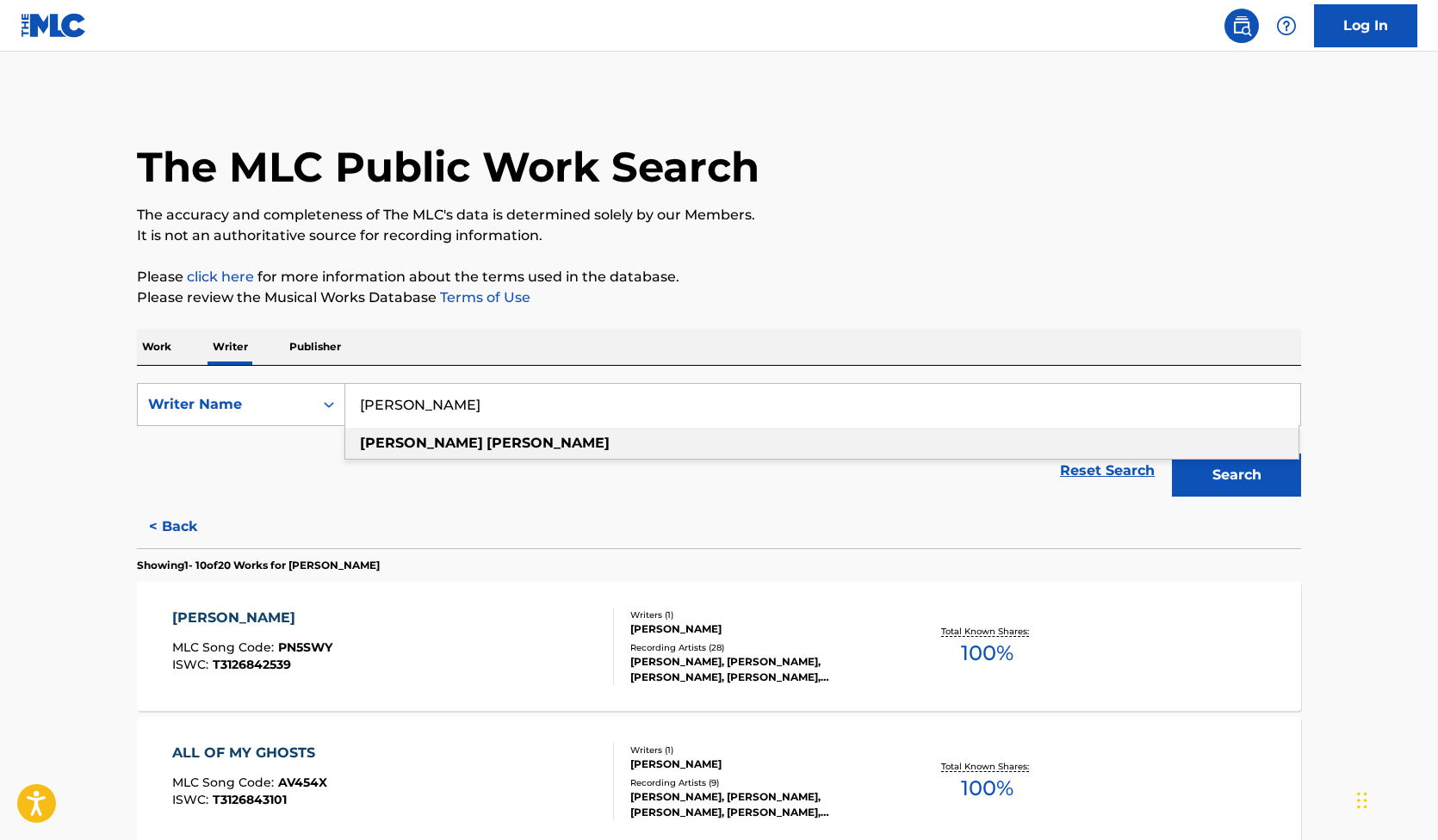
click at [463, 396] on input "[PERSON_NAME]" at bounding box center [822, 403] width 955 height 41
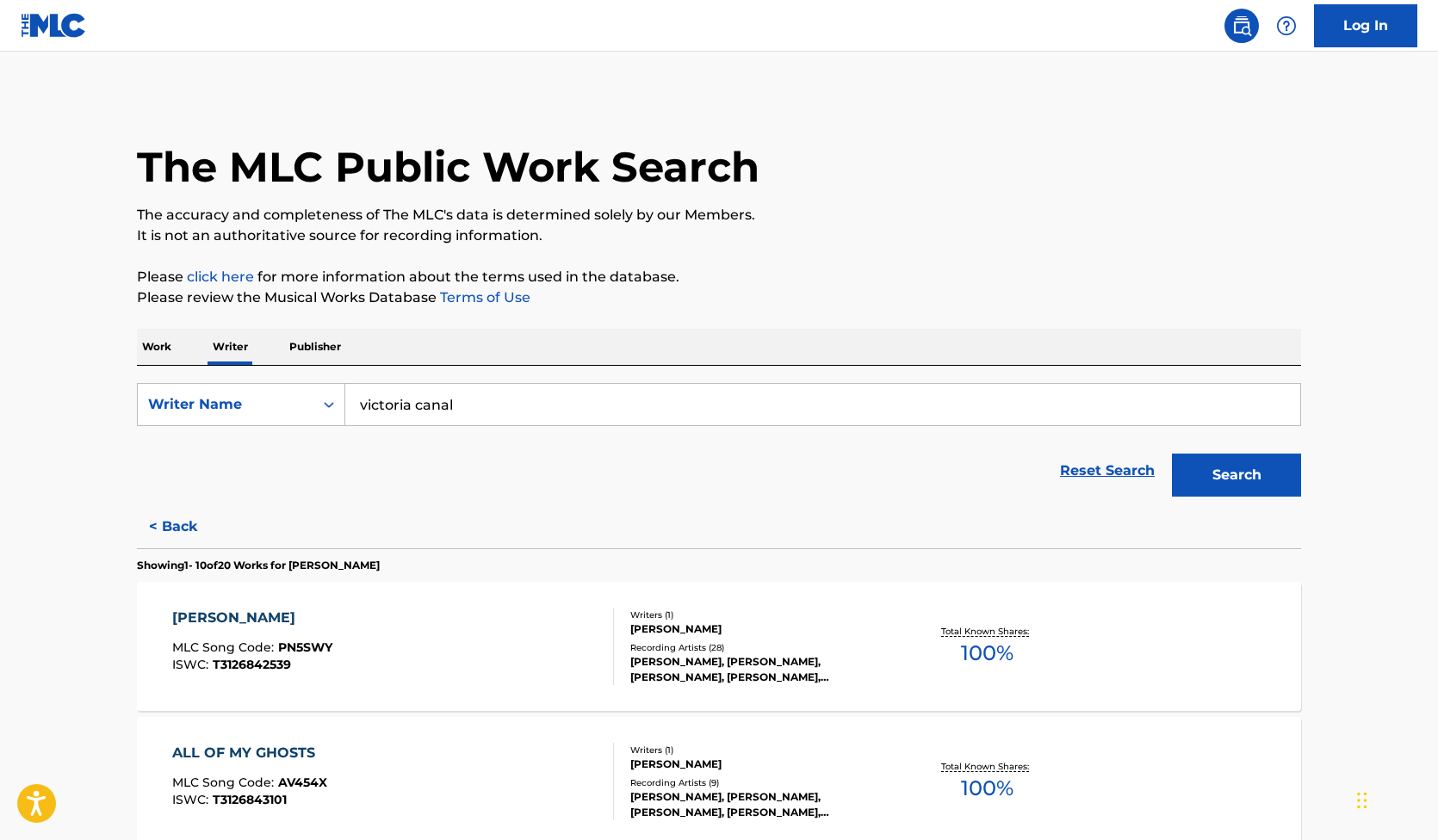
type input "victoria canal"
click at [1235, 476] on button "Search" at bounding box center [1236, 475] width 129 height 43
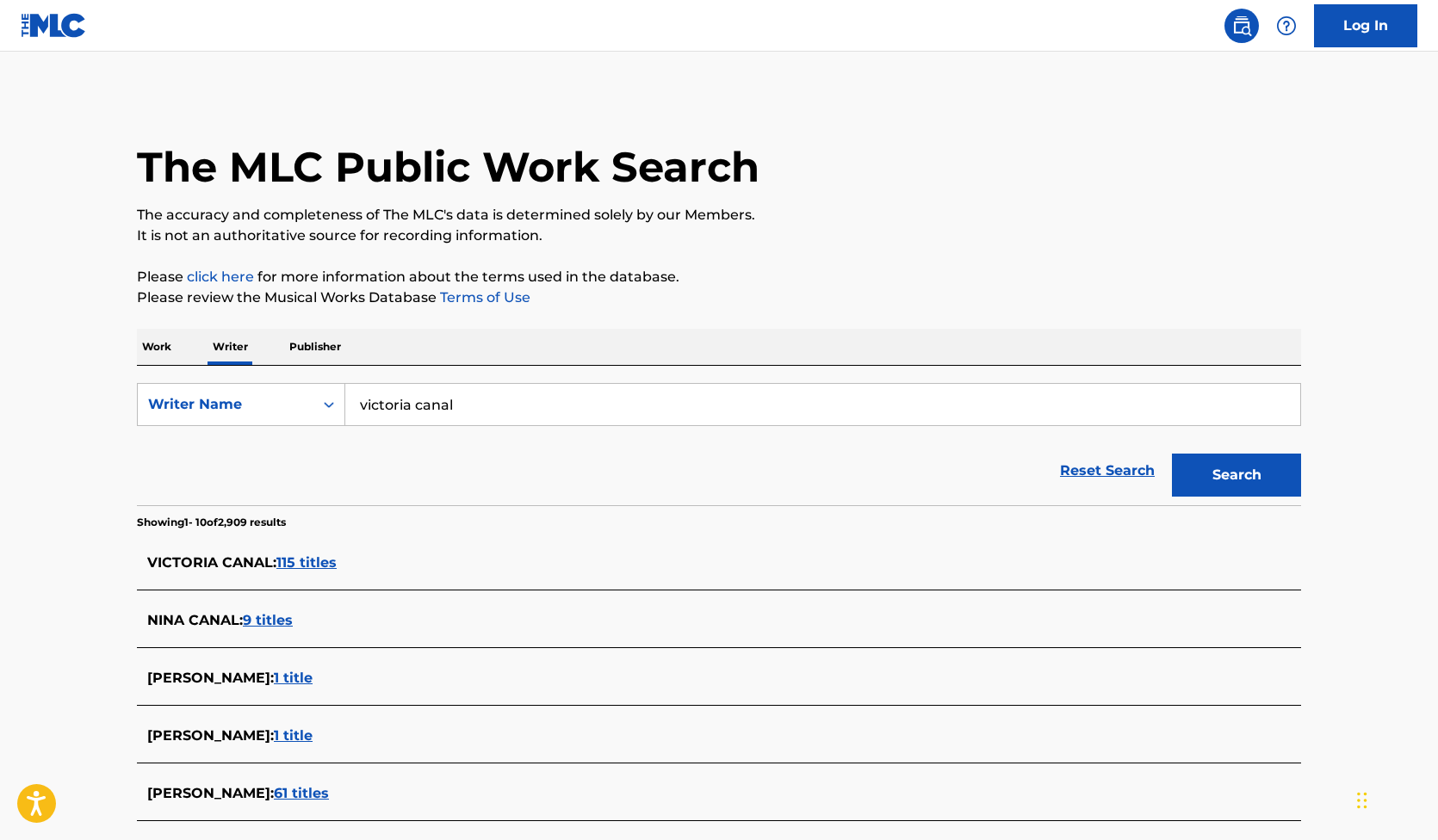
click at [300, 562] on span "115 titles" at bounding box center [305, 562] width 60 height 16
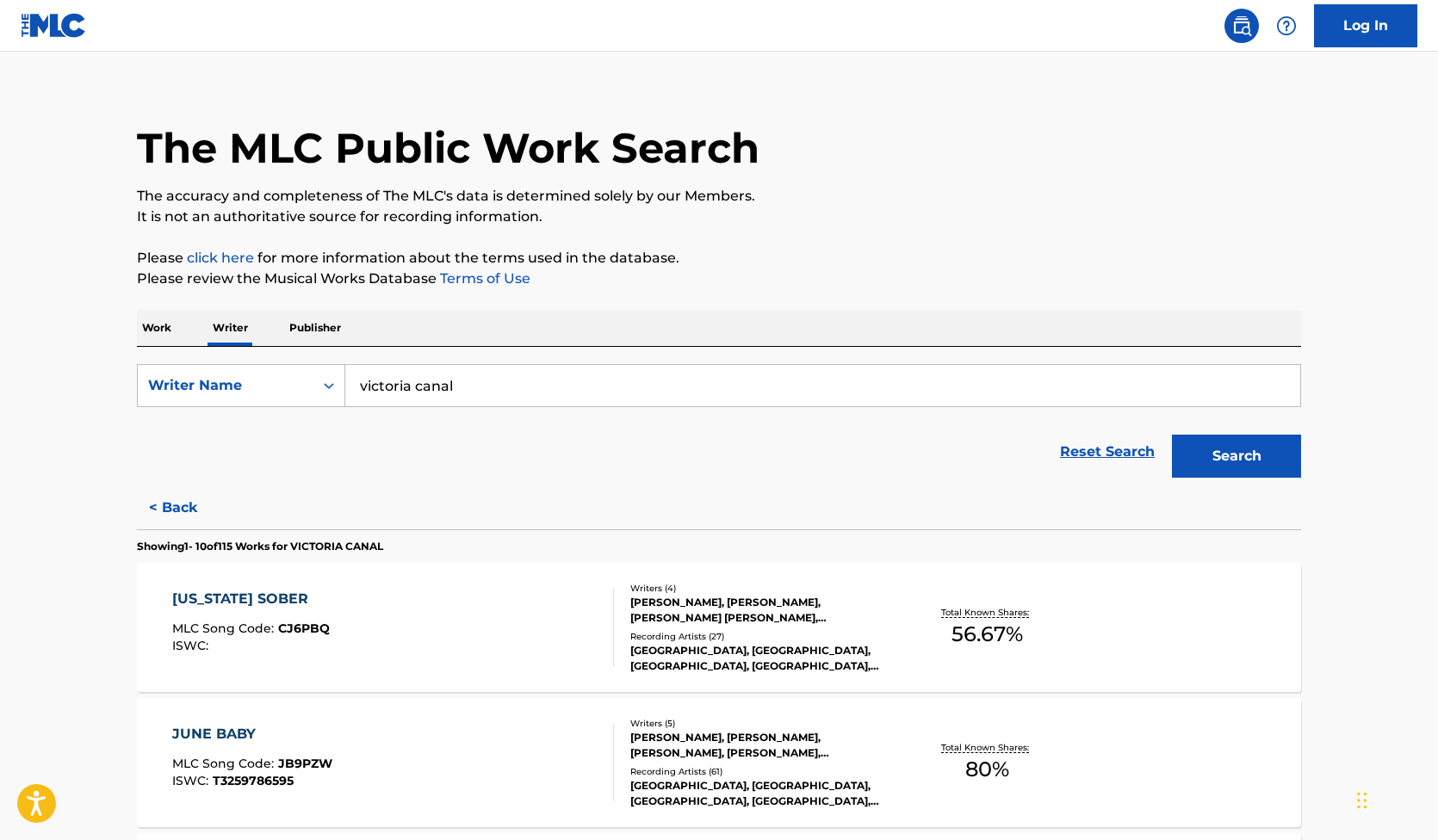
scroll to position [23, 0]
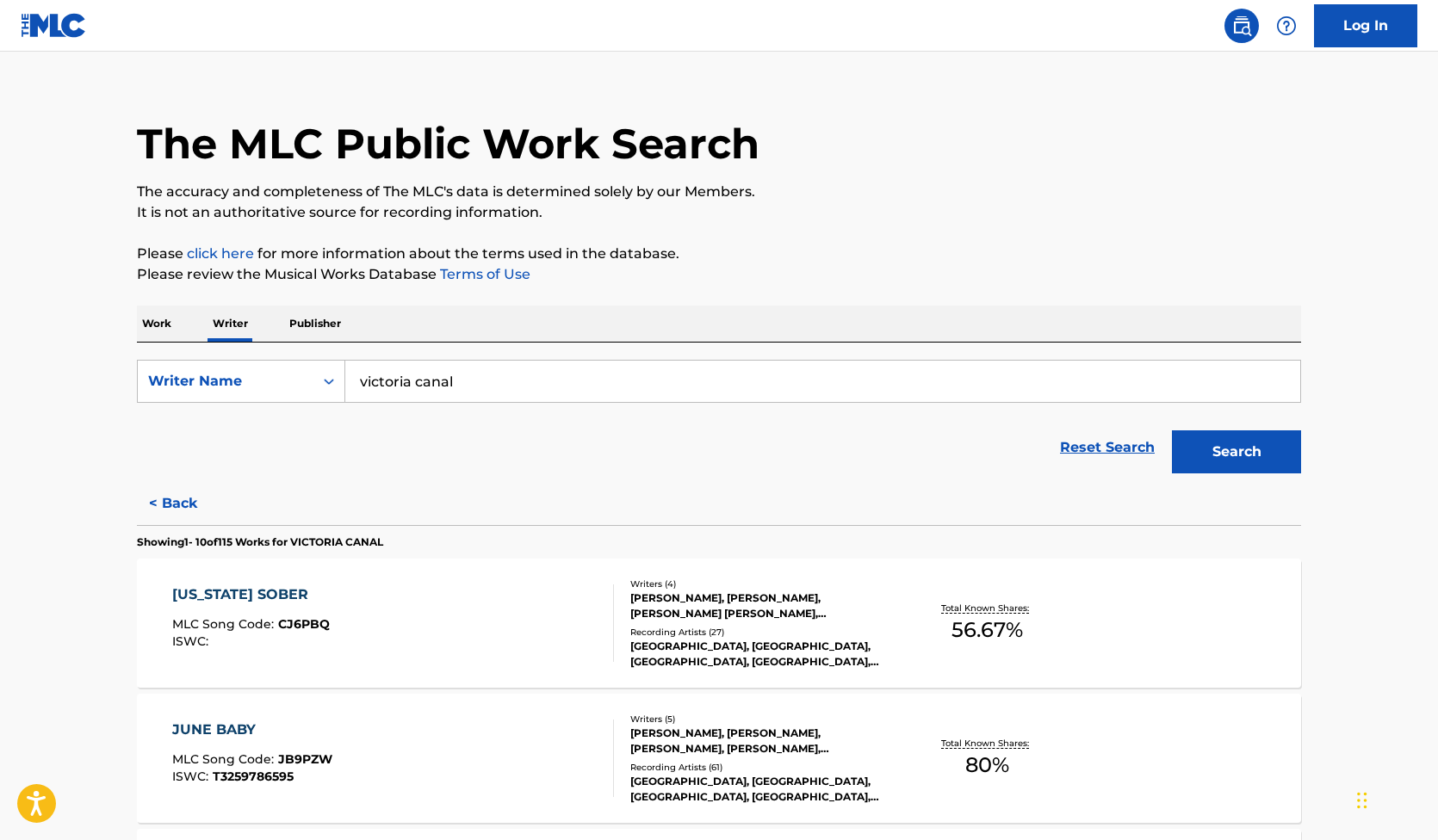
click at [293, 599] on div "[US_STATE] SOBER" at bounding box center [251, 595] width 158 height 21
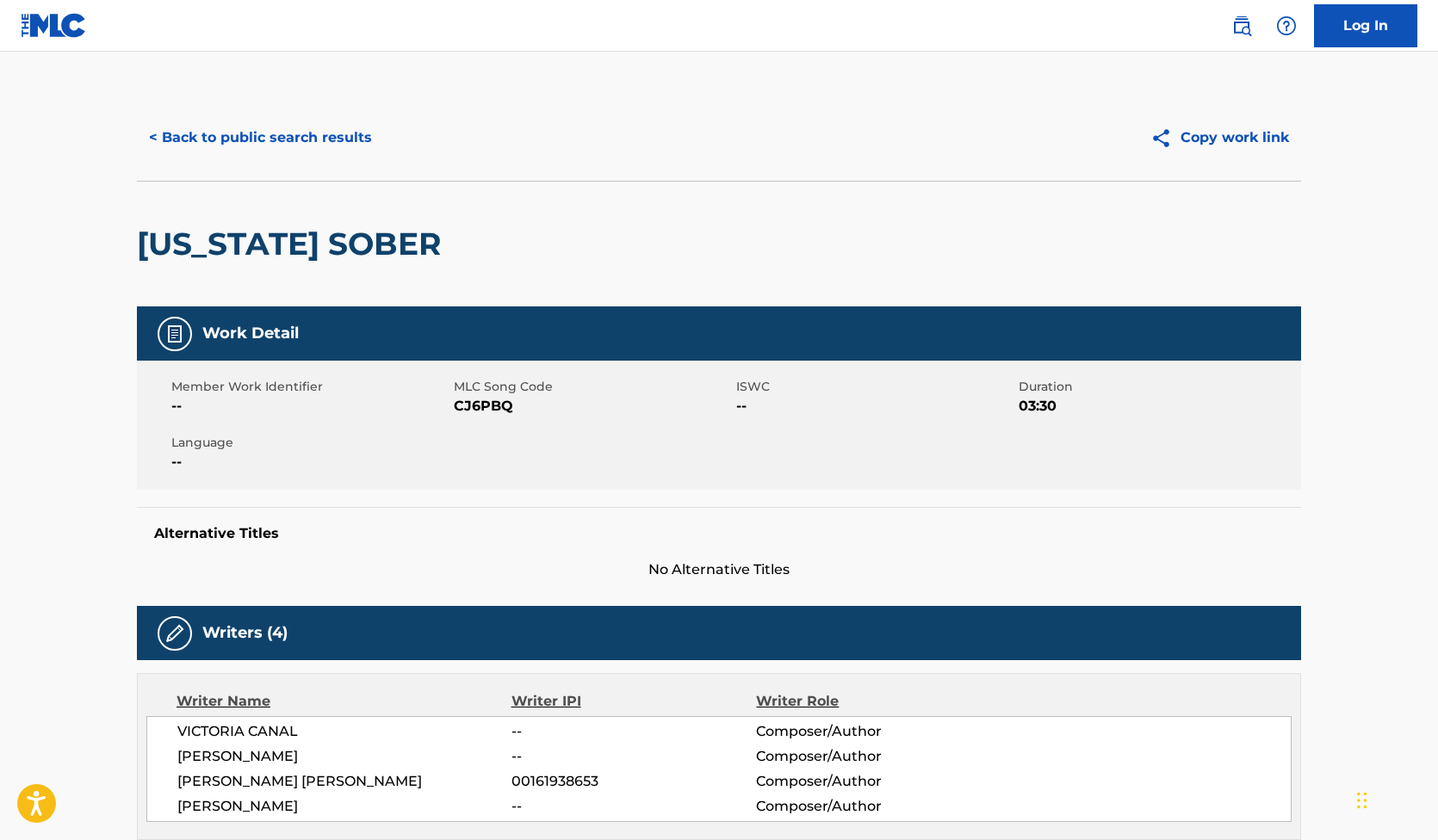
click at [282, 125] on button "< Back to public search results" at bounding box center [261, 137] width 247 height 43
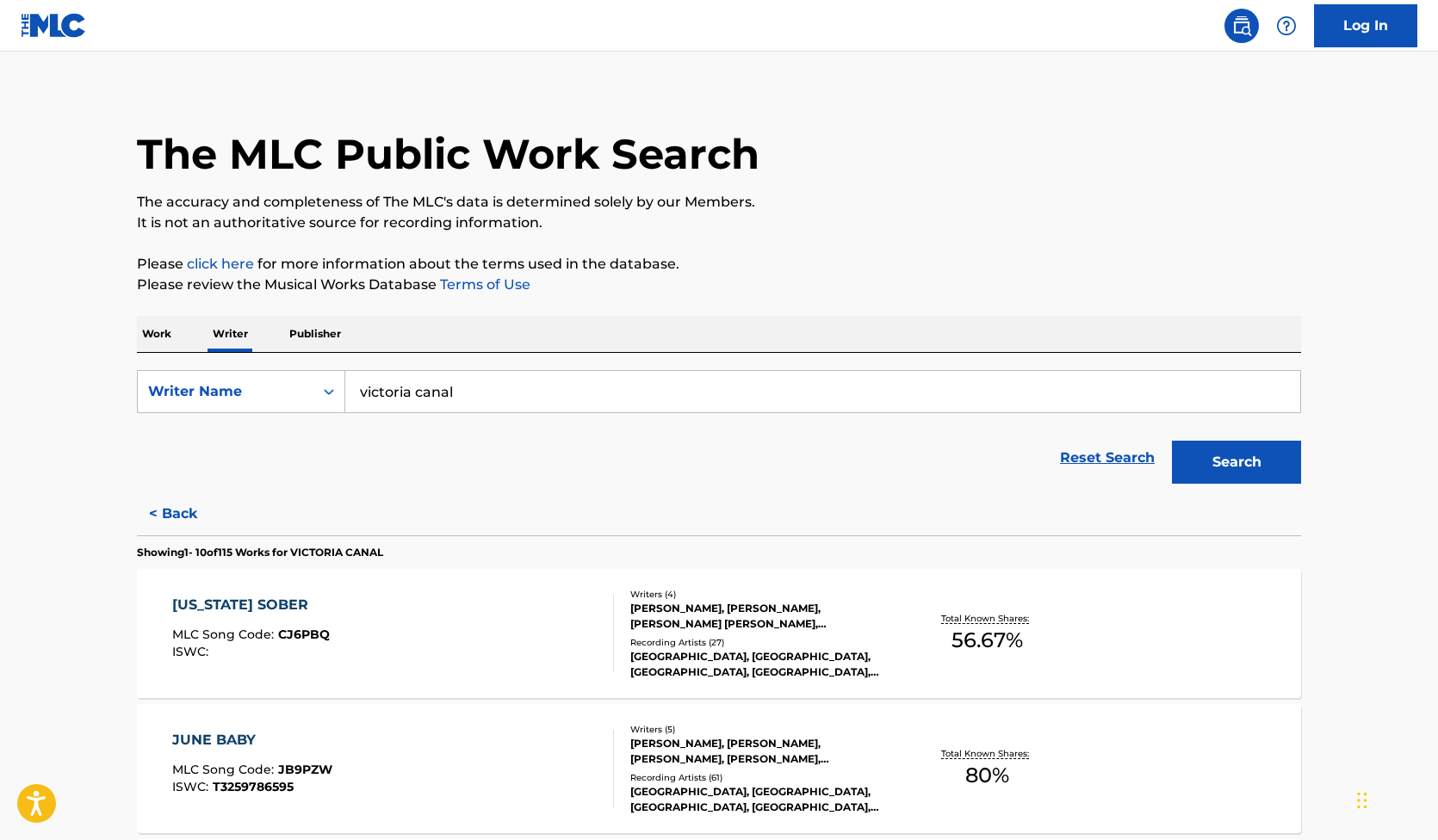
scroll to position [14, 0]
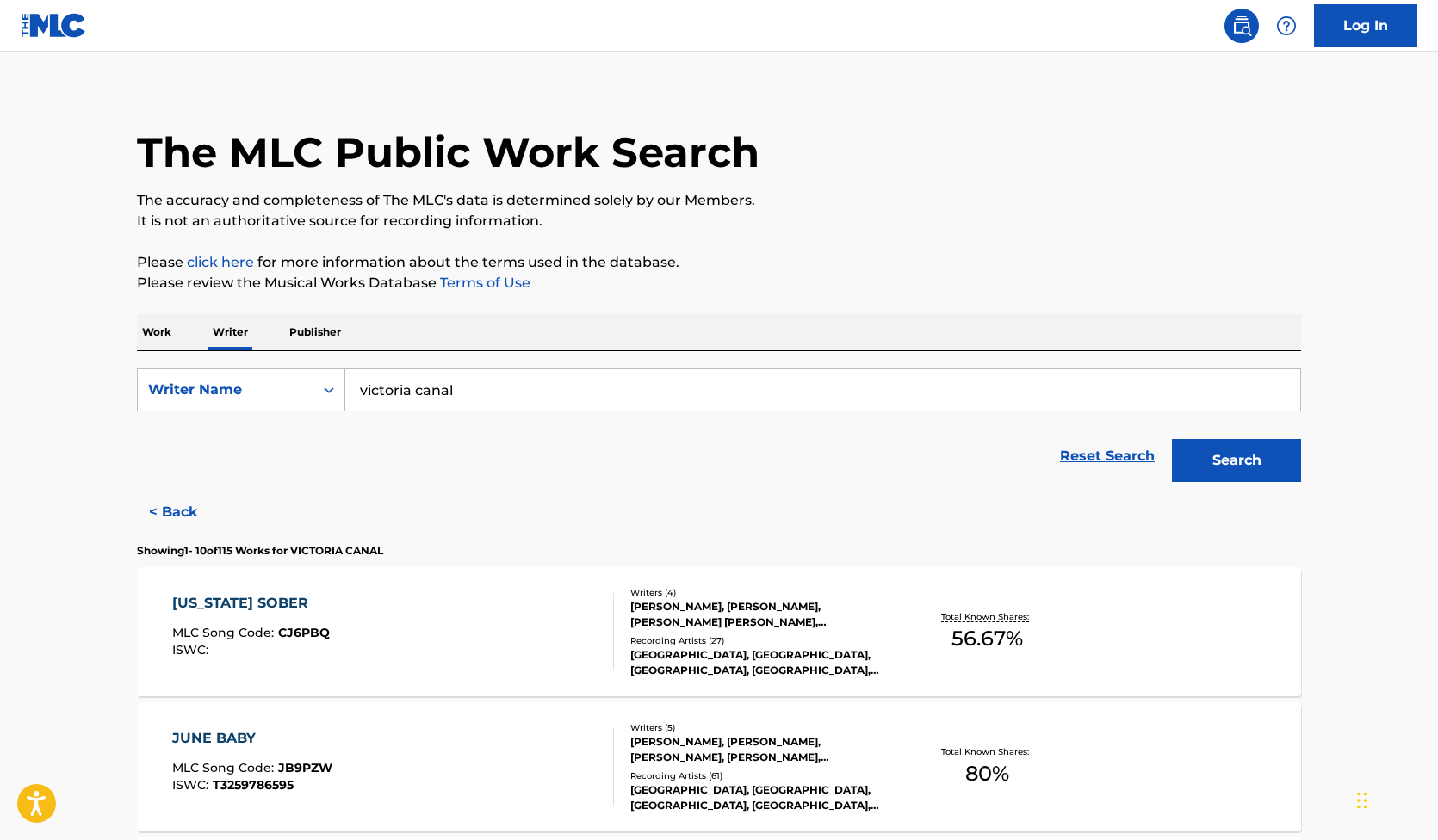
click at [411, 393] on input "victoria canal" at bounding box center [822, 389] width 955 height 41
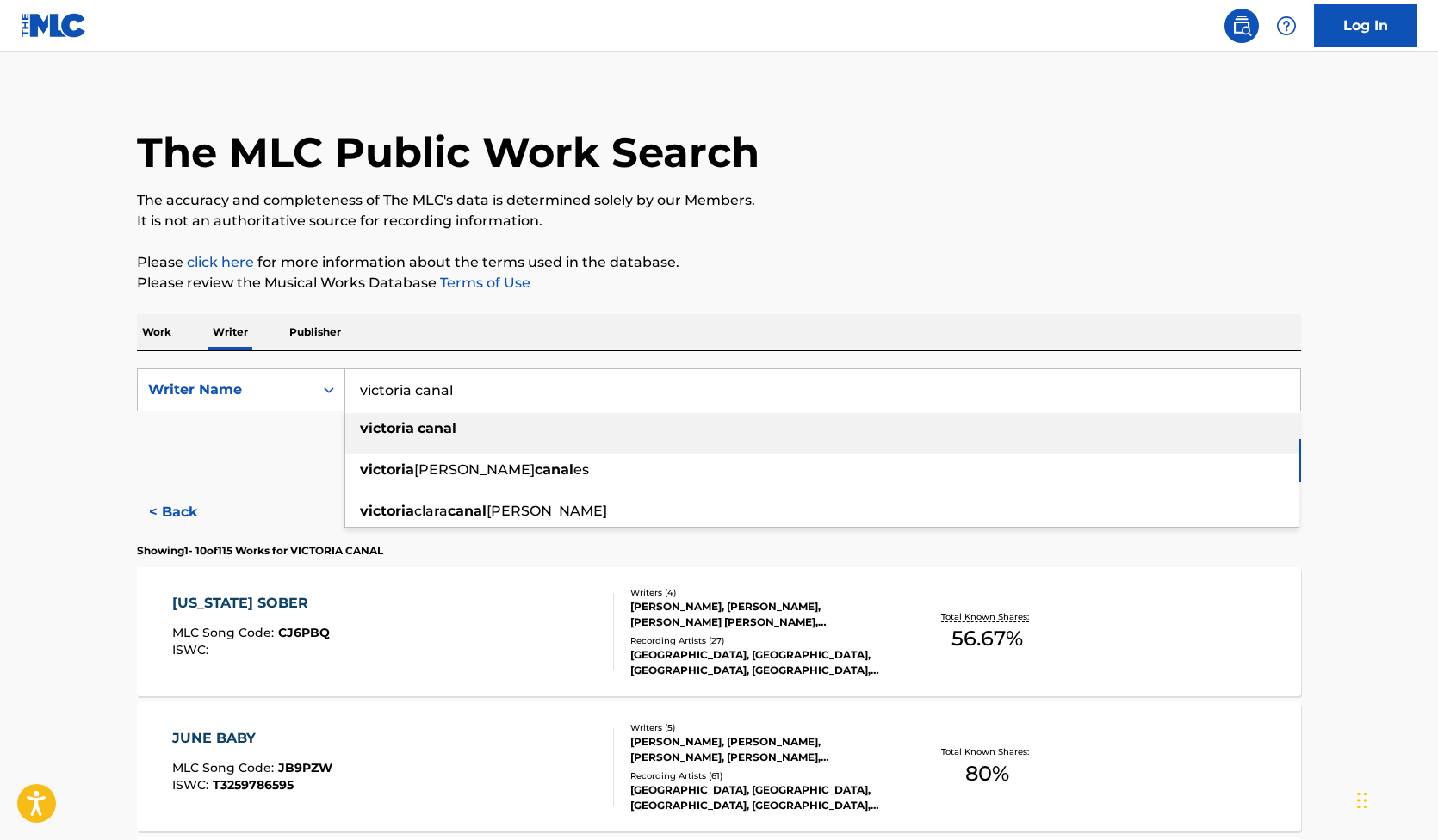
click at [411, 393] on input "victoria canal" at bounding box center [822, 389] width 955 height 41
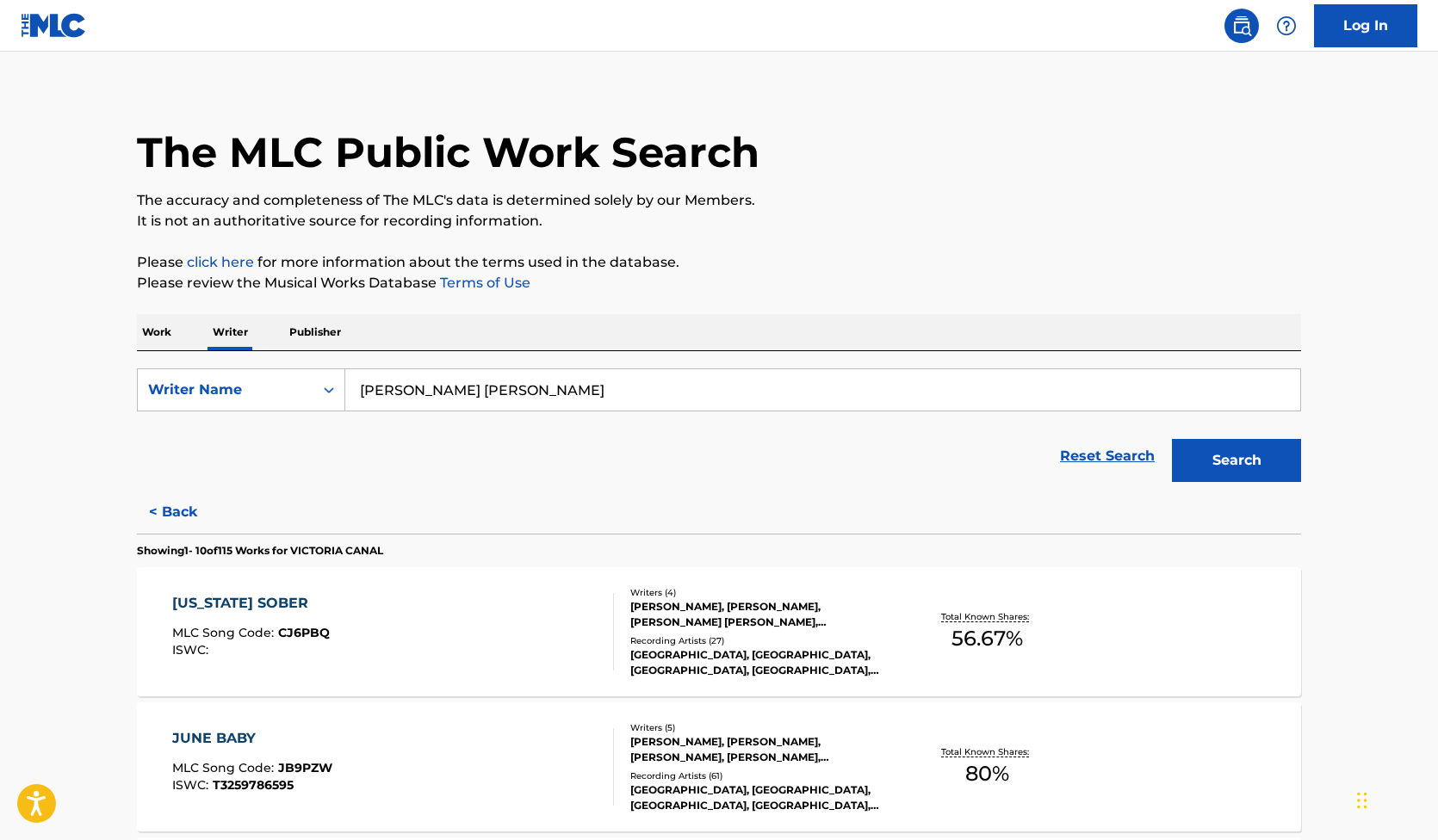
type input "[PERSON_NAME] [PERSON_NAME]"
click at [1172, 439] on button "Search" at bounding box center [1236, 459] width 129 height 43
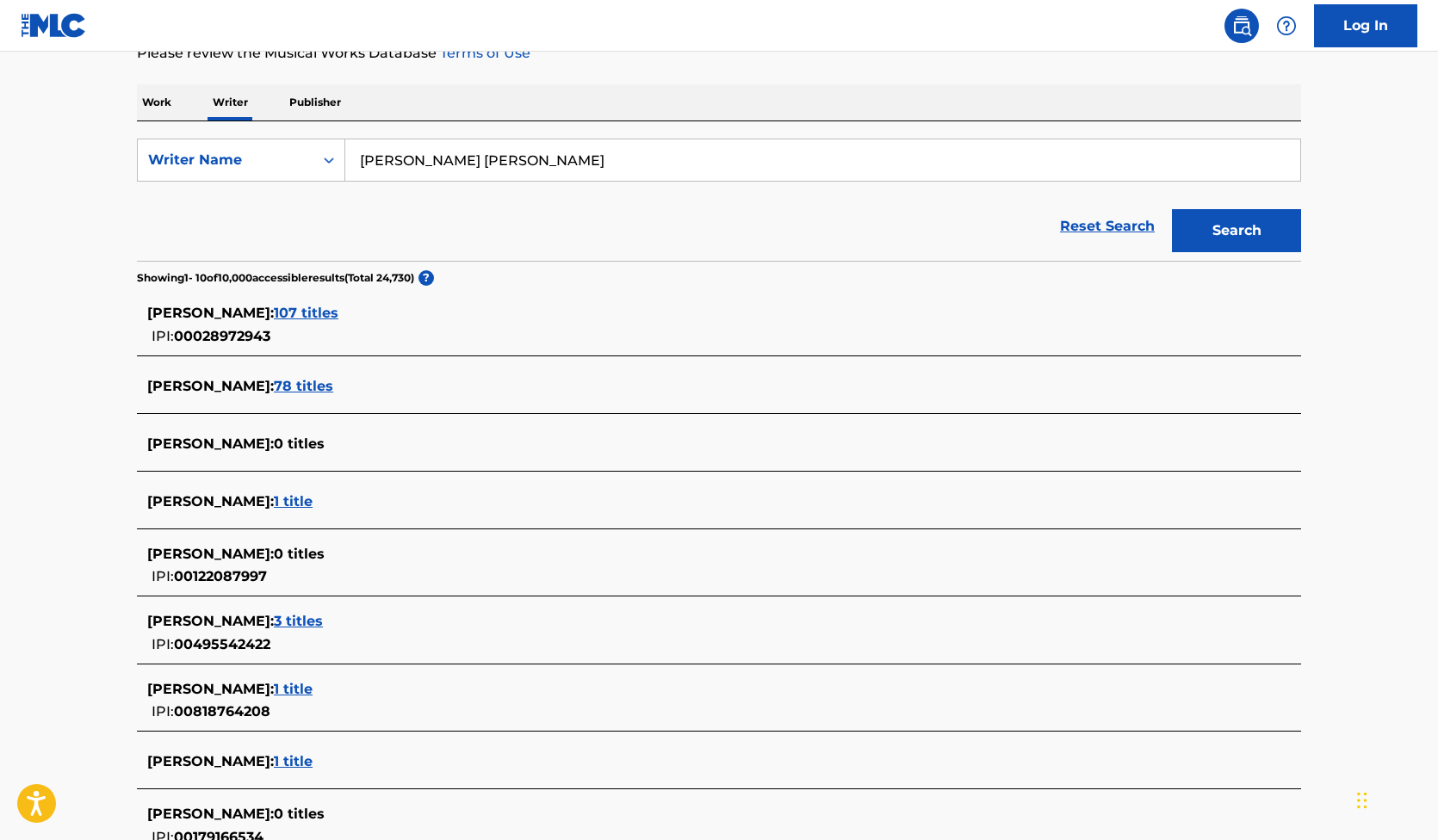
scroll to position [0, 0]
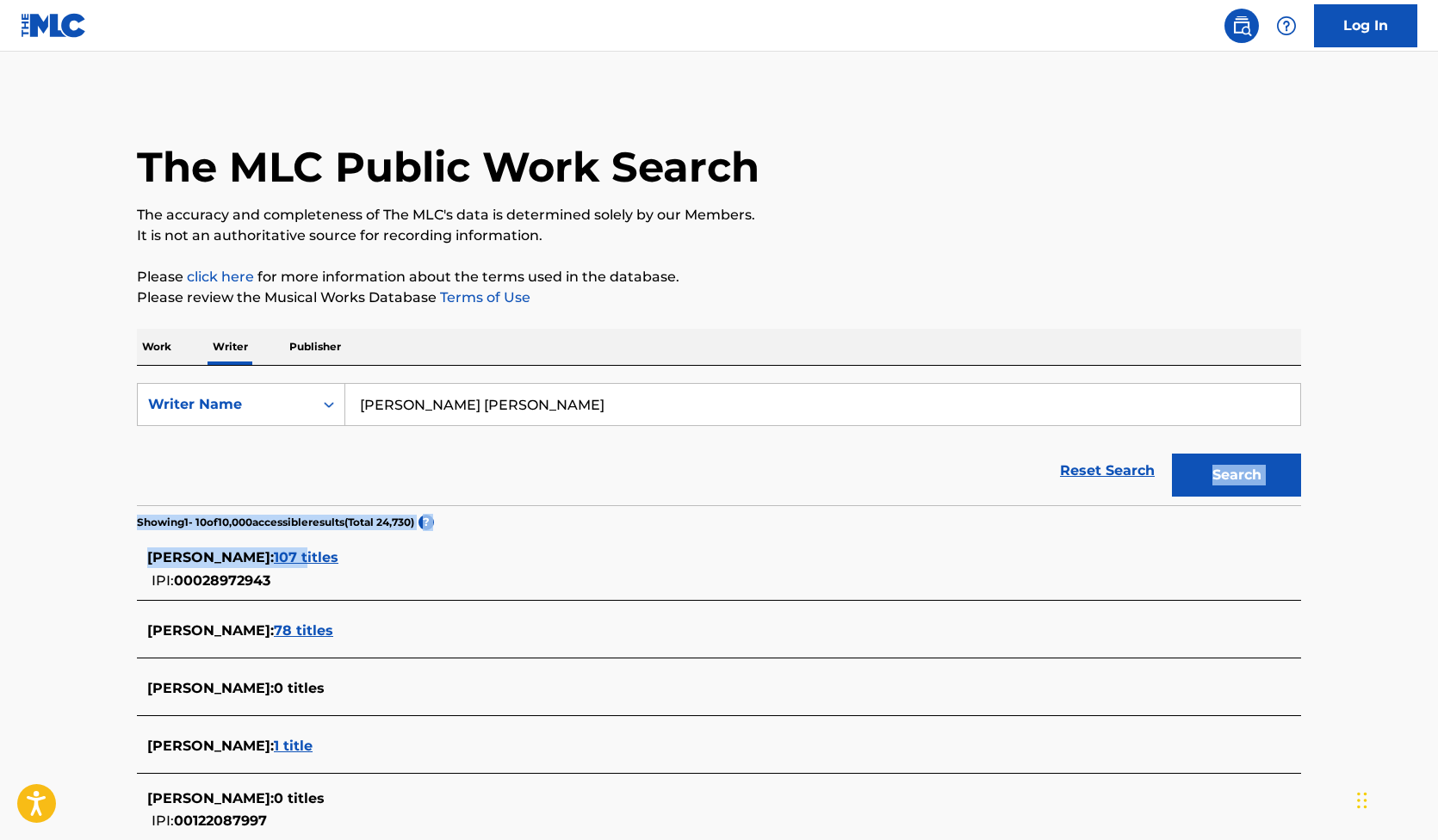
drag, startPoint x: 300, startPoint y: 553, endPoint x: 329, endPoint y: 492, distance: 67.5
click at [329, 492] on div "SearchWithCriteria25b7b218-5e6a-4f65-918a-a66ae5ea817b Writer Name [PERSON_NAME…" at bounding box center [719, 806] width 1164 height 882
click at [416, 411] on input "[PERSON_NAME] [PERSON_NAME]" at bounding box center [822, 403] width 955 height 41
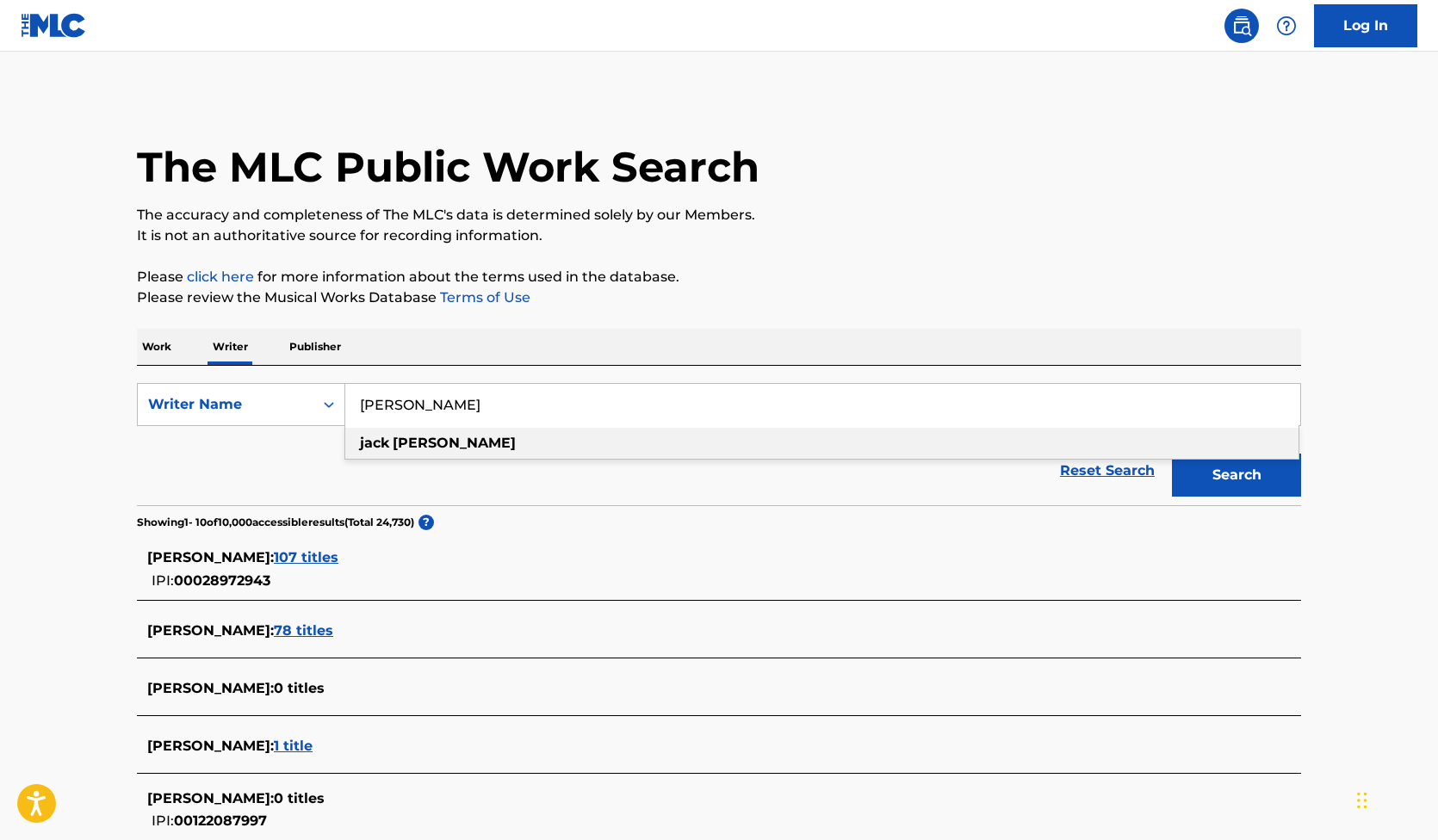
type input "[PERSON_NAME]"
click at [458, 454] on div "[PERSON_NAME]" at bounding box center [821, 443] width 953 height 31
click at [1232, 466] on button "Search" at bounding box center [1236, 475] width 129 height 43
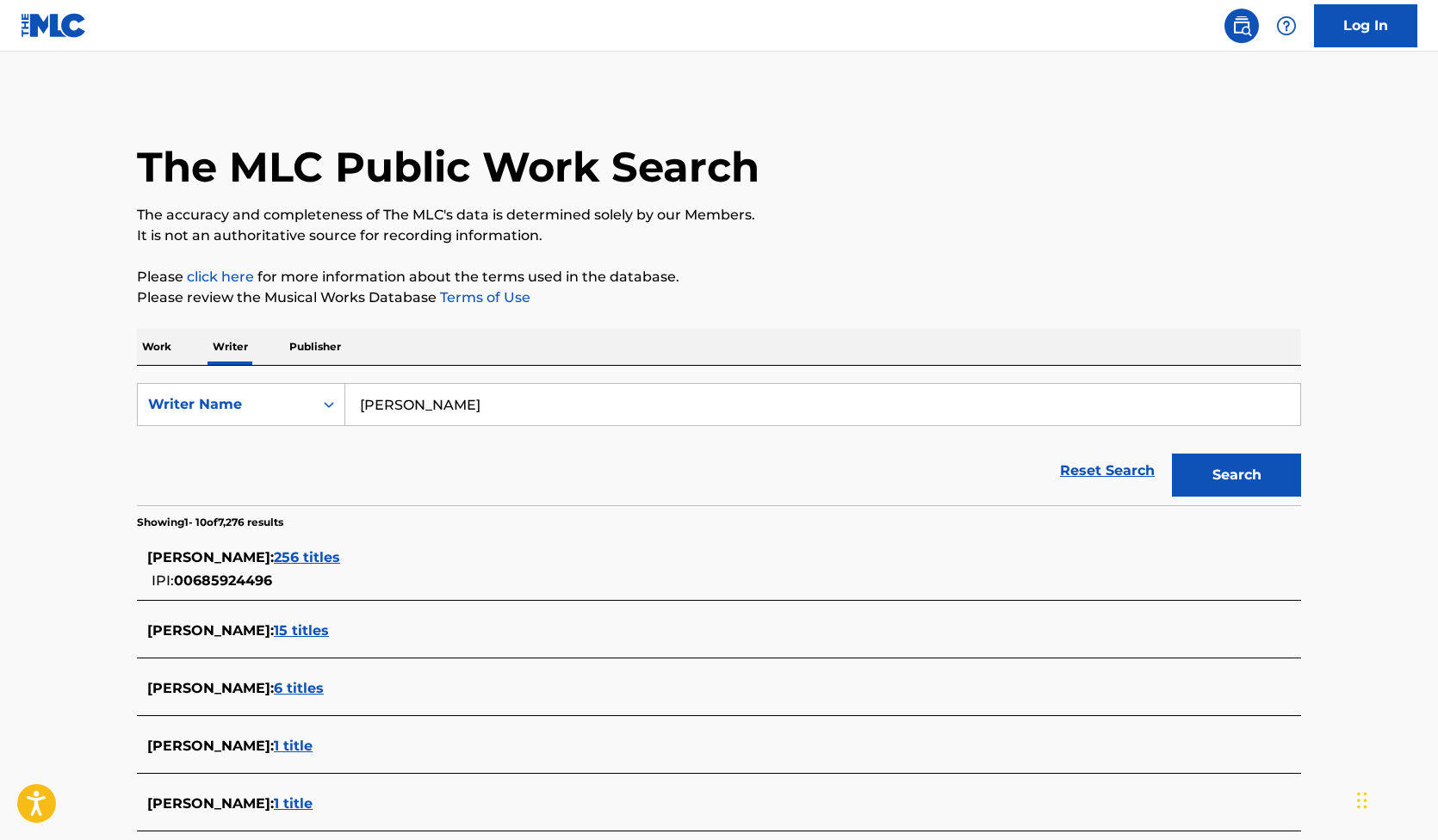
click at [305, 551] on span "256 titles" at bounding box center [307, 557] width 67 height 16
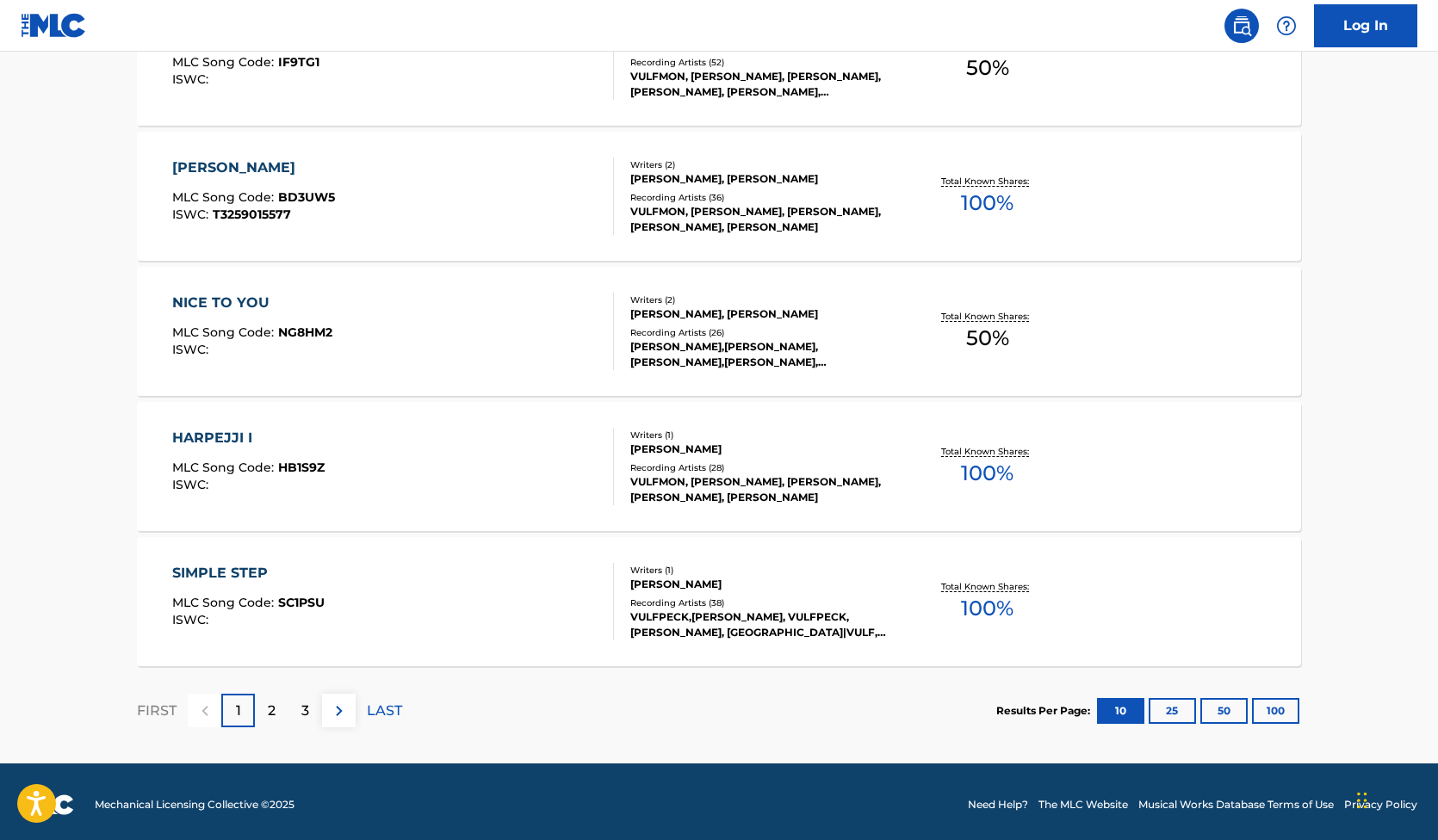
scroll to position [1267, 0]
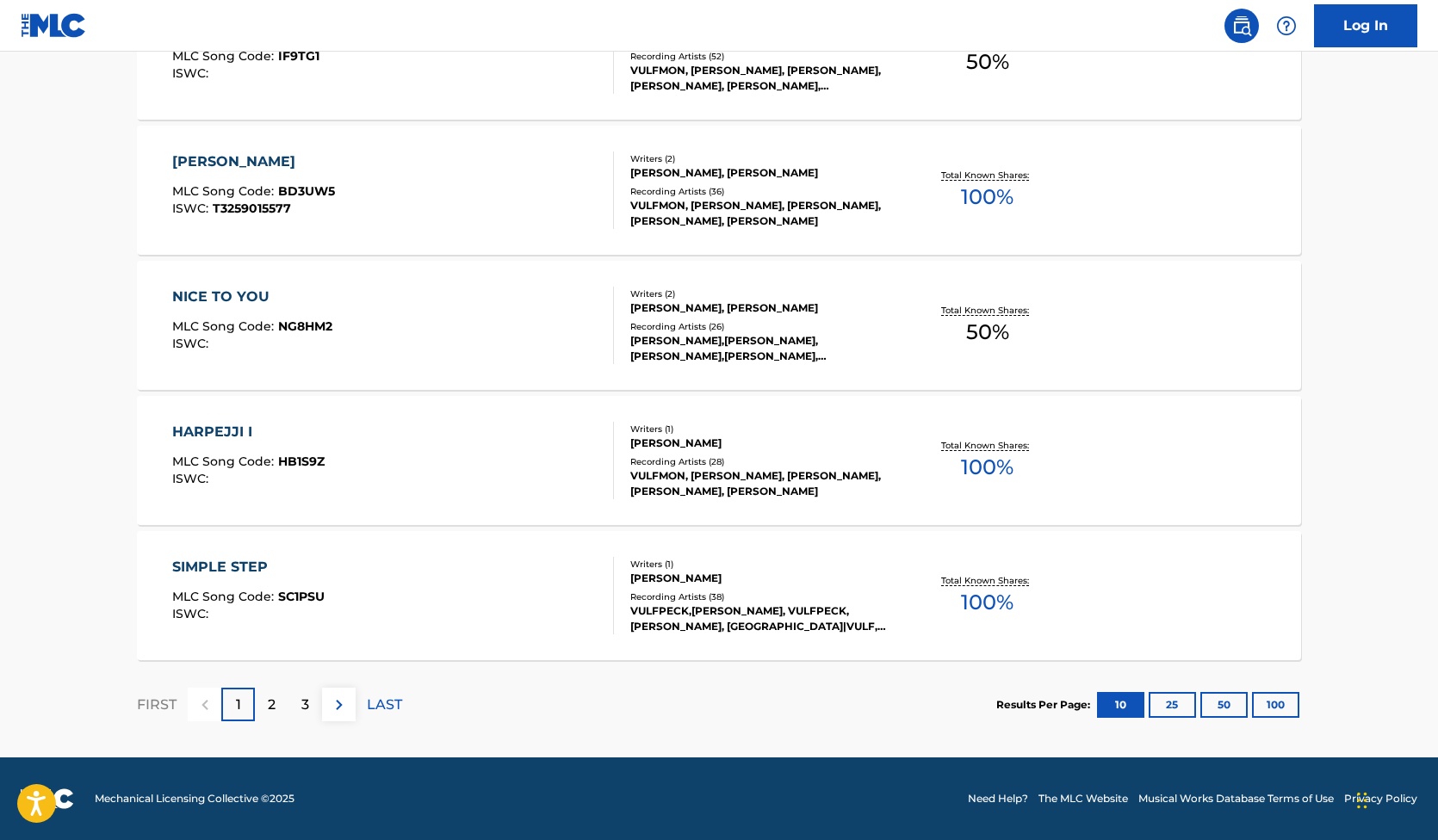
click at [1270, 703] on button "100" at bounding box center [1275, 704] width 48 height 26
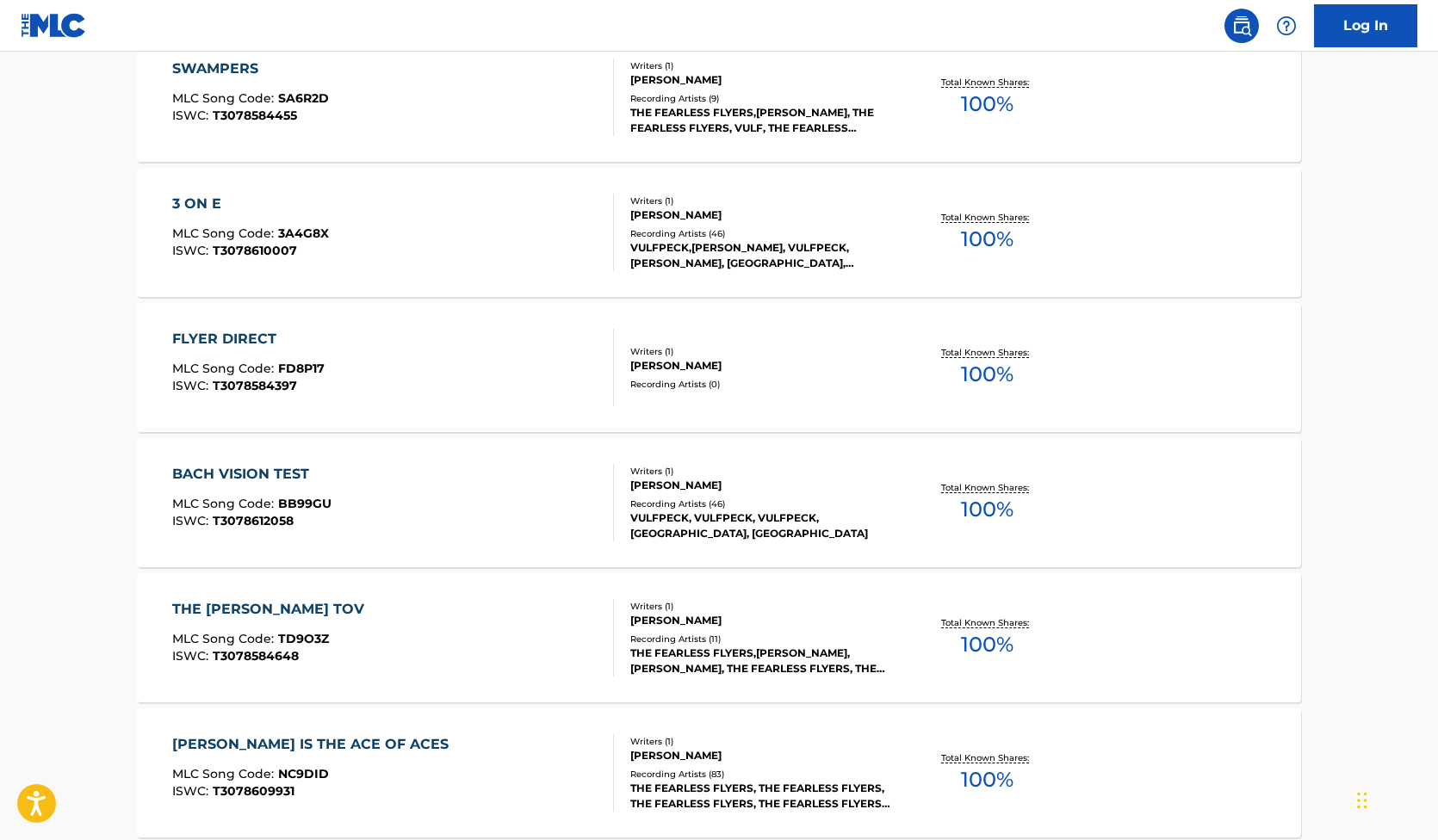
scroll to position [4689, 0]
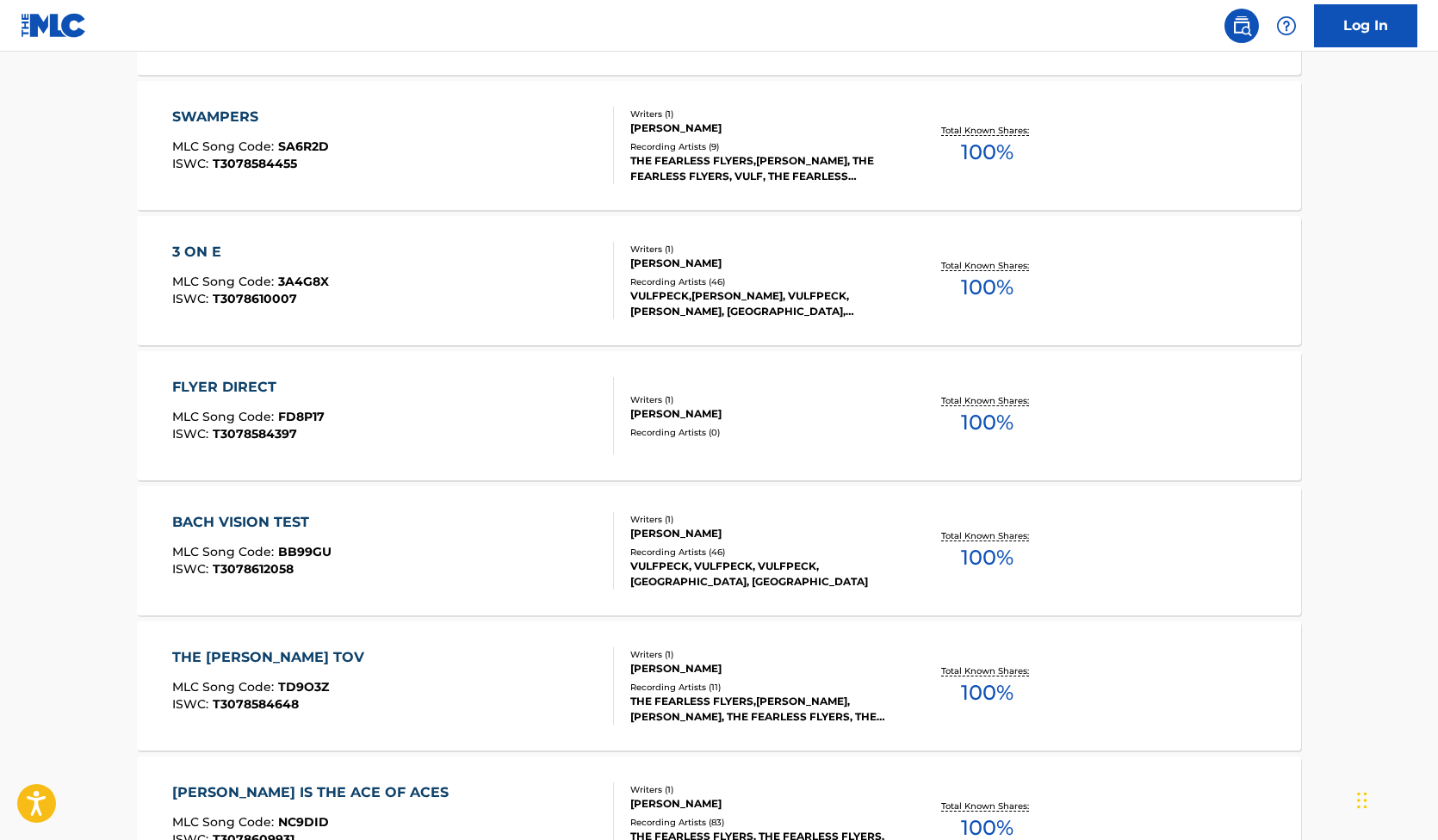
click at [199, 244] on div "3 ON E" at bounding box center [250, 252] width 157 height 21
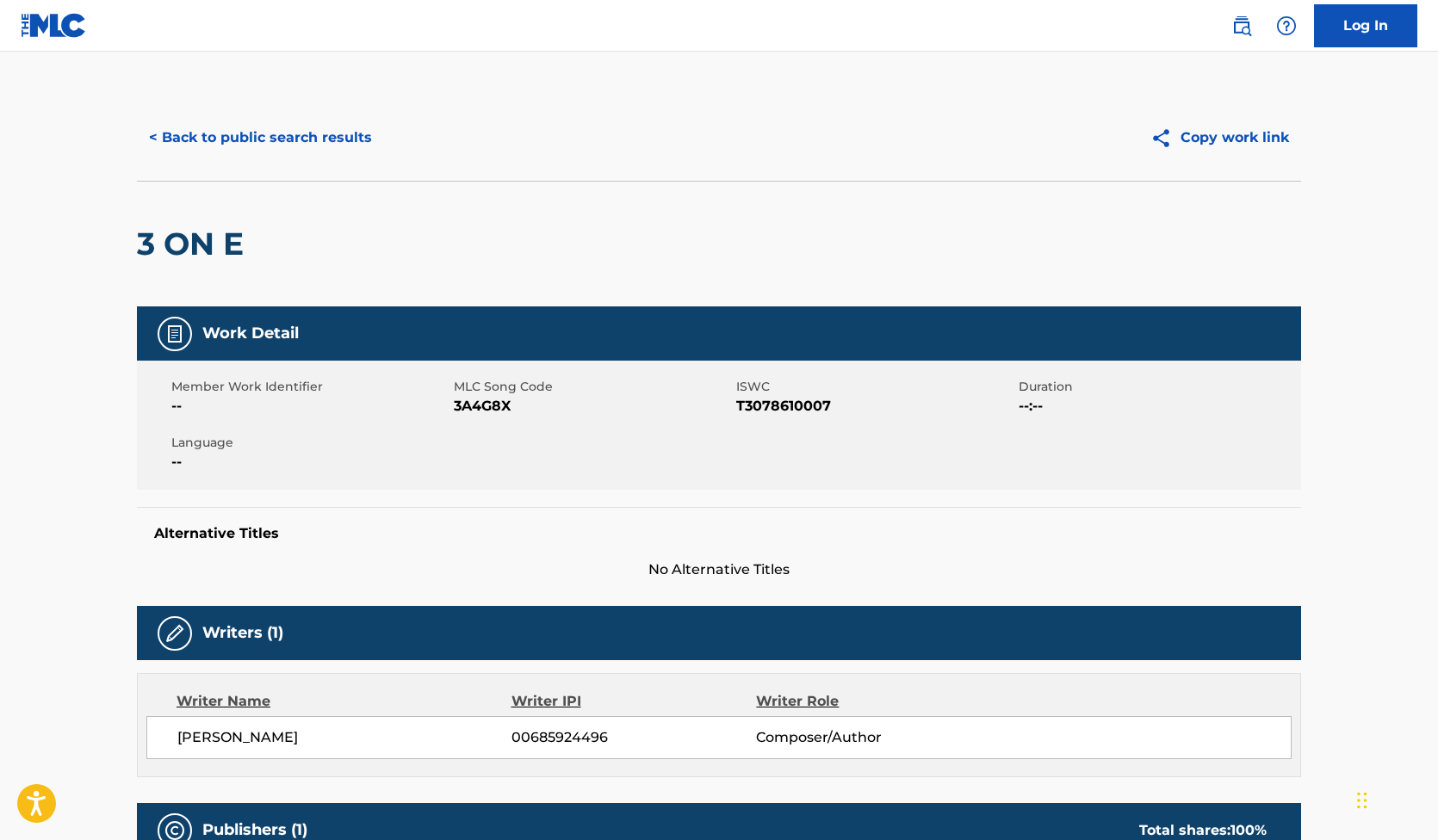
click at [248, 138] on button "< Back to public search results" at bounding box center [261, 137] width 247 height 43
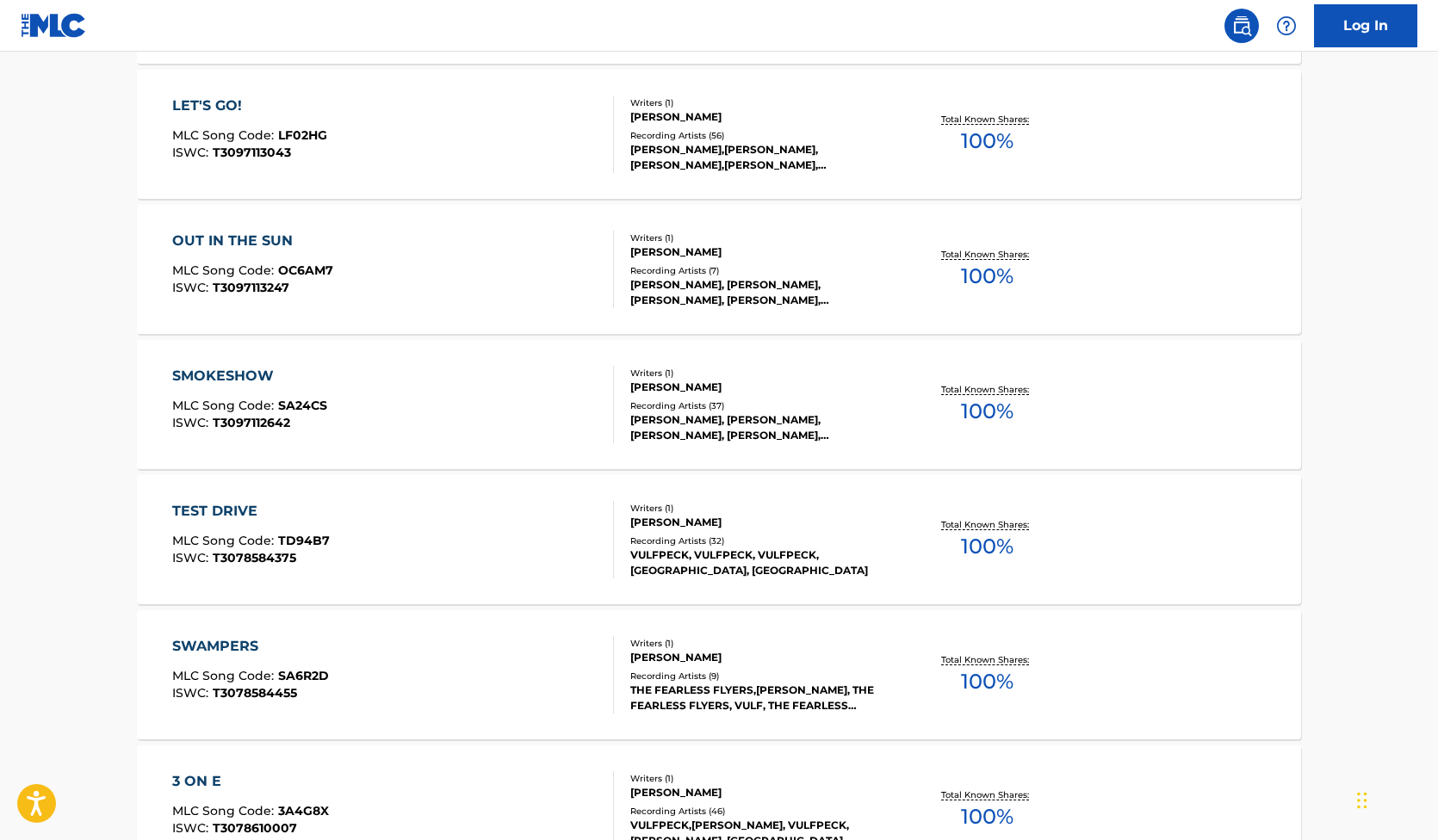
scroll to position [4280, 0]
